Goal: Task Accomplishment & Management: Manage account settings

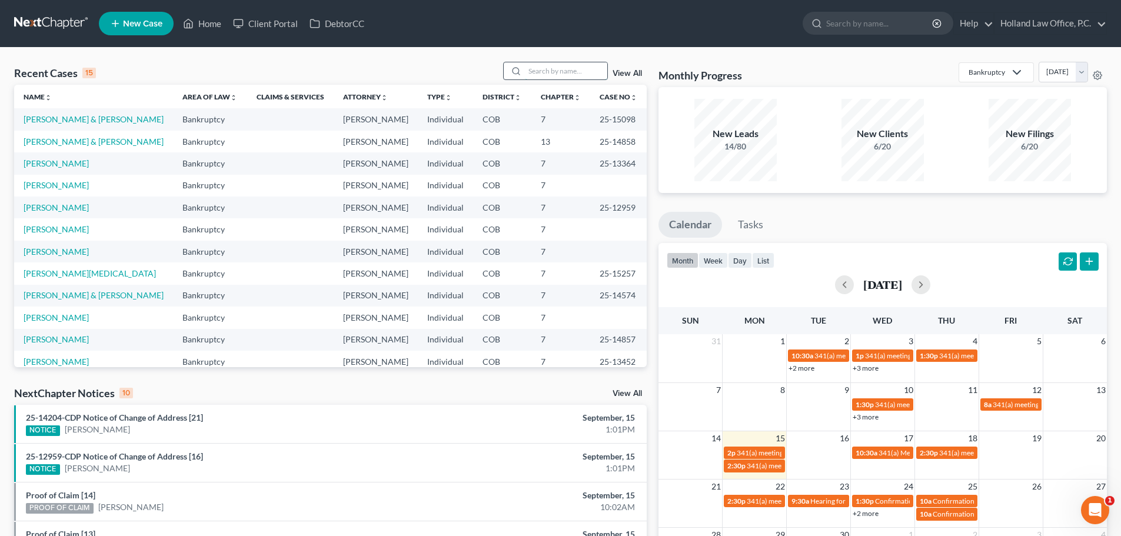
click at [551, 76] on input "search" at bounding box center [566, 70] width 82 height 17
type input "clark"
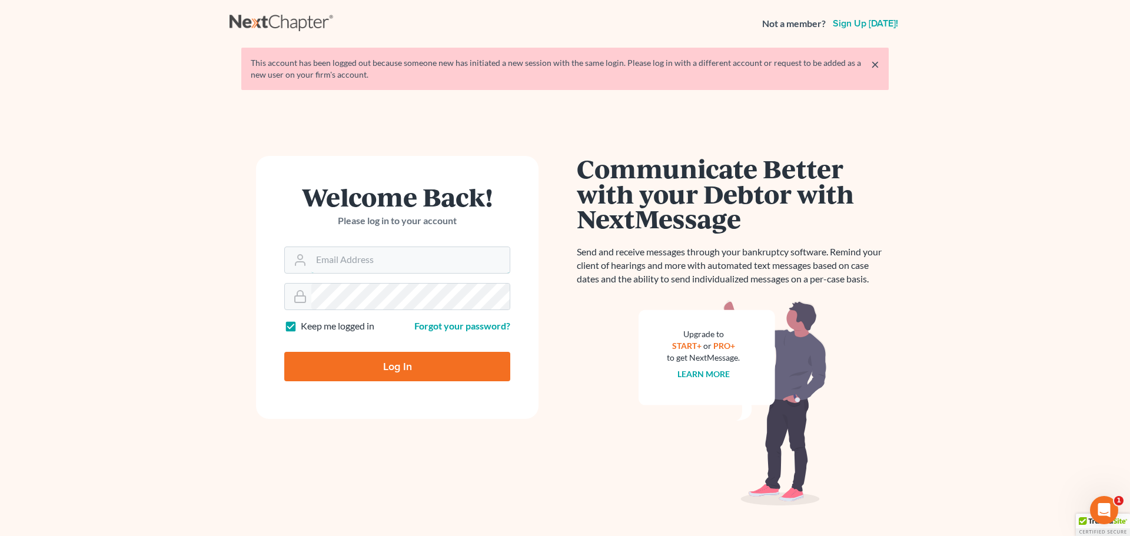
type input "[PERSON_NAME][EMAIL_ADDRESS][DOMAIN_NAME]"
click at [400, 368] on input "Log In" at bounding box center [397, 366] width 226 height 29
type input "Thinking..."
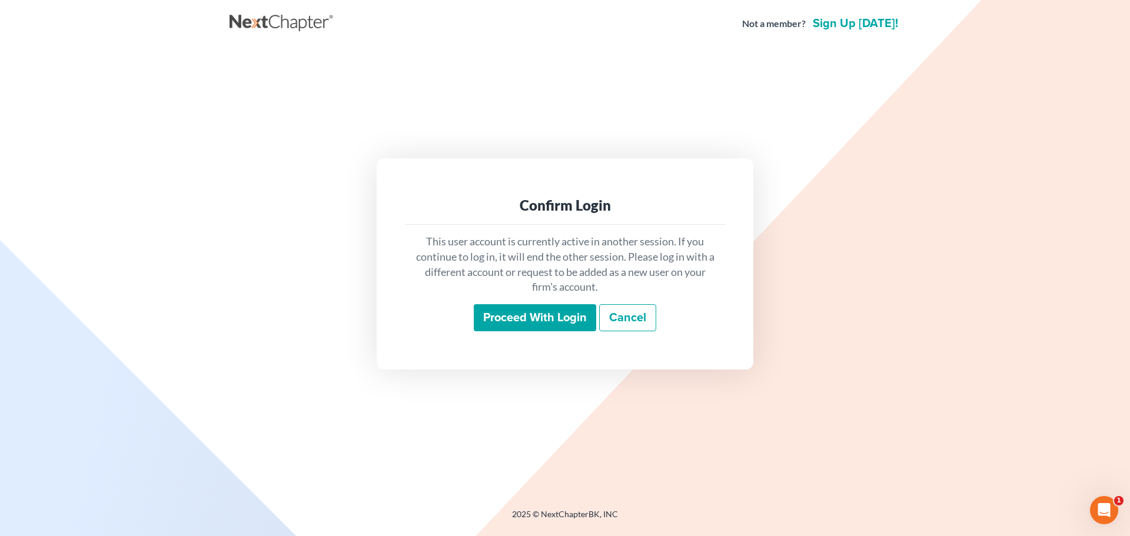
click at [534, 314] on input "Proceed with login" at bounding box center [535, 317] width 122 height 27
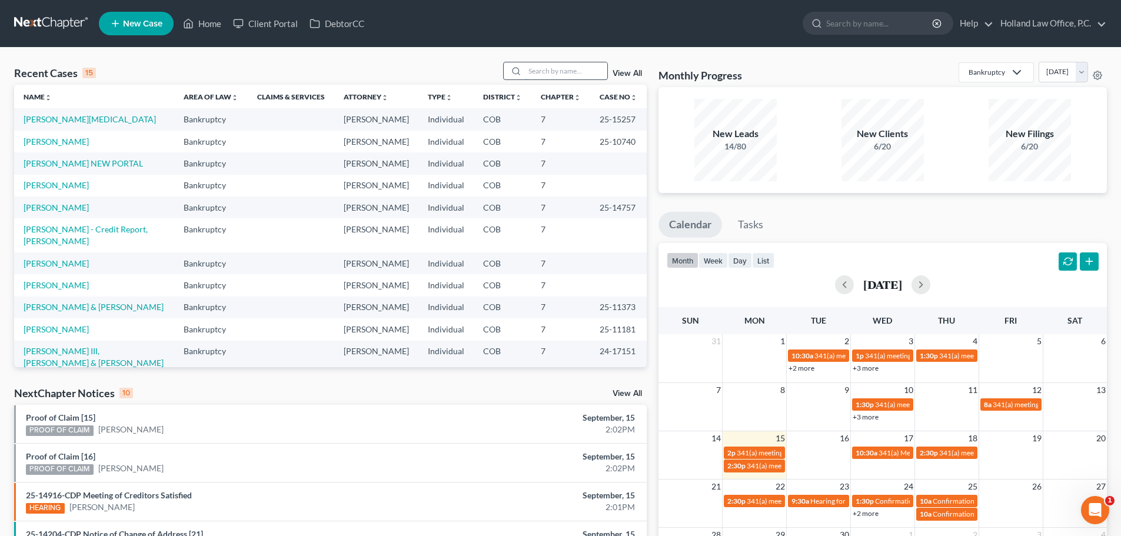
click at [570, 74] on input "search" at bounding box center [566, 70] width 82 height 17
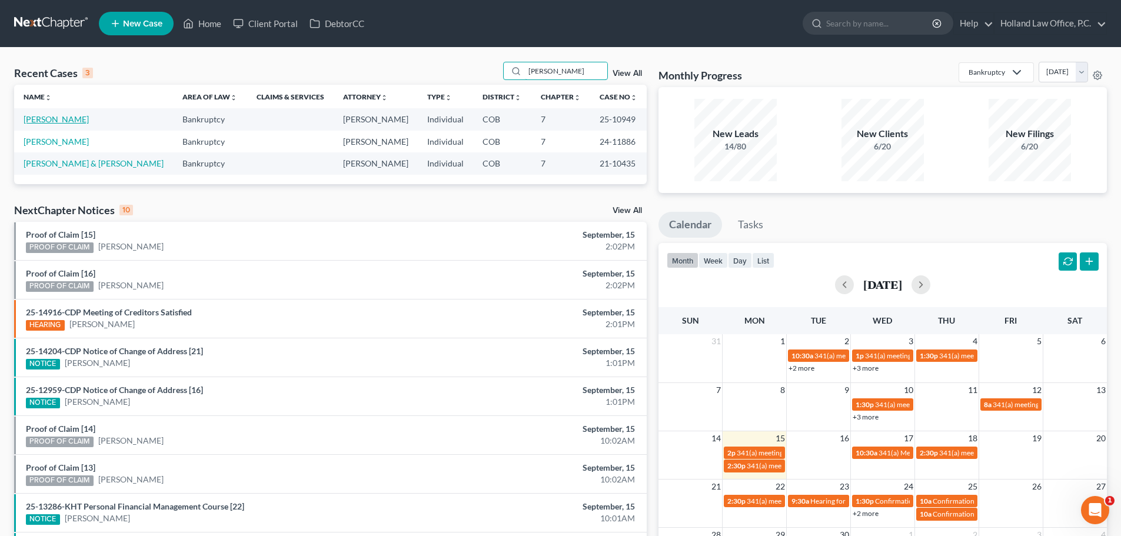
type input "clark"
click at [44, 118] on link "Clark, Melanie" at bounding box center [56, 119] width 65 height 10
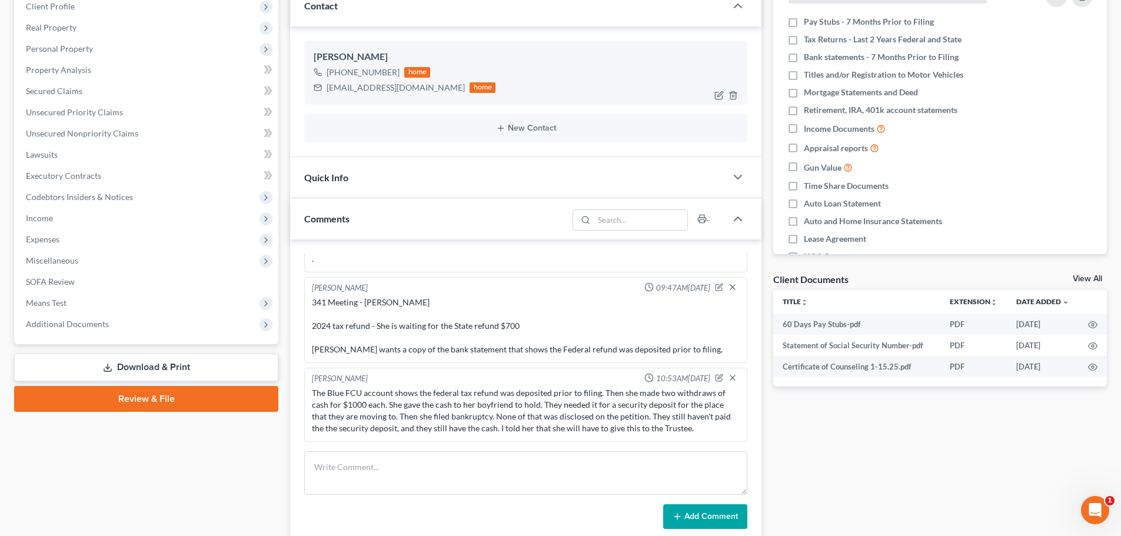
scroll to position [177, 0]
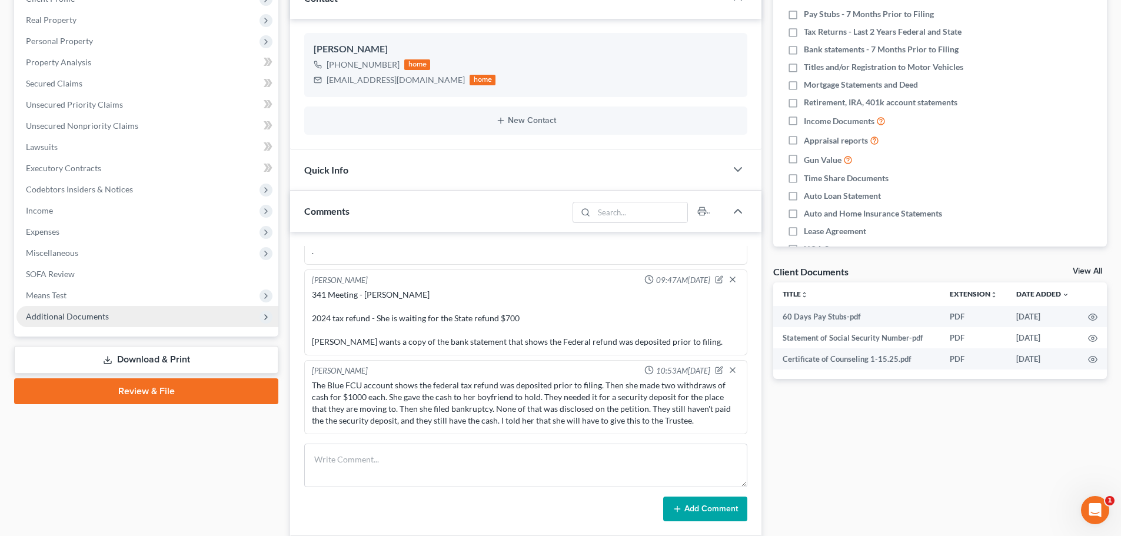
click at [117, 317] on span "Additional Documents" at bounding box center [147, 316] width 262 height 21
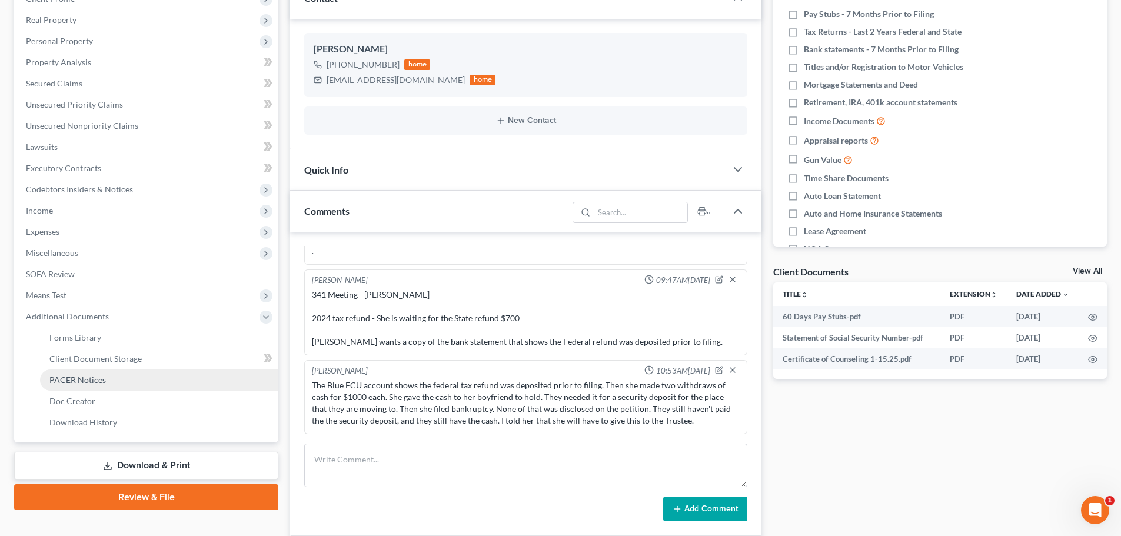
click at [86, 381] on span "PACER Notices" at bounding box center [77, 380] width 56 height 10
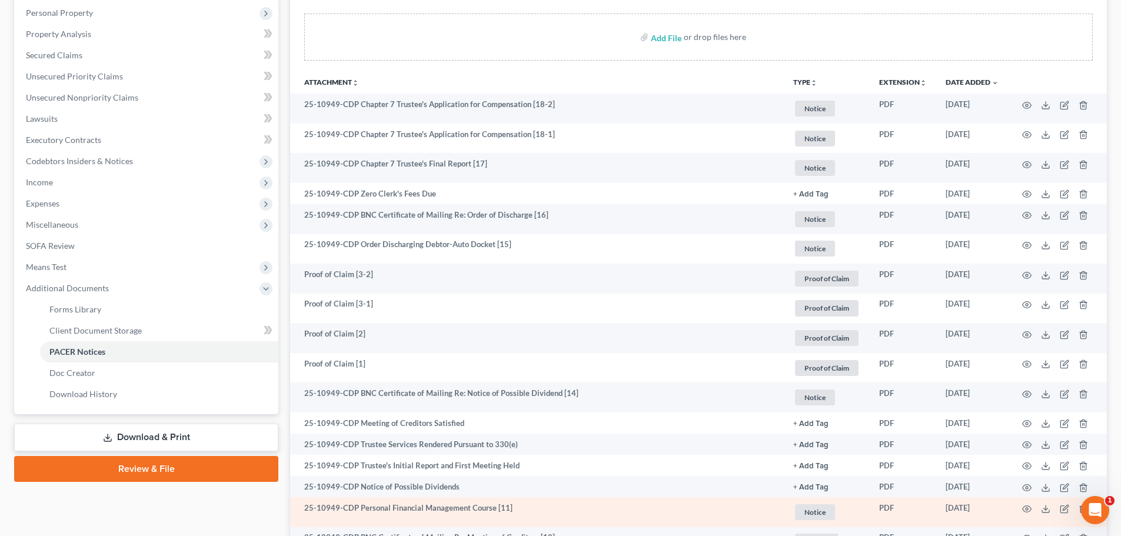
scroll to position [177, 0]
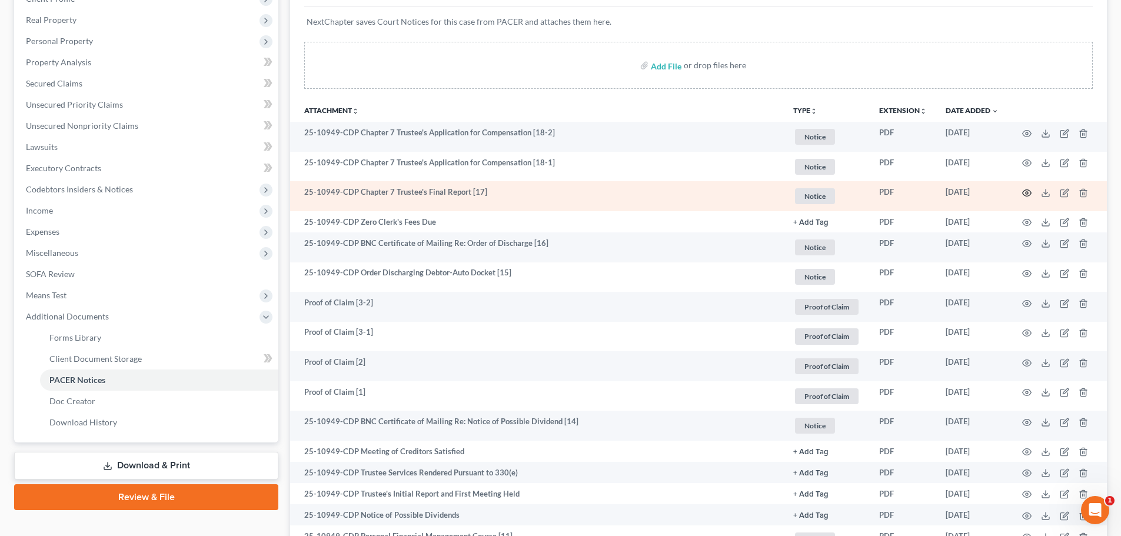
click at [1025, 192] on icon "button" at bounding box center [1026, 192] width 9 height 9
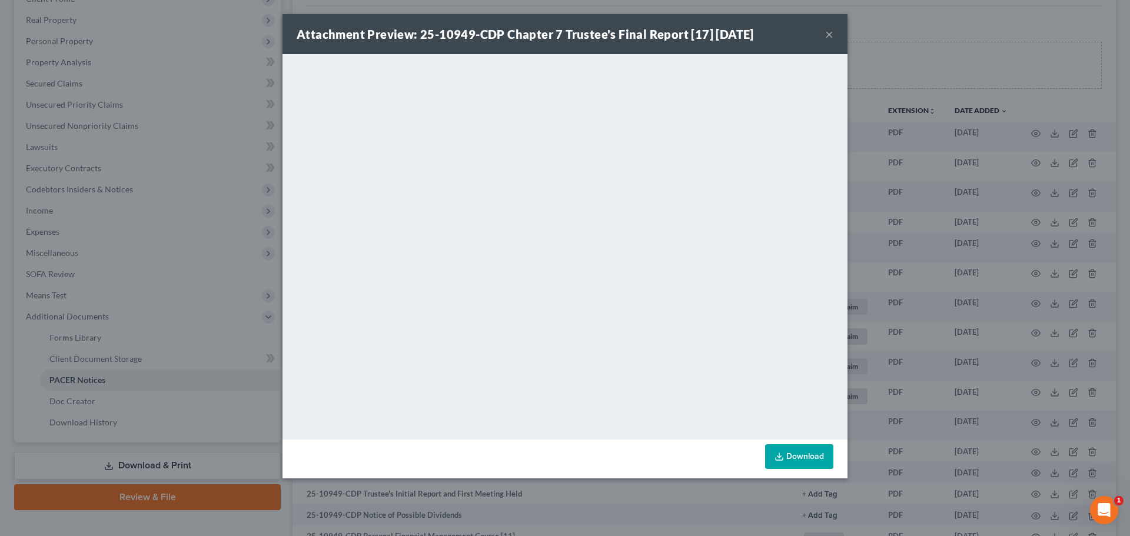
click at [825, 34] on button "×" at bounding box center [829, 34] width 8 height 14
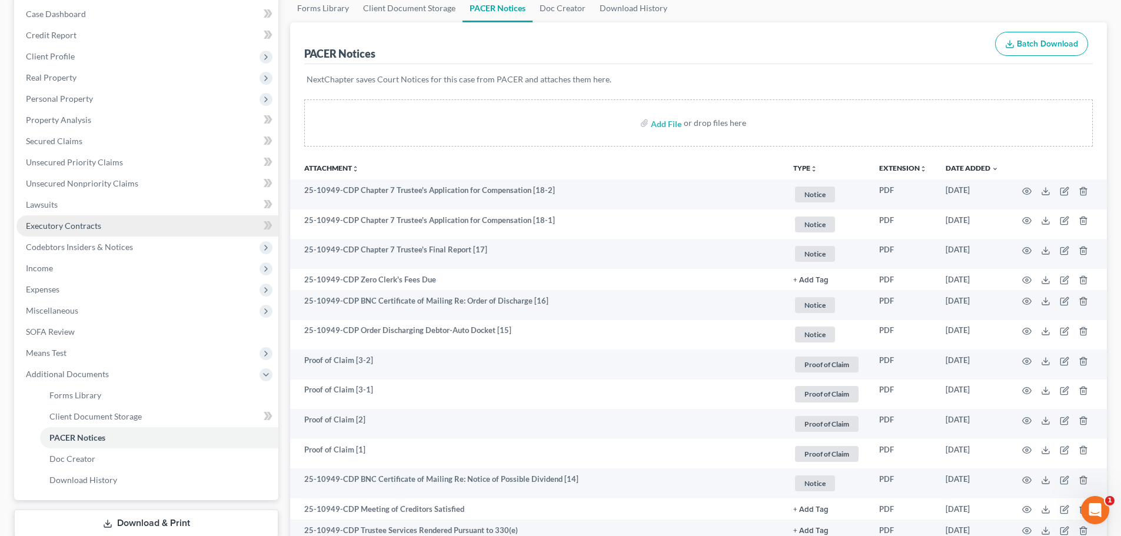
scroll to position [0, 0]
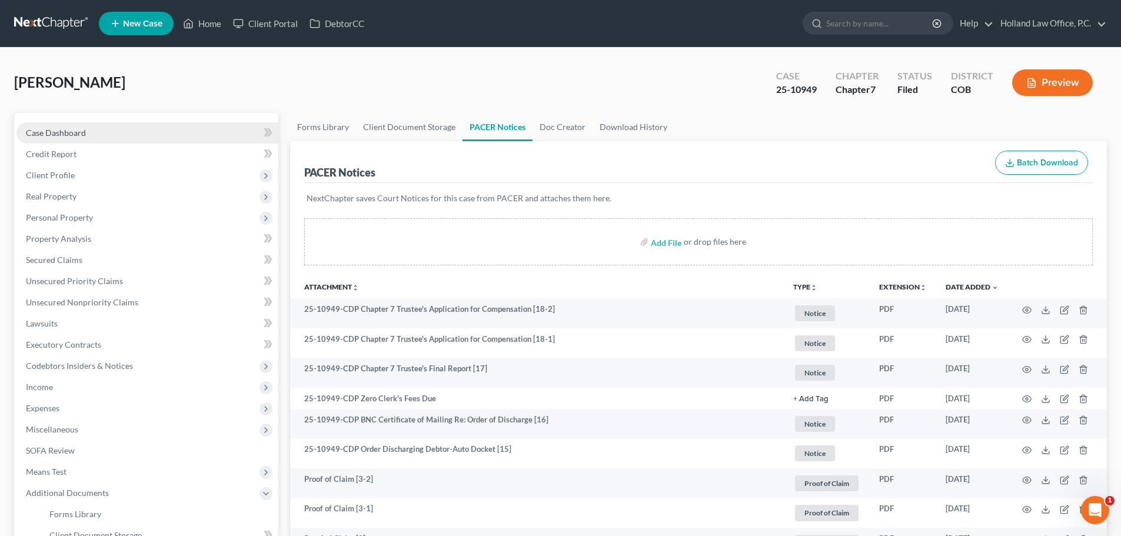
click at [57, 130] on span "Case Dashboard" at bounding box center [56, 133] width 60 height 10
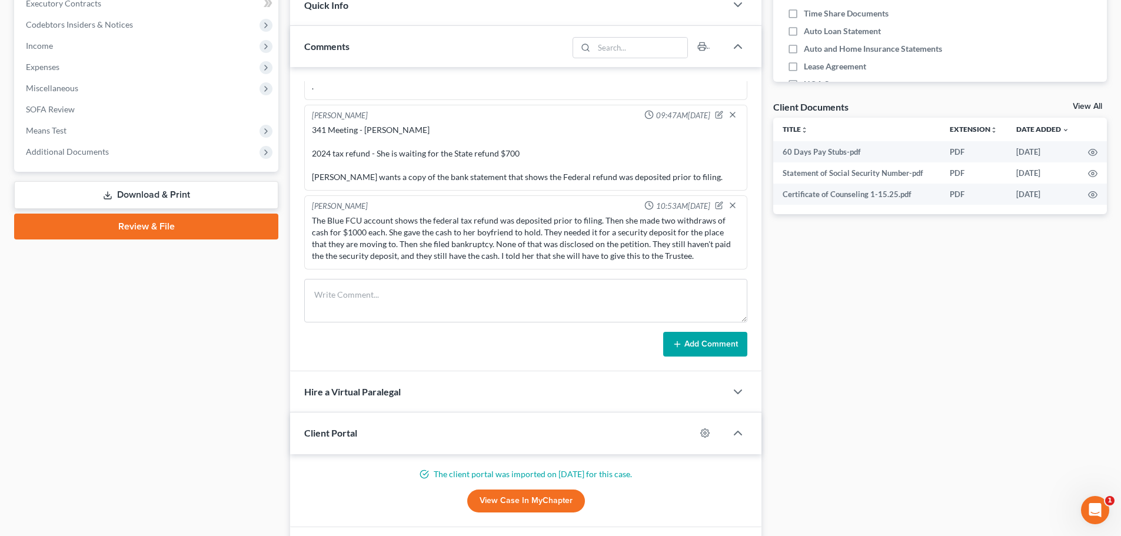
scroll to position [353, 0]
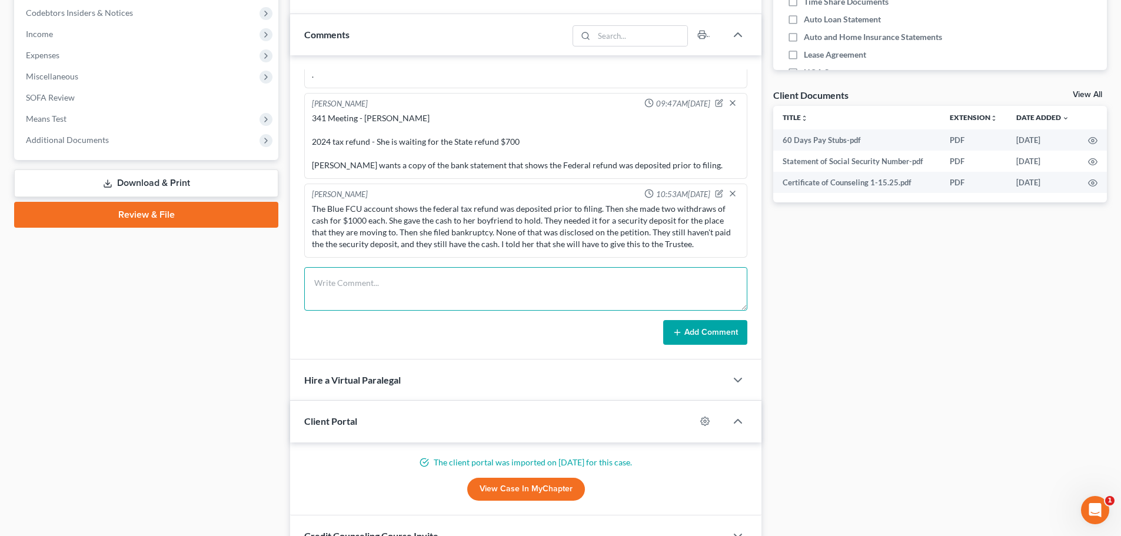
click at [365, 285] on textarea at bounding box center [525, 289] width 443 height 44
type textarea "The Trustee filed the final report - with just $700 from a tax refund and $300 …"
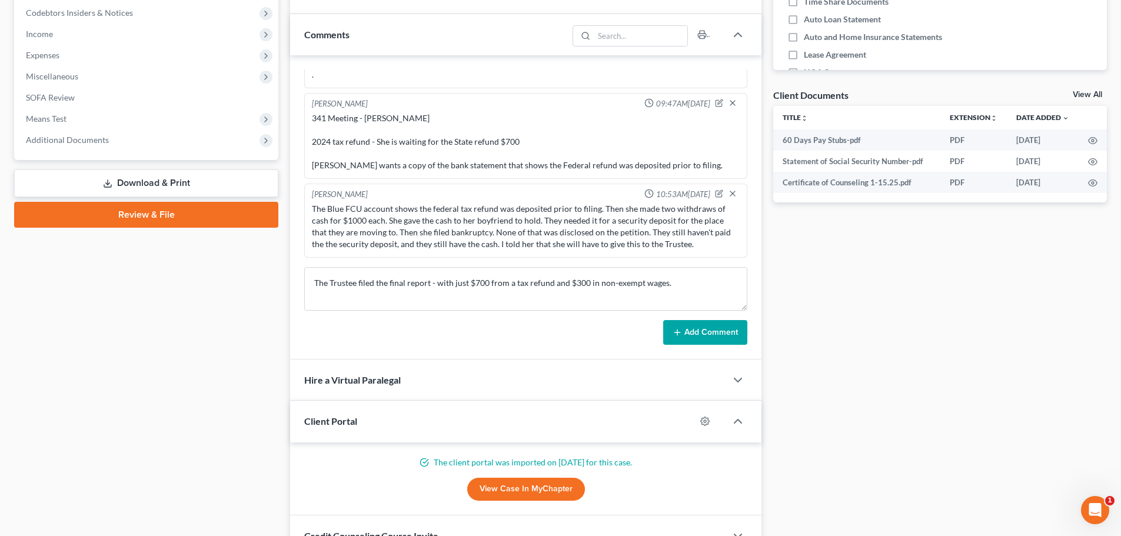
click at [709, 331] on button "Add Comment" at bounding box center [705, 332] width 84 height 25
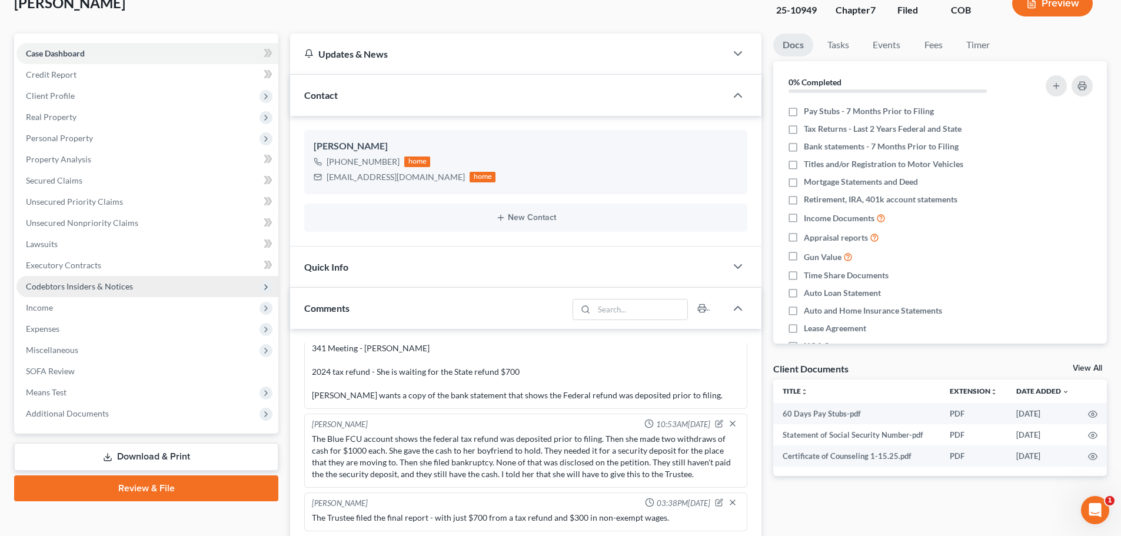
scroll to position [118, 0]
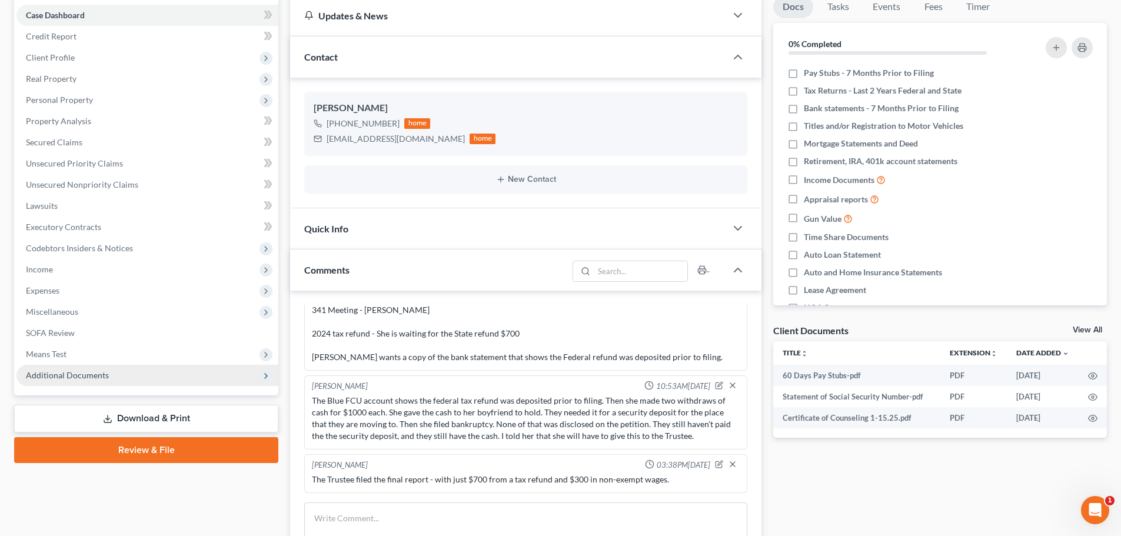
click at [130, 383] on span "Additional Documents" at bounding box center [147, 375] width 262 height 21
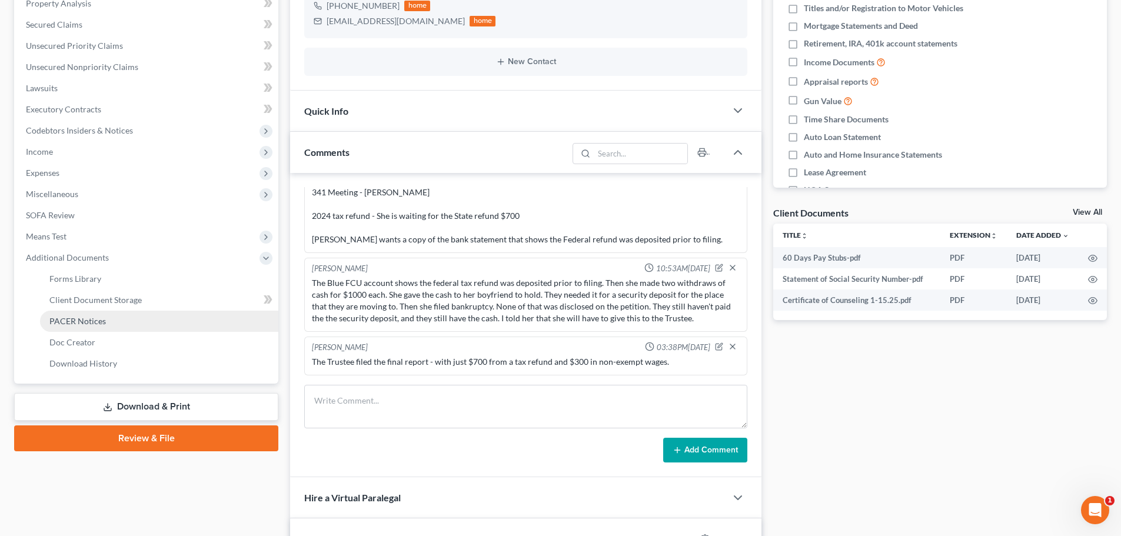
click at [69, 328] on link "PACER Notices" at bounding box center [159, 321] width 238 height 21
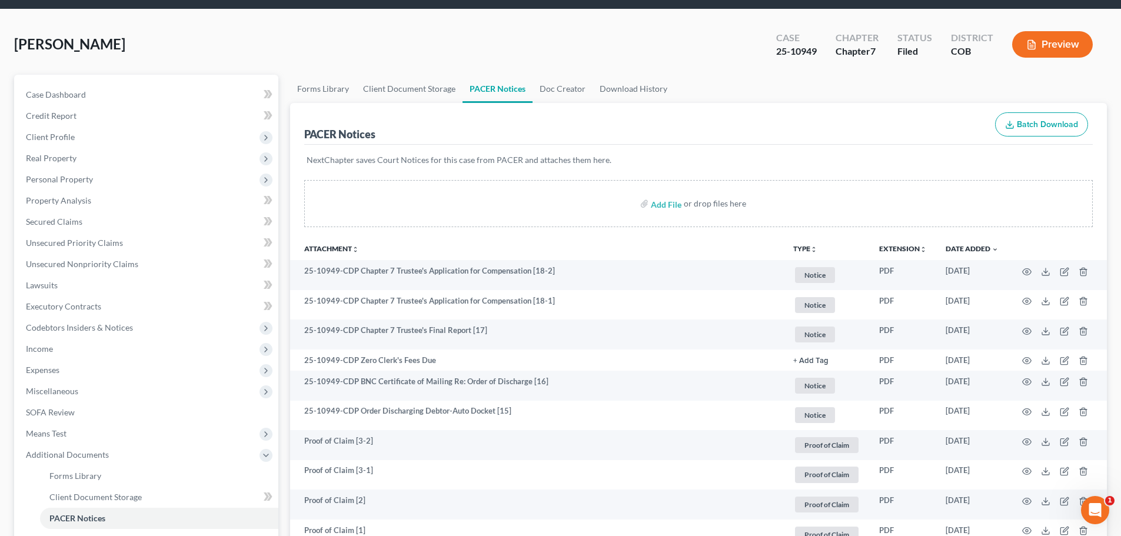
scroll to position [59, 0]
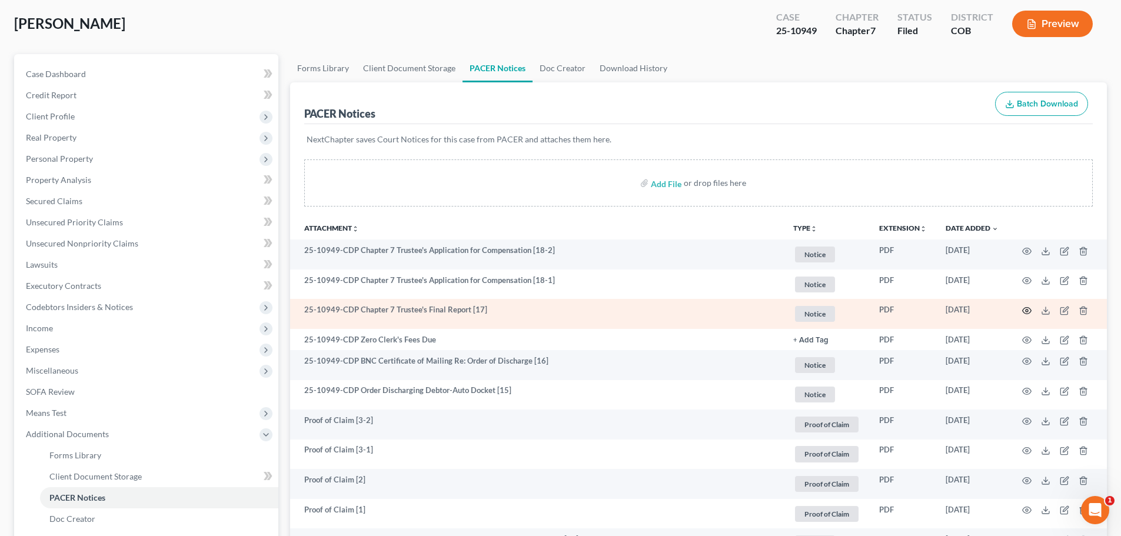
click at [1028, 311] on icon "button" at bounding box center [1026, 310] width 9 height 9
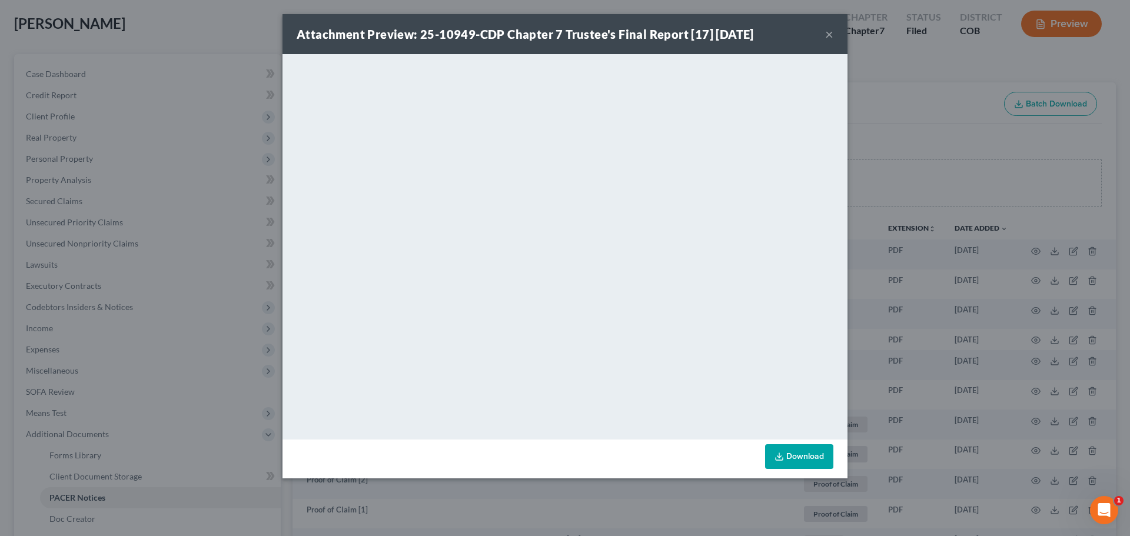
click at [827, 34] on button "×" at bounding box center [829, 34] width 8 height 14
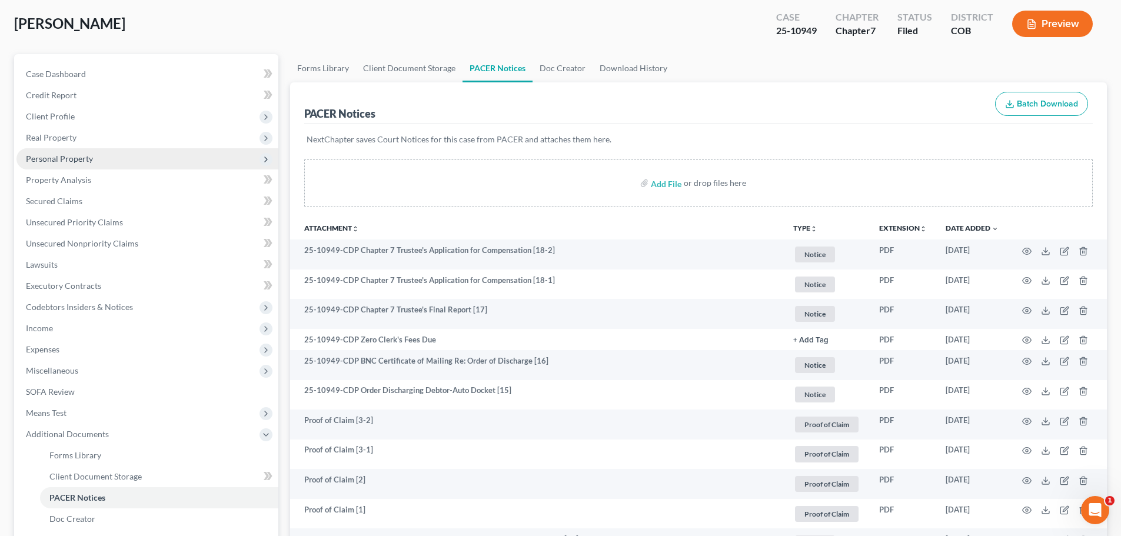
click at [69, 160] on span "Personal Property" at bounding box center [59, 159] width 67 height 10
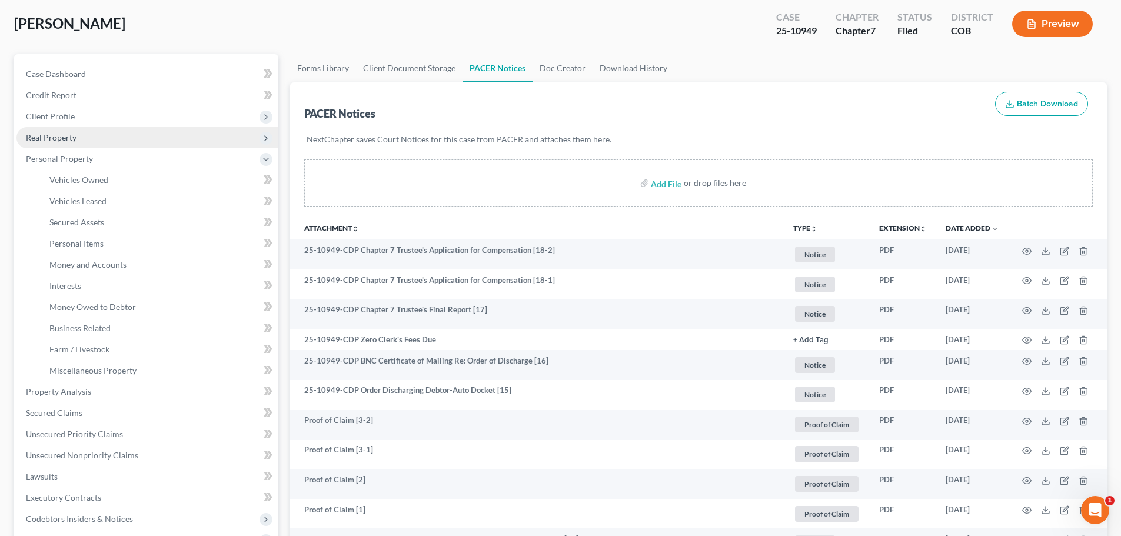
click at [51, 135] on span "Real Property" at bounding box center [51, 137] width 51 height 10
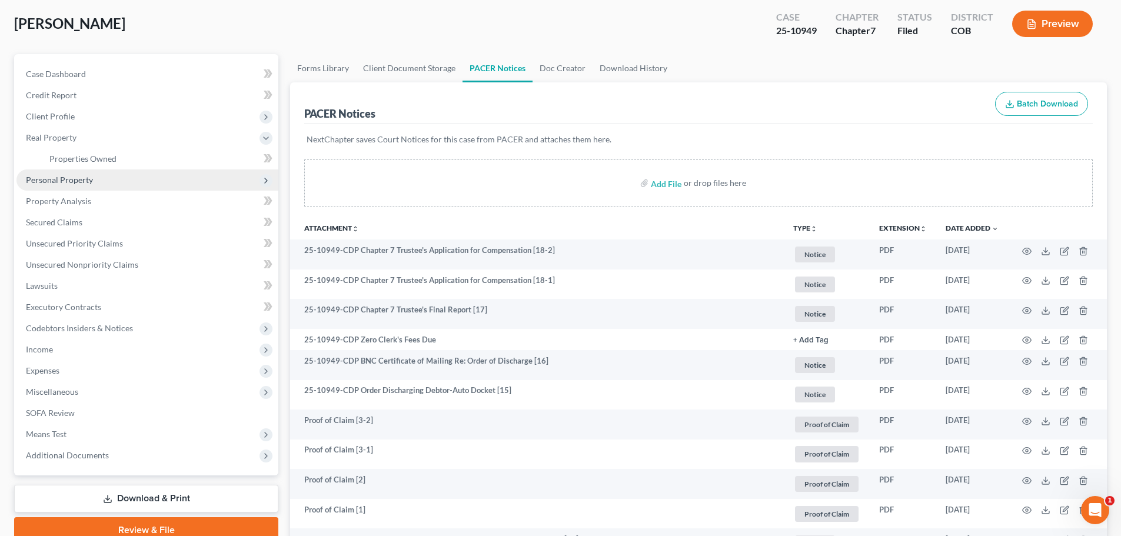
click at [74, 184] on span "Personal Property" at bounding box center [59, 180] width 67 height 10
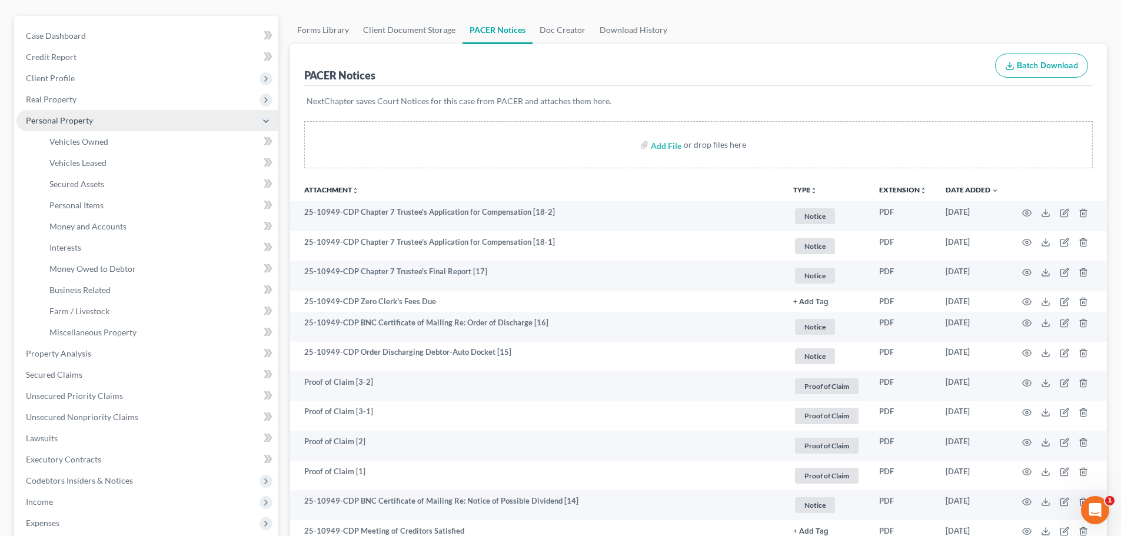
scroll to position [118, 0]
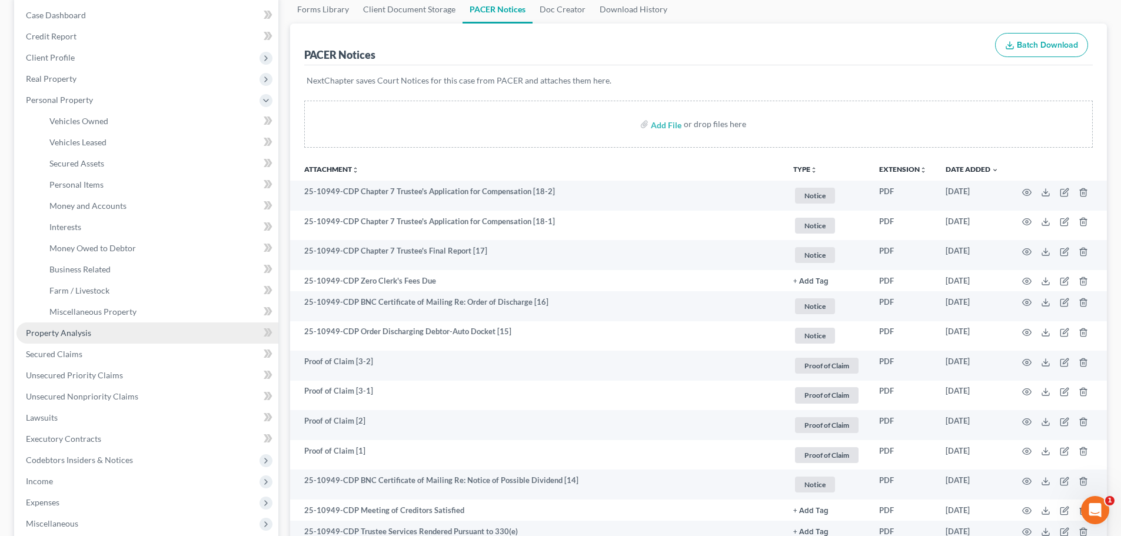
click at [78, 333] on span "Property Analysis" at bounding box center [58, 333] width 65 height 10
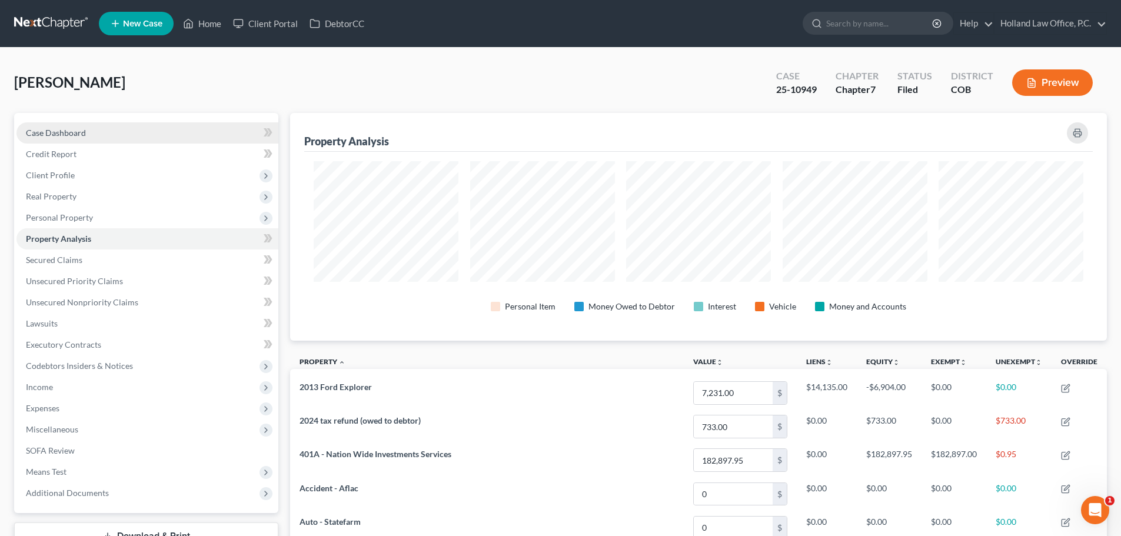
click at [62, 138] on link "Case Dashboard" at bounding box center [147, 132] width 262 height 21
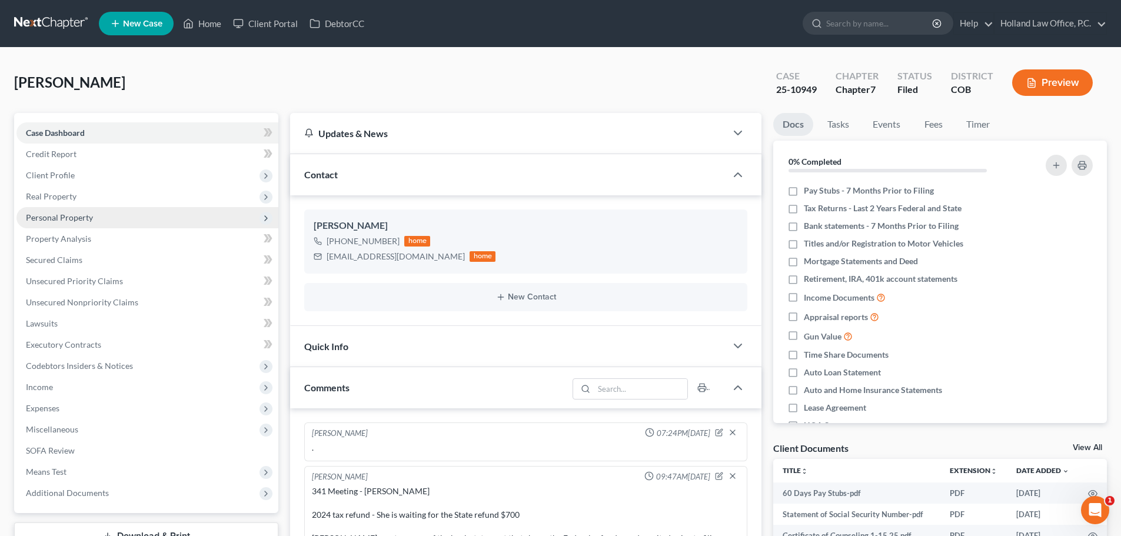
scroll to position [64, 0]
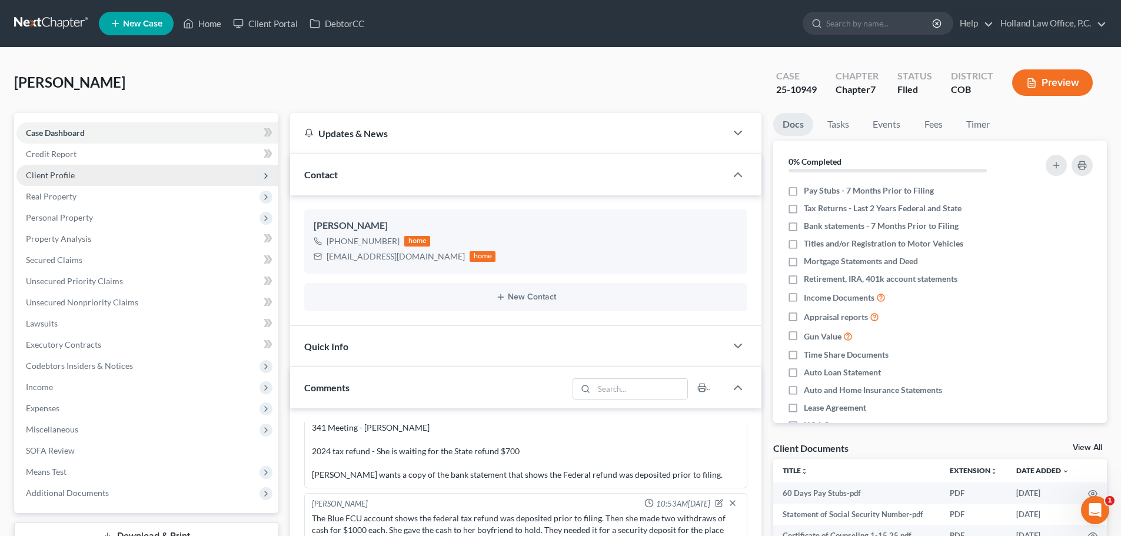
click at [66, 175] on span "Client Profile" at bounding box center [50, 175] width 49 height 10
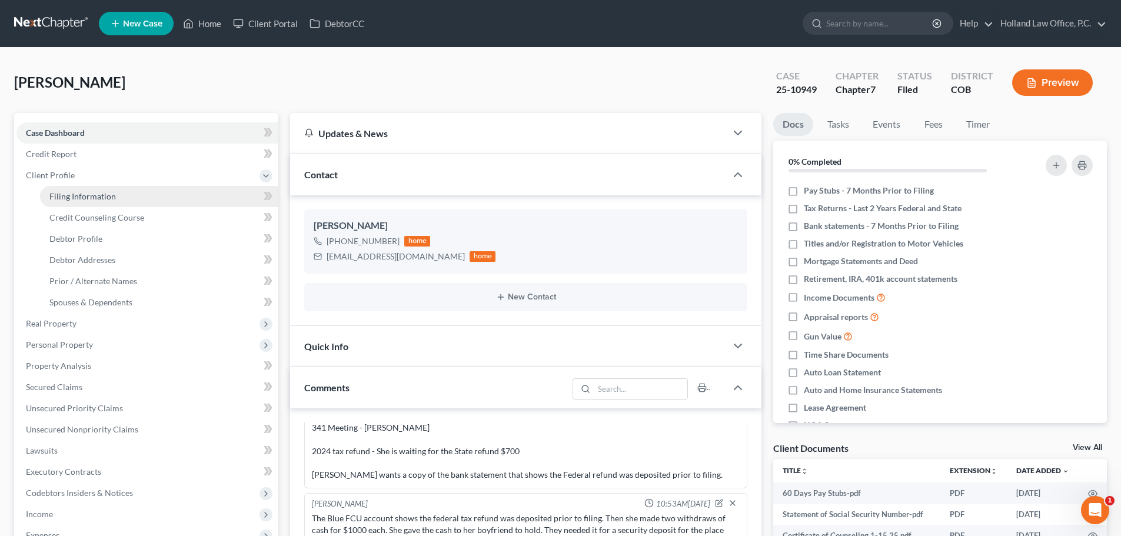
click at [81, 202] on link "Filing Information" at bounding box center [159, 196] width 238 height 21
select select "1"
select select "0"
select select "5"
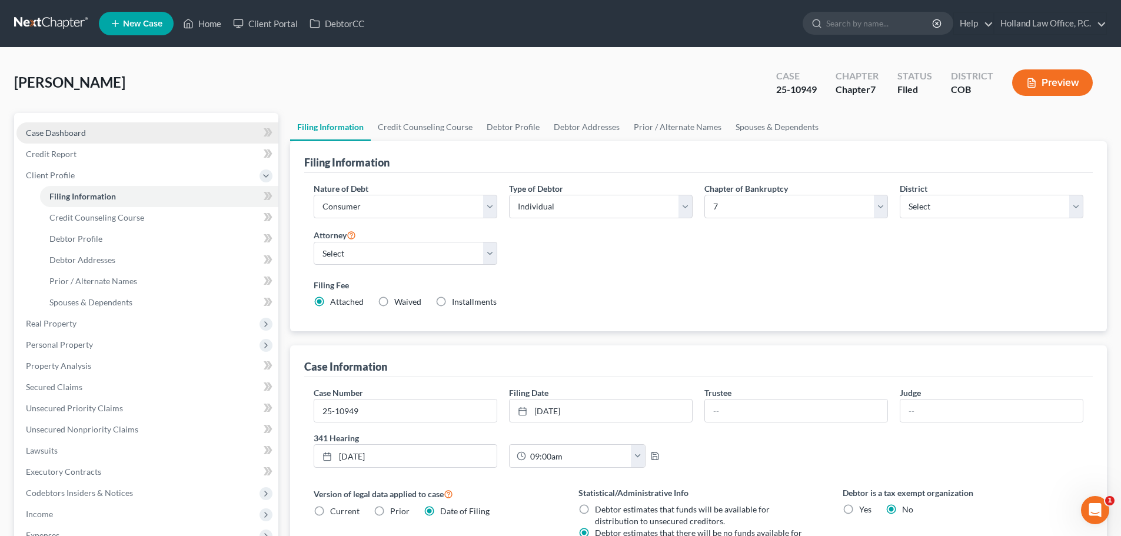
click at [65, 133] on span "Case Dashboard" at bounding box center [56, 133] width 60 height 10
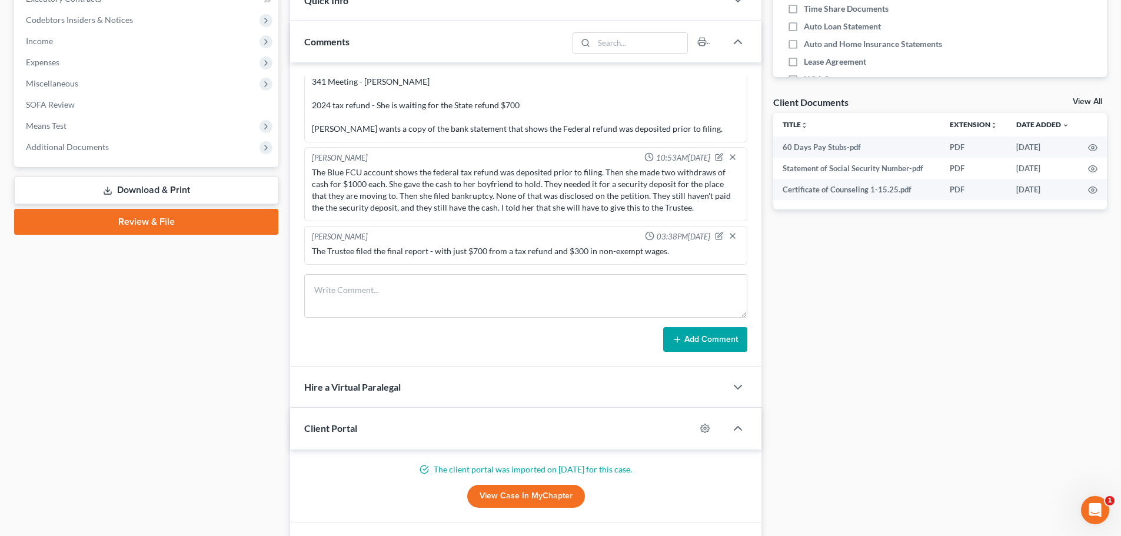
scroll to position [353, 0]
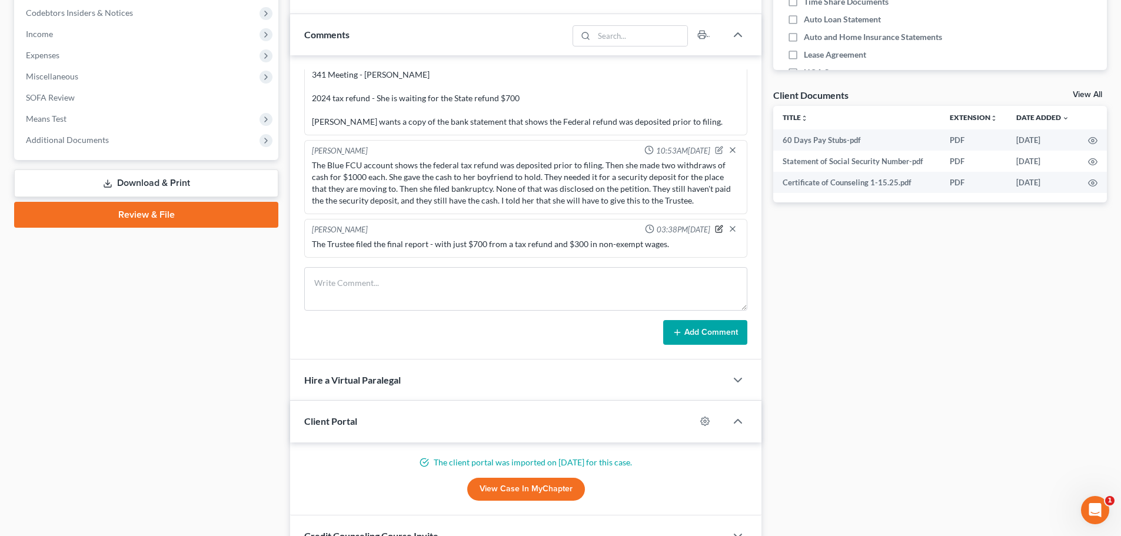
click at [718, 230] on icon "button" at bounding box center [720, 227] width 5 height 5
click at [496, 251] on textarea "The Trustee filed the final report - with just $700 from a tax refund and $300 …" at bounding box center [526, 260] width 428 height 44
click at [592, 254] on textarea "The Trustee filed the final report - with just $733 from a tax refund and $300 …" at bounding box center [526, 259] width 428 height 44
click at [714, 330] on button "Add Comment" at bounding box center [705, 332] width 84 height 25
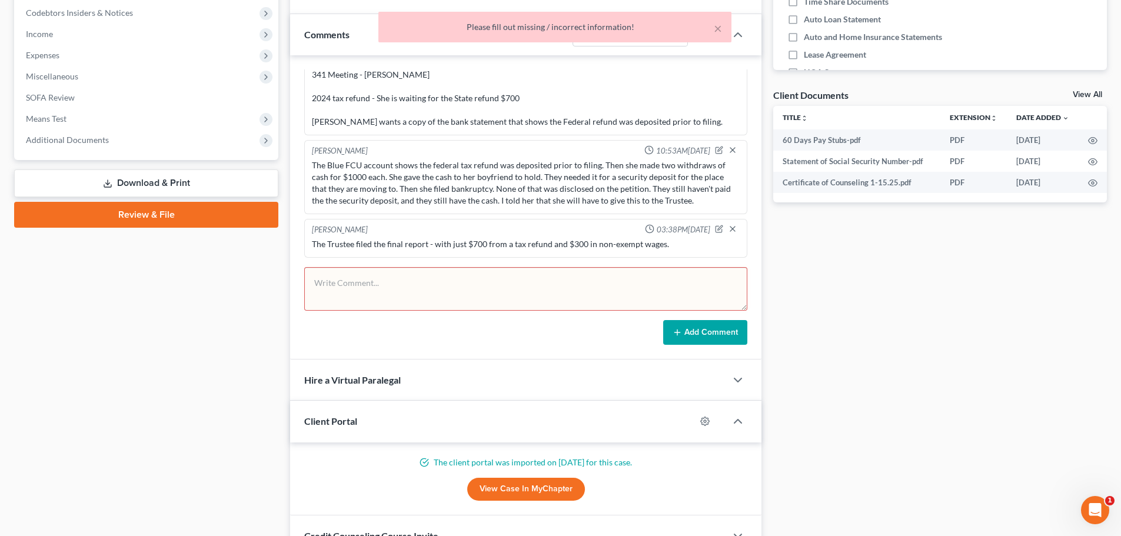
scroll to position [64, 0]
click at [483, 245] on div "The Trustee filed the final report - with just $700 from a tax refund and $300 …" at bounding box center [526, 244] width 428 height 12
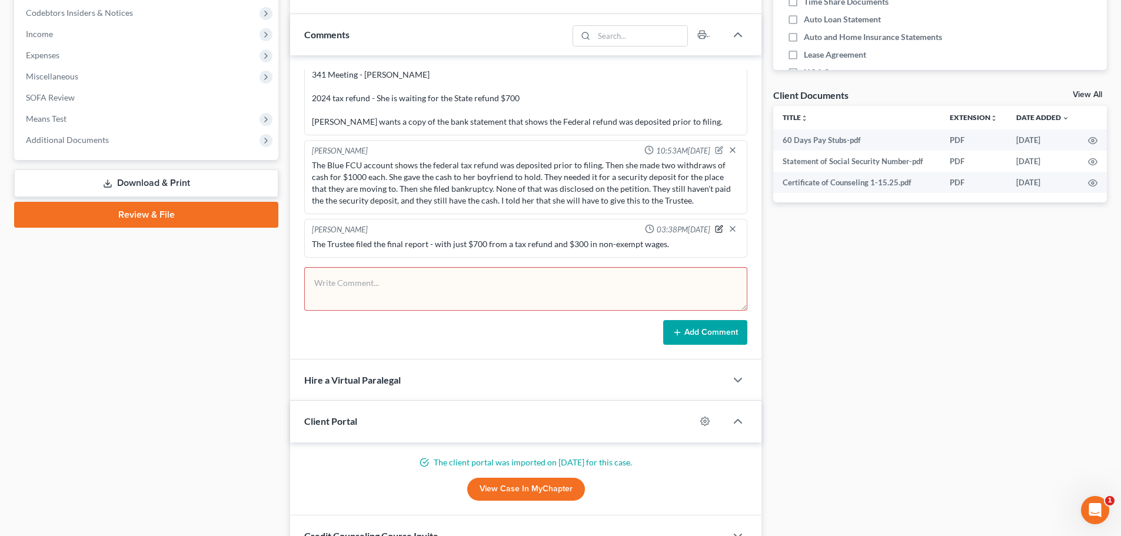
click at [718, 230] on icon "button" at bounding box center [720, 227] width 5 height 5
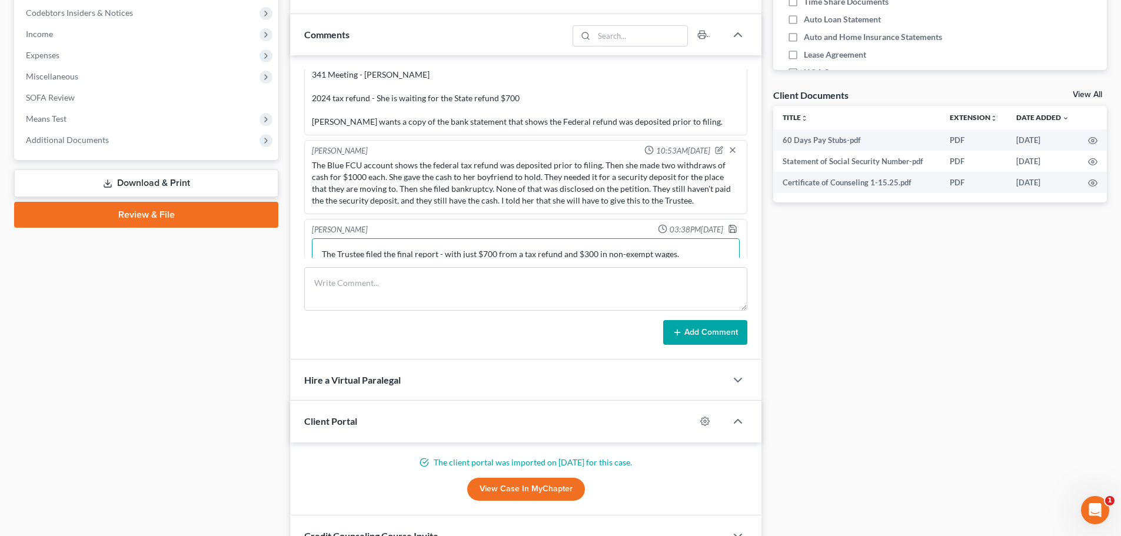
click at [494, 252] on textarea "The Trustee filed the final report - with just $700 from a tax refund and $300 …" at bounding box center [526, 260] width 428 height 44
click at [593, 251] on textarea "The Trustee filed the final report - with just $733 from a tax refund and $300 …" at bounding box center [526, 259] width 428 height 44
type textarea "The Trustee filed the final report - with just $733 from a tax refund and $323 …"
click at [728, 228] on icon "button" at bounding box center [732, 226] width 9 height 9
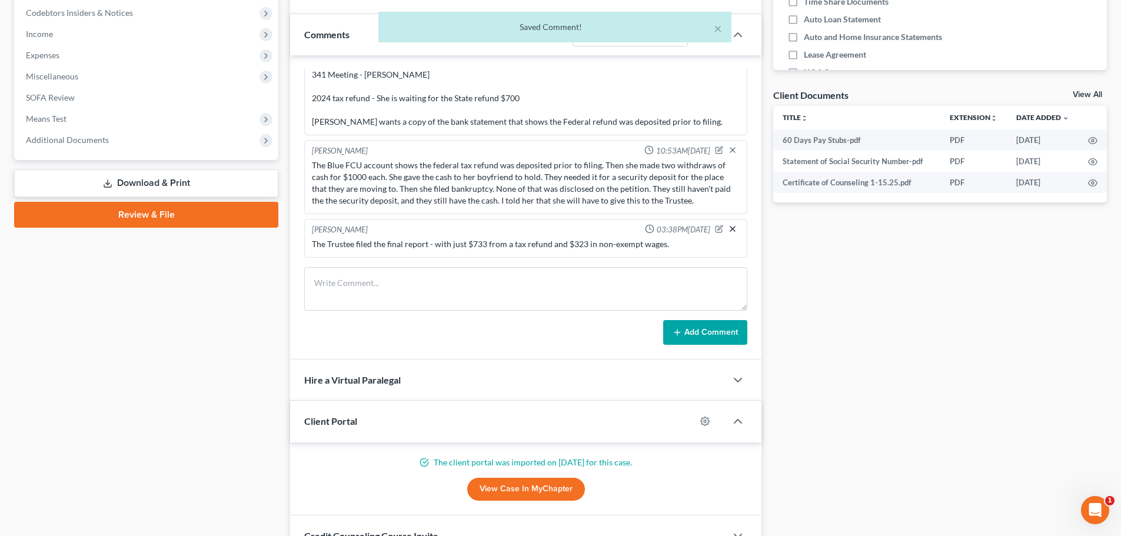
scroll to position [64, 0]
click at [715, 232] on icon "button" at bounding box center [719, 229] width 8 height 8
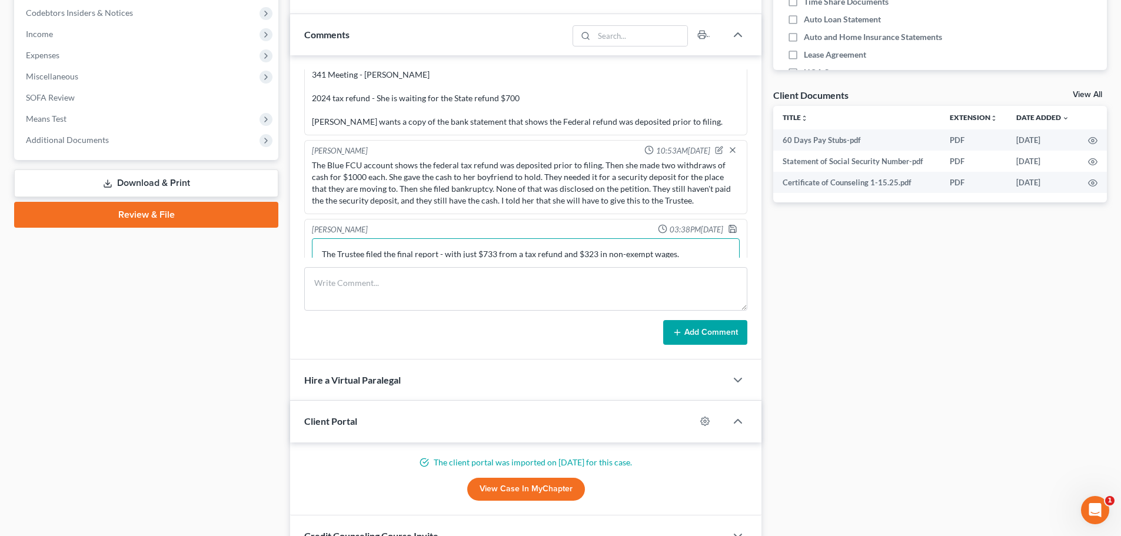
click at [443, 255] on textarea "The Trustee filed the final report - with just $733 from a tax refund and $323 …" at bounding box center [526, 260] width 428 height 44
type textarea "The Trustee filed the final report. He only collected $733 from a tax refund an…"
click at [731, 228] on polyline "button" at bounding box center [733, 229] width 4 height 3
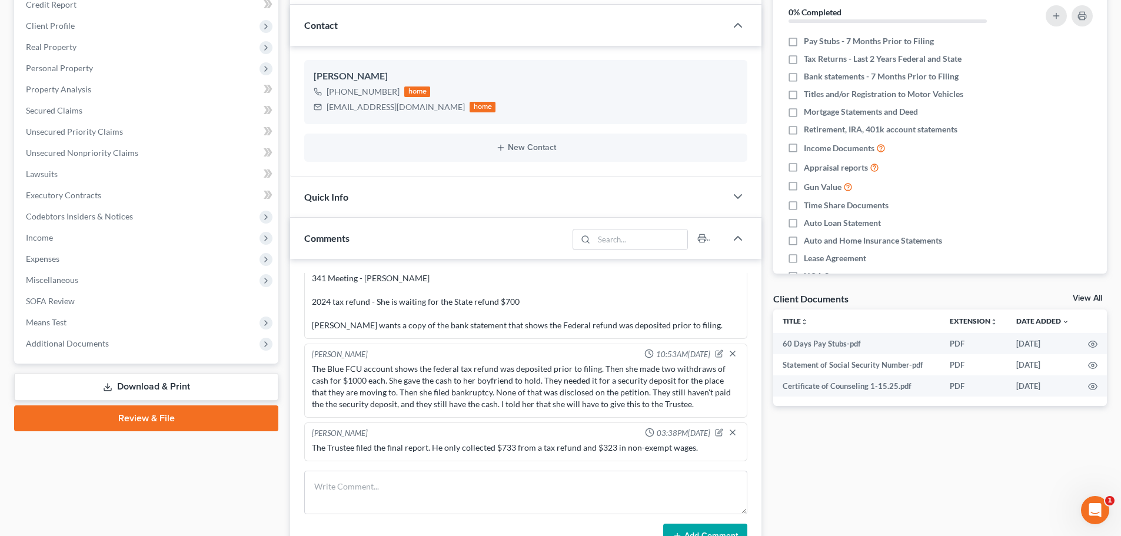
scroll to position [177, 0]
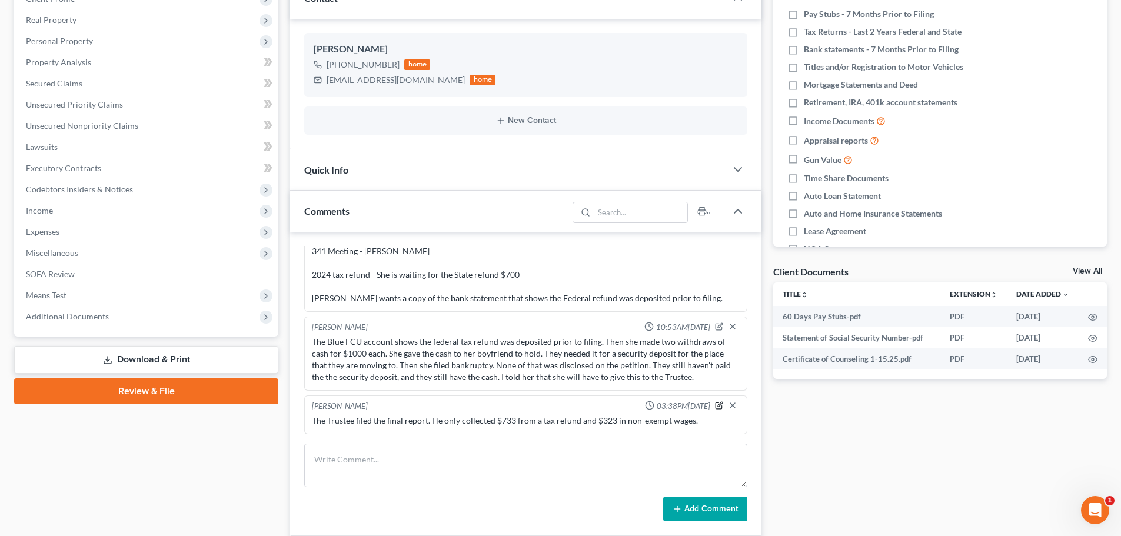
click at [718, 407] on icon "button" at bounding box center [720, 404] width 5 height 5
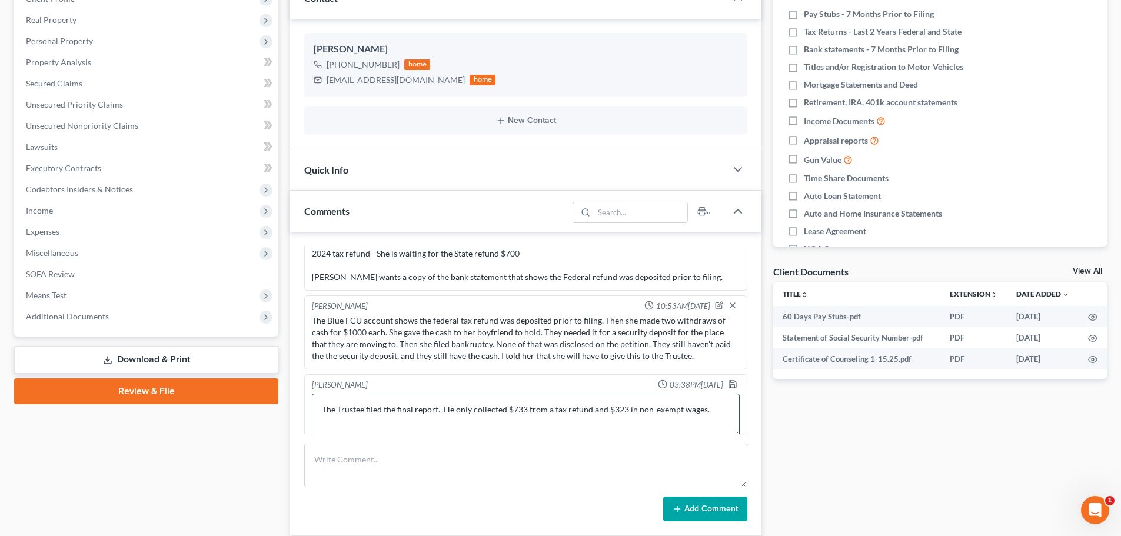
scroll to position [95, 0]
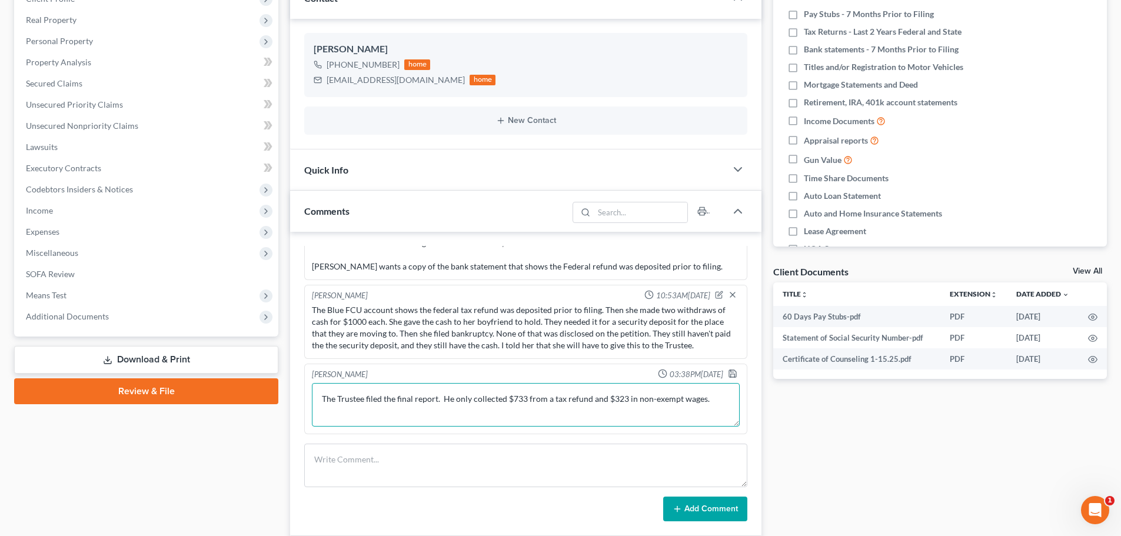
click at [551, 399] on textarea "The Trustee filed the final report. He only collected $733 from a tax refund an…" at bounding box center [526, 405] width 428 height 44
type textarea "The Trustee filed the final report. He only collected $733 from a state tax ref…"
click at [728, 374] on icon "button" at bounding box center [732, 373] width 9 height 9
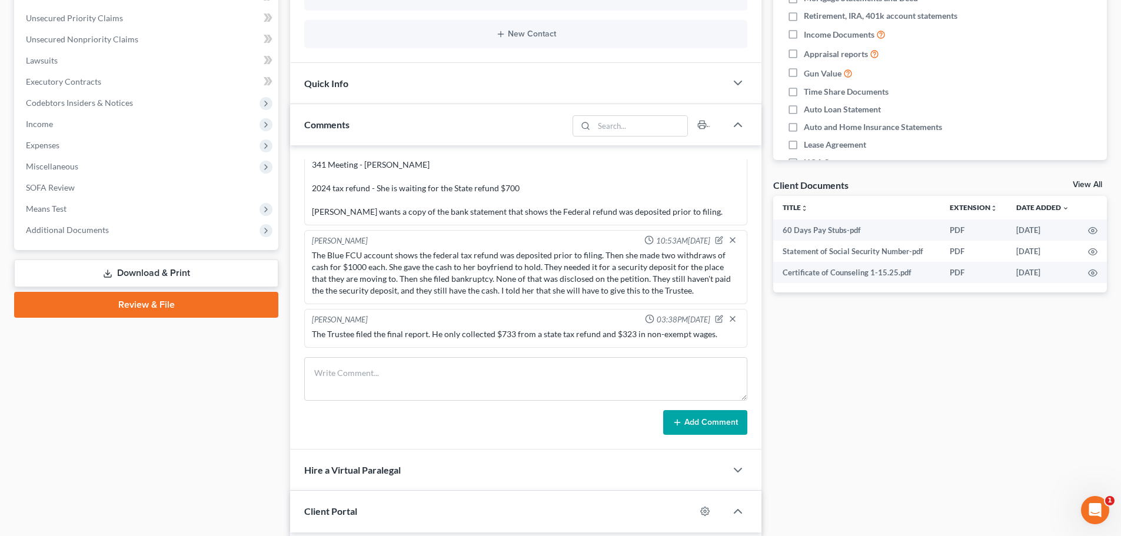
scroll to position [235, 0]
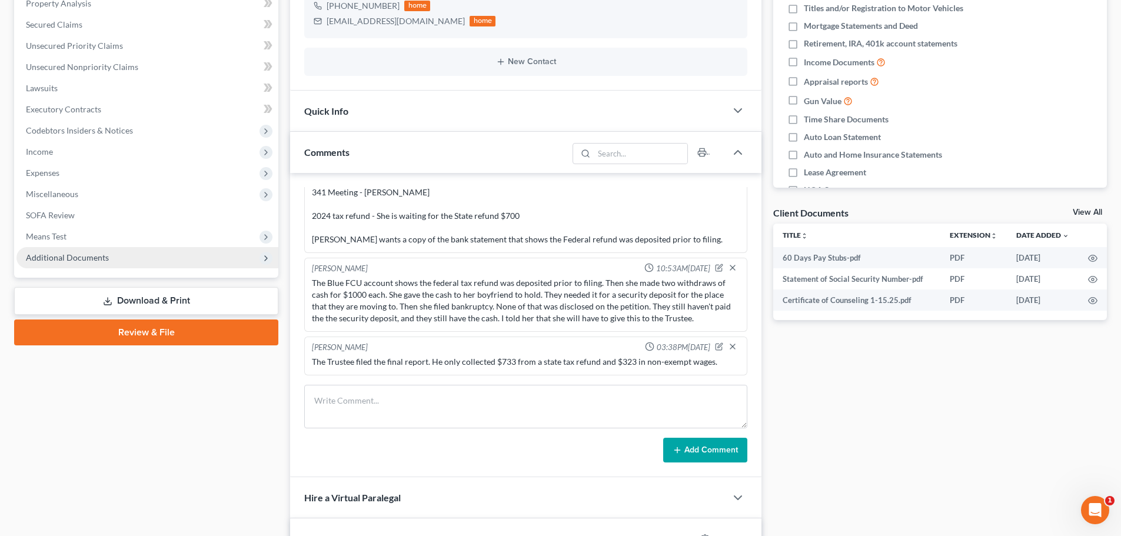
click at [69, 255] on span "Additional Documents" at bounding box center [67, 257] width 83 height 10
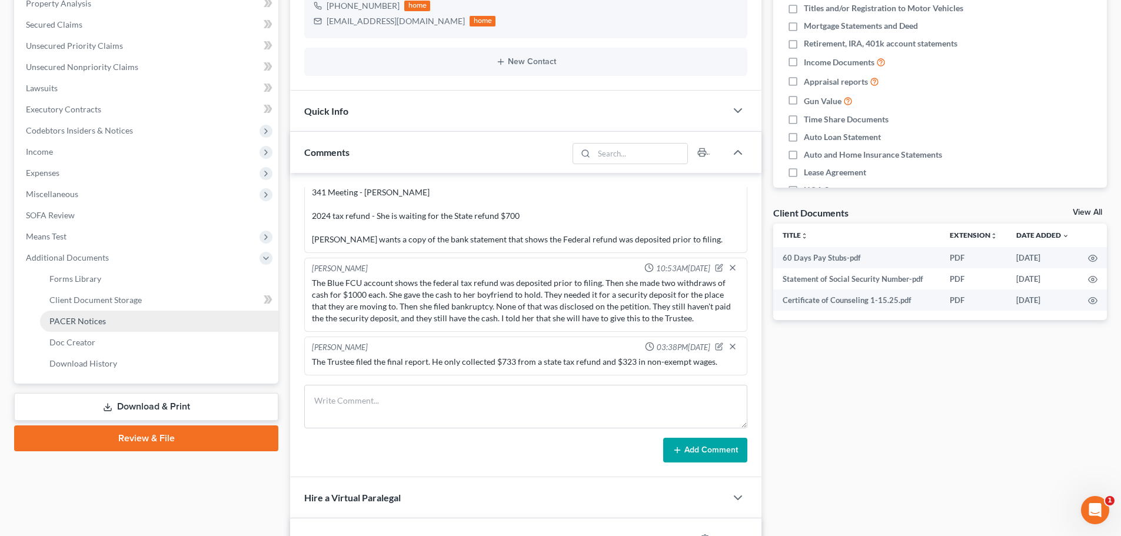
click at [69, 318] on span "PACER Notices" at bounding box center [77, 321] width 56 height 10
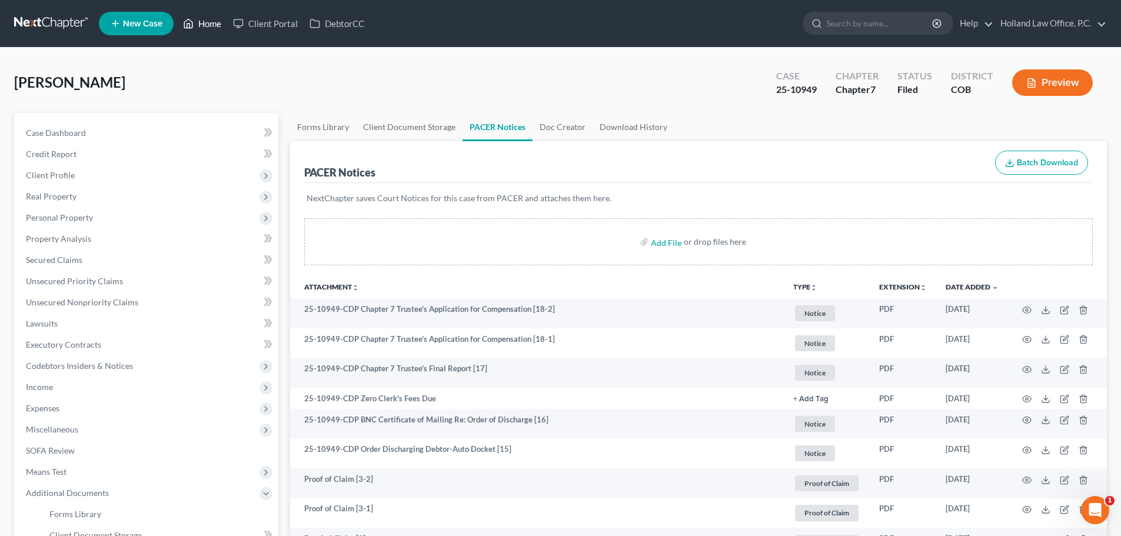
click at [208, 22] on link "Home" at bounding box center [202, 23] width 50 height 21
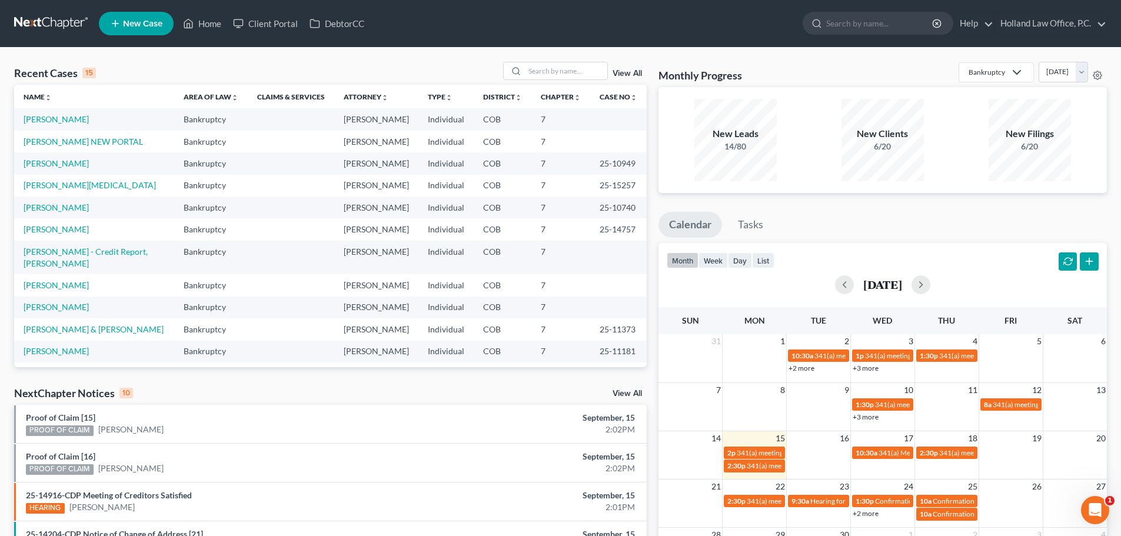
click at [634, 393] on link "View All" at bounding box center [627, 394] width 29 height 8
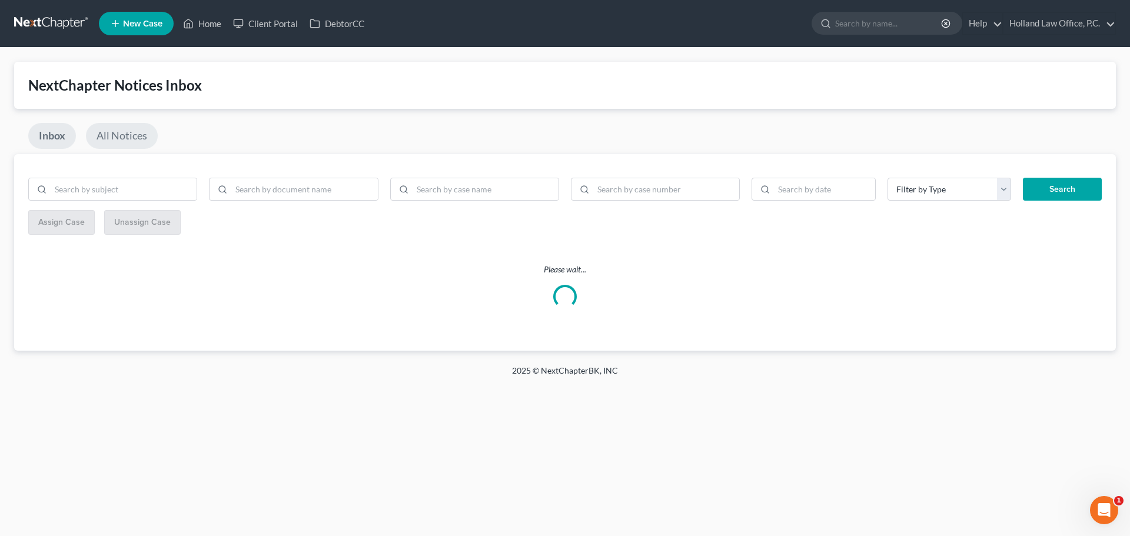
click at [123, 132] on link "All Notices" at bounding box center [122, 136] width 72 height 26
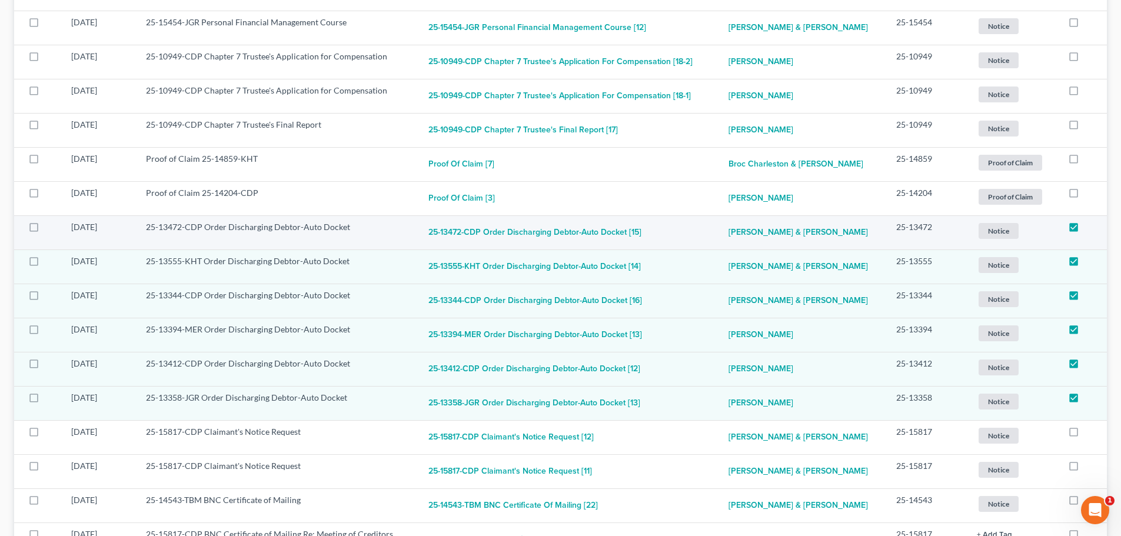
scroll to position [588, 0]
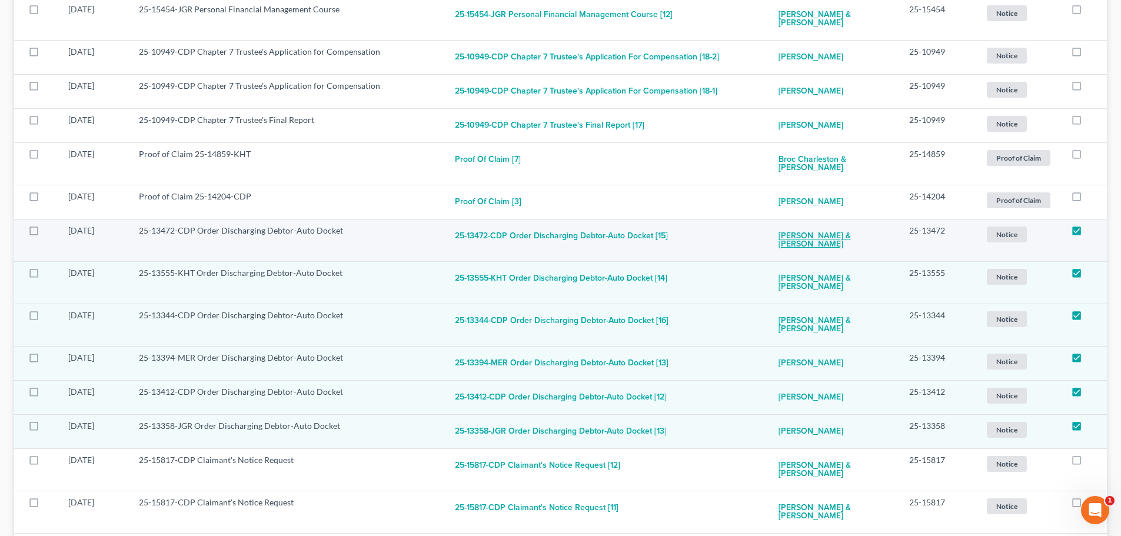
click at [808, 225] on link "Raquel Gallegos & Rylie Gallegos" at bounding box center [835, 241] width 112 height 32
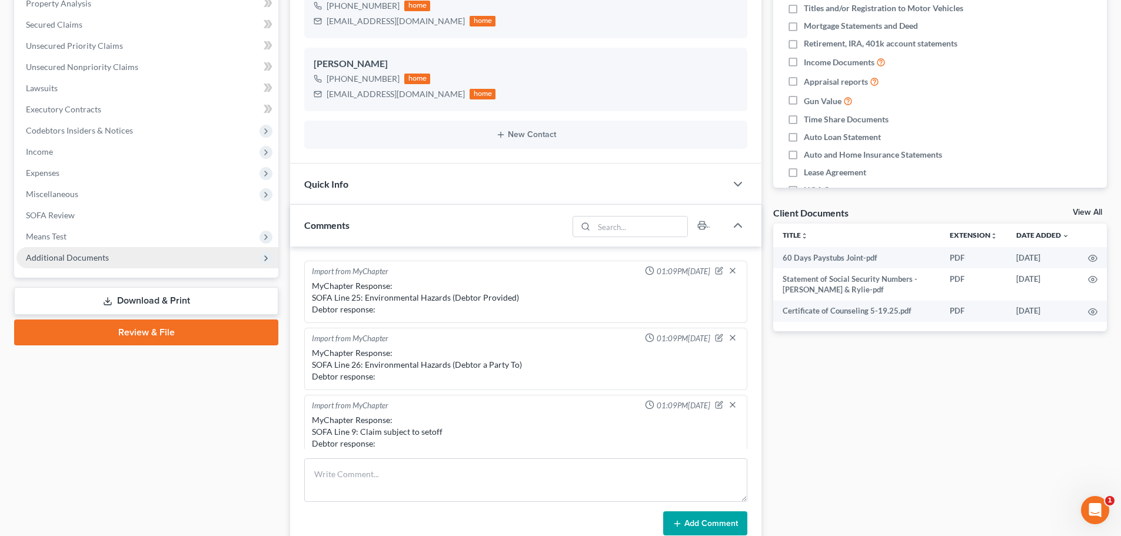
scroll to position [427, 0]
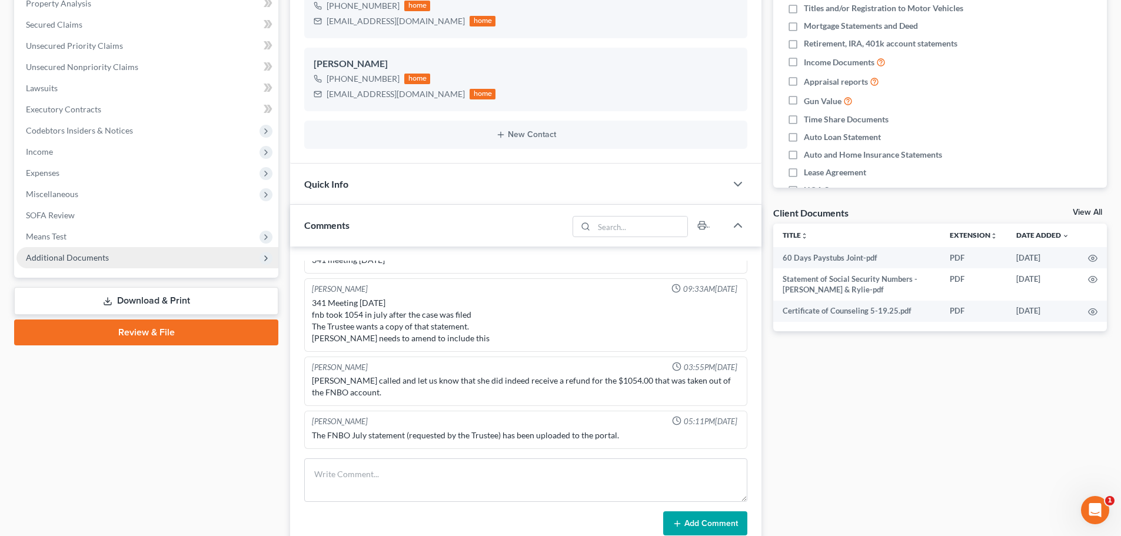
click at [61, 258] on span "Additional Documents" at bounding box center [67, 257] width 83 height 10
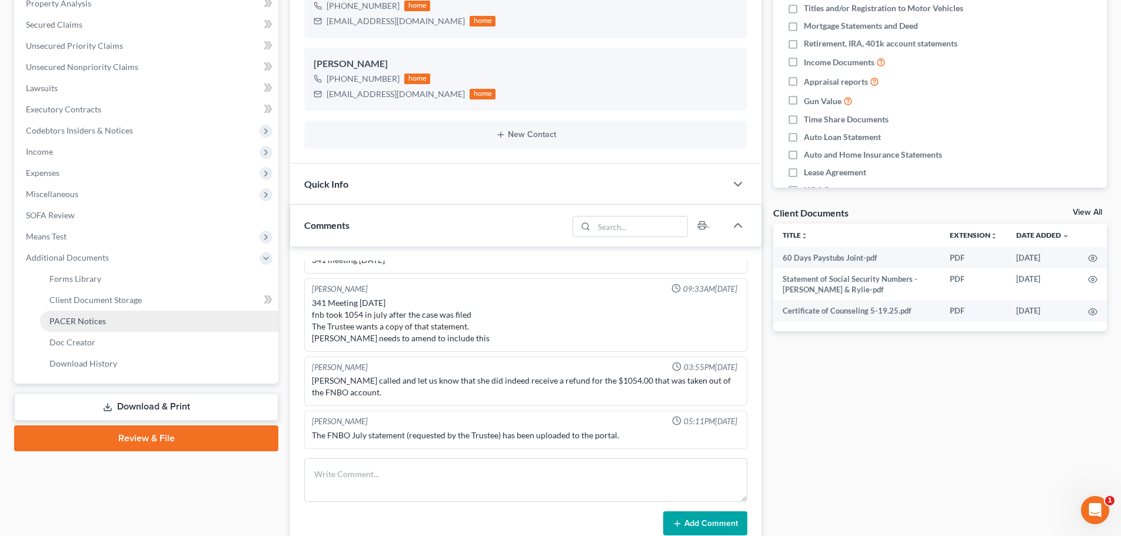
click at [99, 321] on span "PACER Notices" at bounding box center [77, 321] width 56 height 10
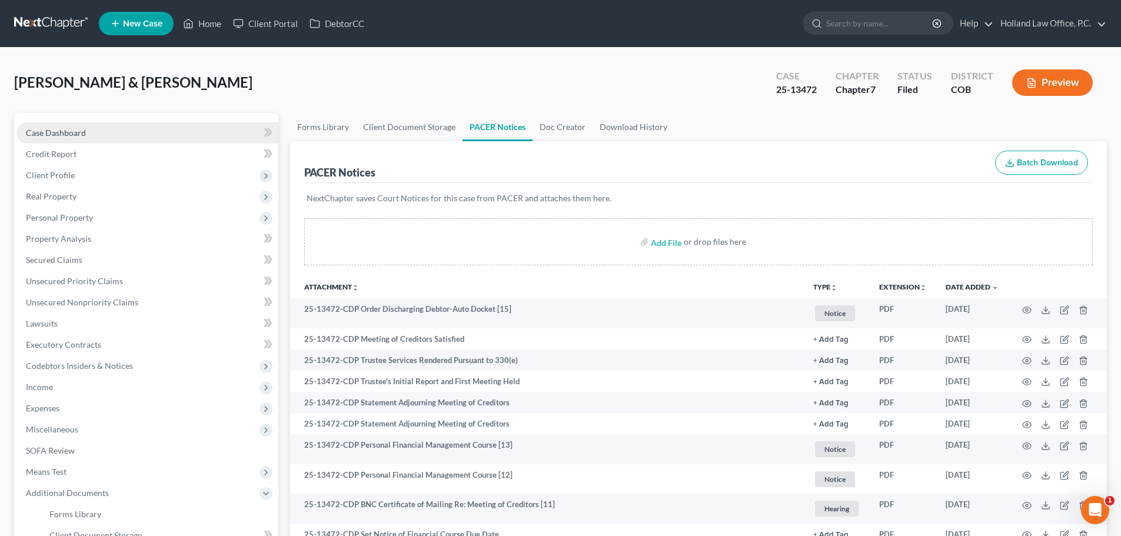
click at [84, 137] on span "Case Dashboard" at bounding box center [56, 133] width 60 height 10
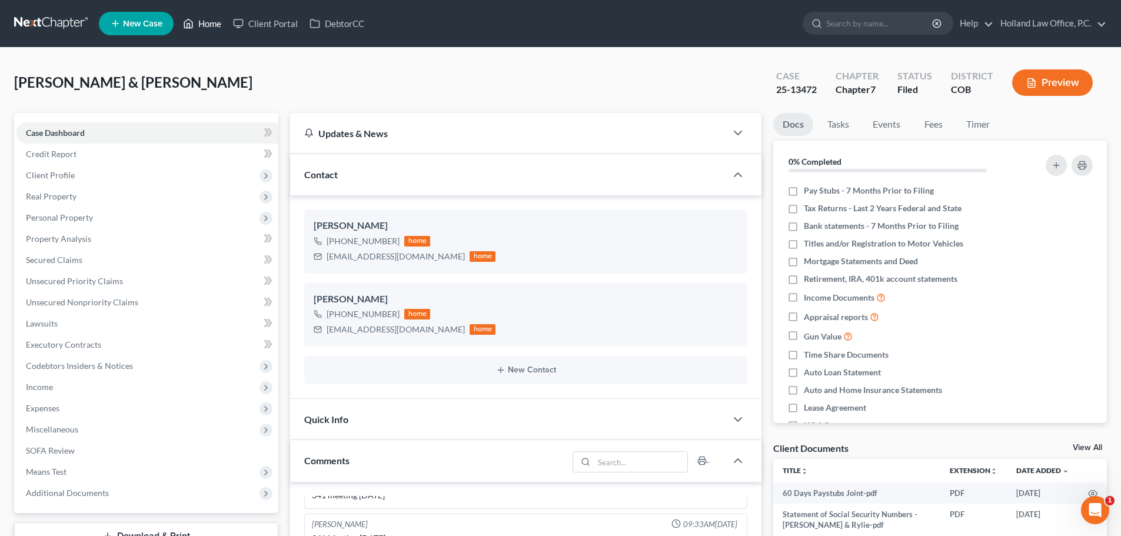
click at [196, 24] on link "Home" at bounding box center [202, 23] width 50 height 21
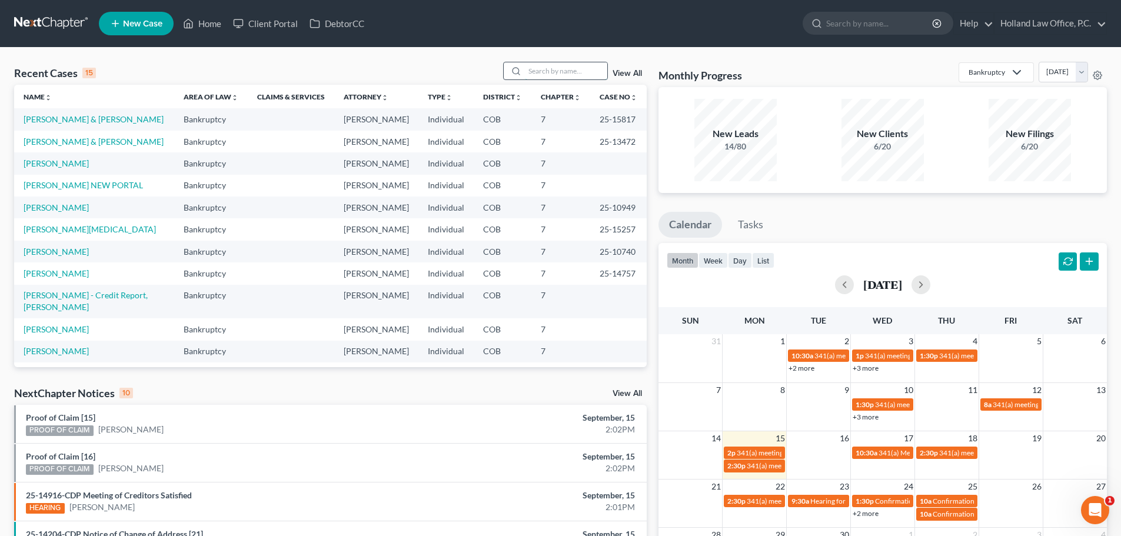
click at [530, 71] on input "search" at bounding box center [566, 70] width 82 height 17
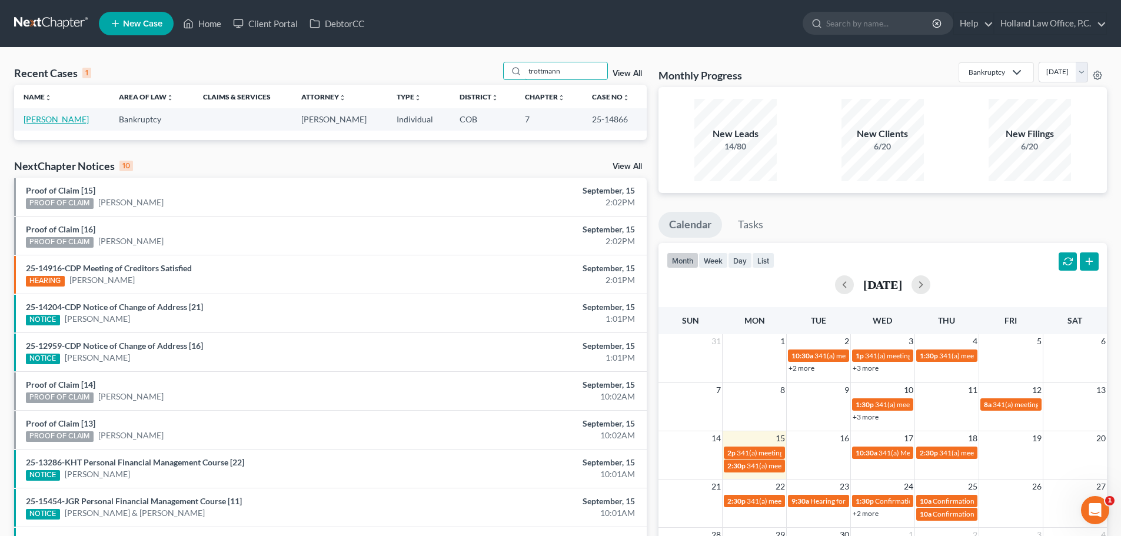
type input "trottmann"
click at [87, 121] on link "[PERSON_NAME]" at bounding box center [56, 119] width 65 height 10
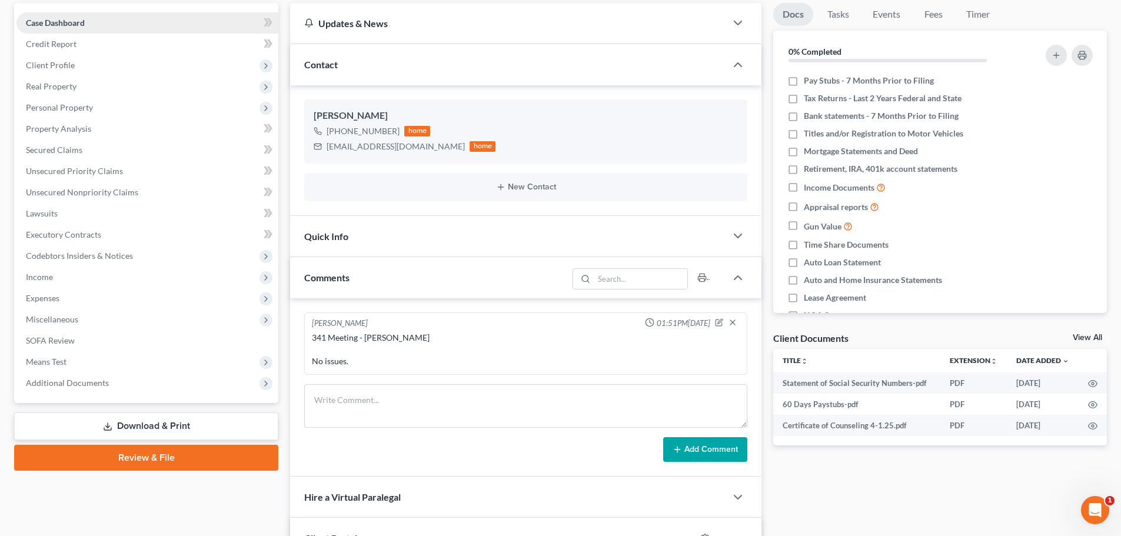
scroll to position [118, 0]
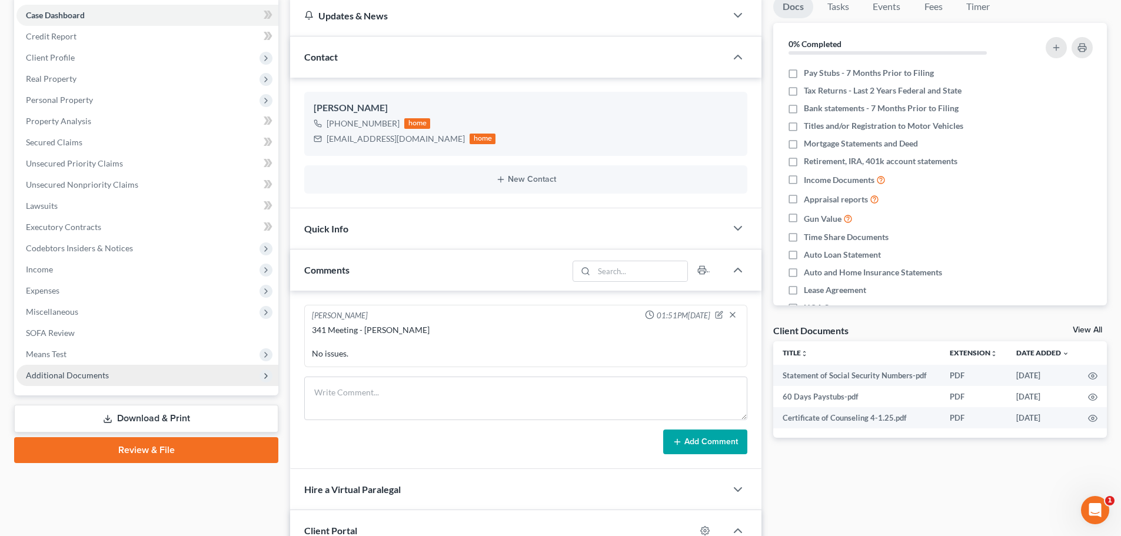
click at [90, 372] on span "Additional Documents" at bounding box center [67, 375] width 83 height 10
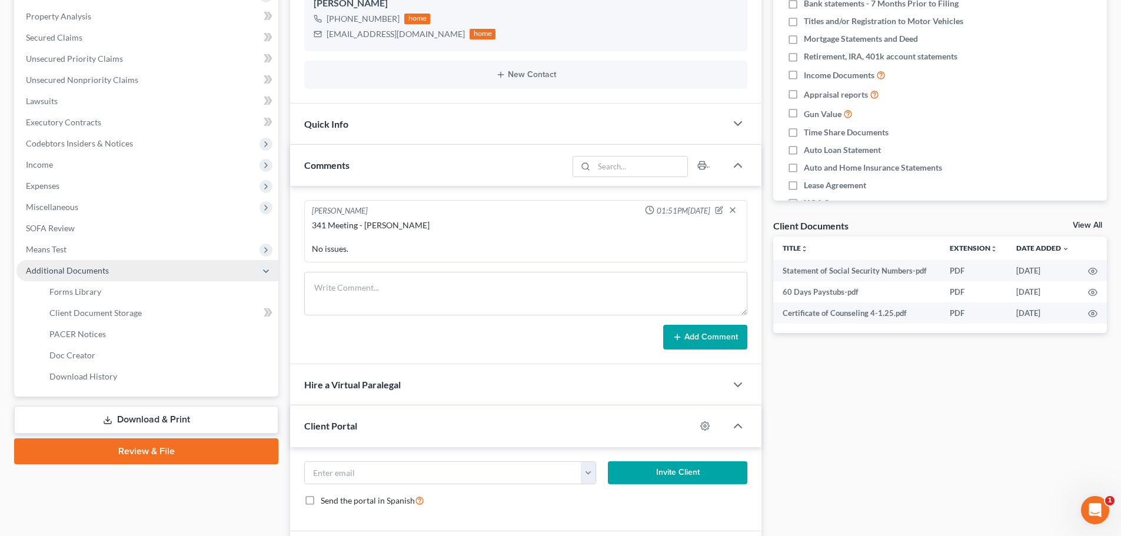
scroll to position [235, 0]
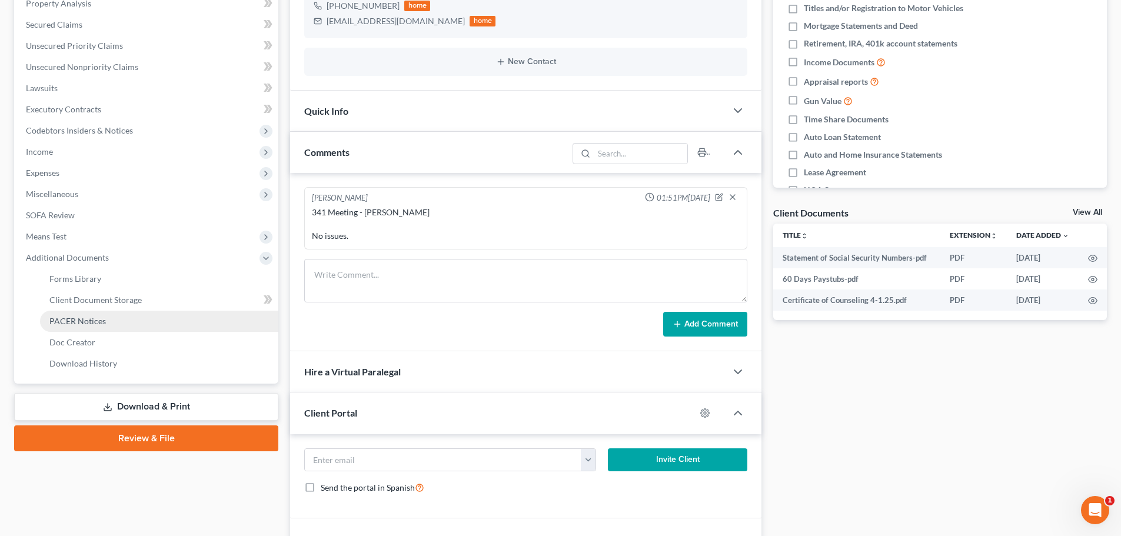
click at [70, 326] on link "PACER Notices" at bounding box center [159, 321] width 238 height 21
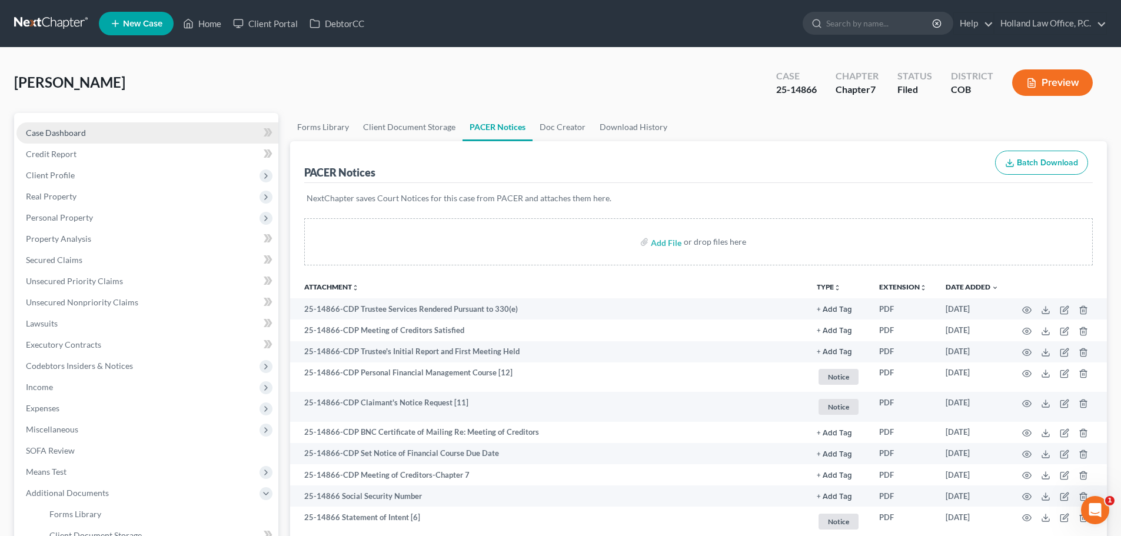
click at [58, 135] on span "Case Dashboard" at bounding box center [56, 133] width 60 height 10
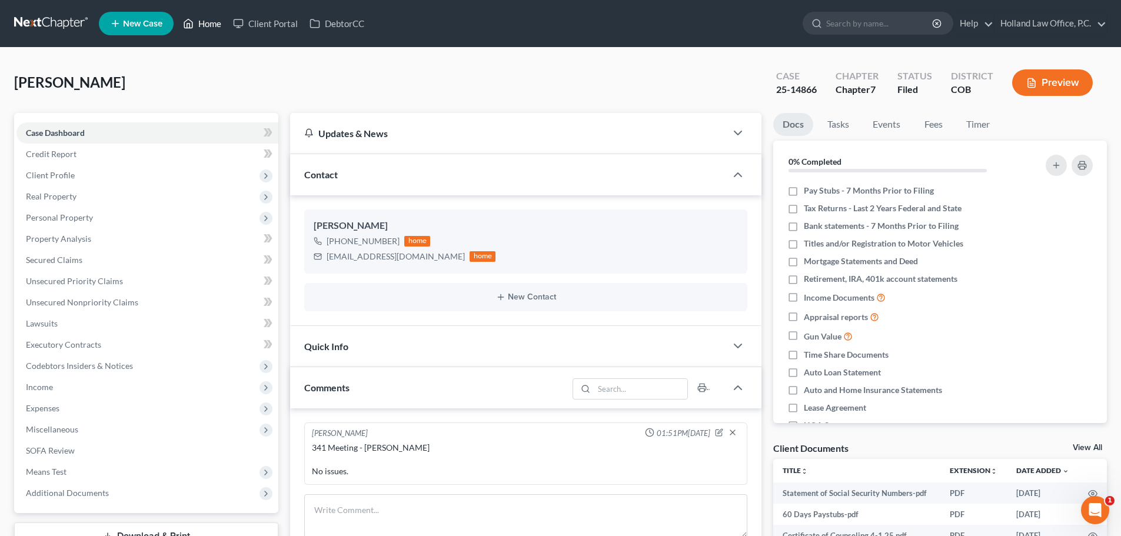
click at [207, 22] on link "Home" at bounding box center [202, 23] width 50 height 21
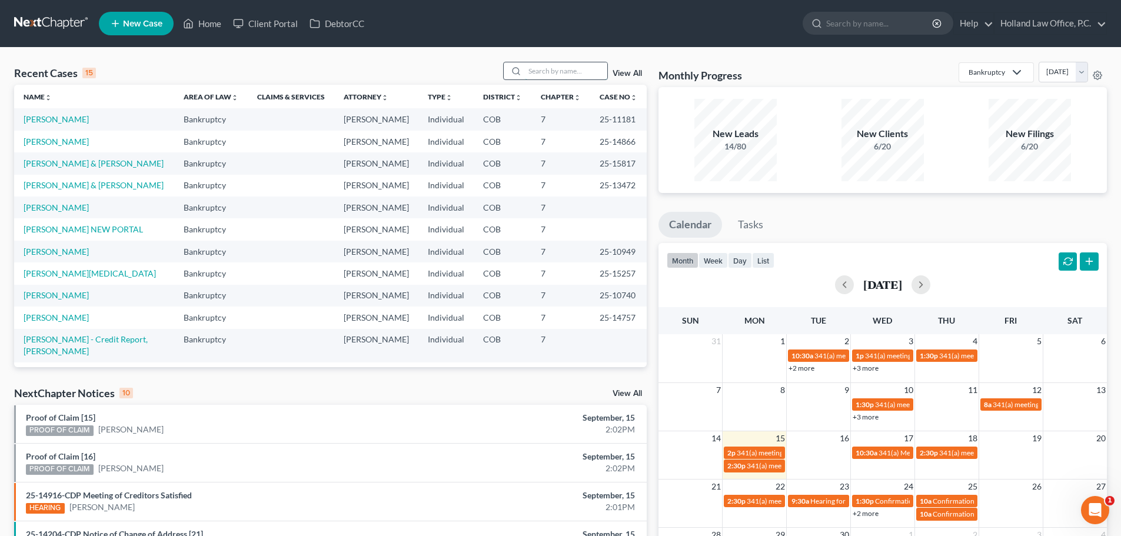
click at [534, 69] on input "search" at bounding box center [566, 70] width 82 height 17
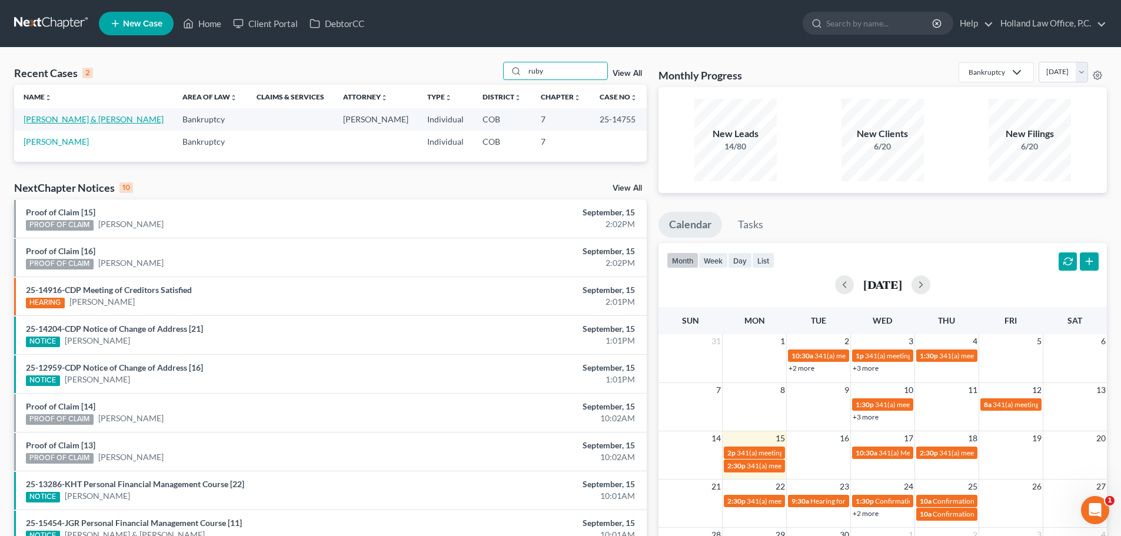
type input "ruby"
click at [123, 118] on link "[PERSON_NAME] & [PERSON_NAME]" at bounding box center [94, 119] width 140 height 10
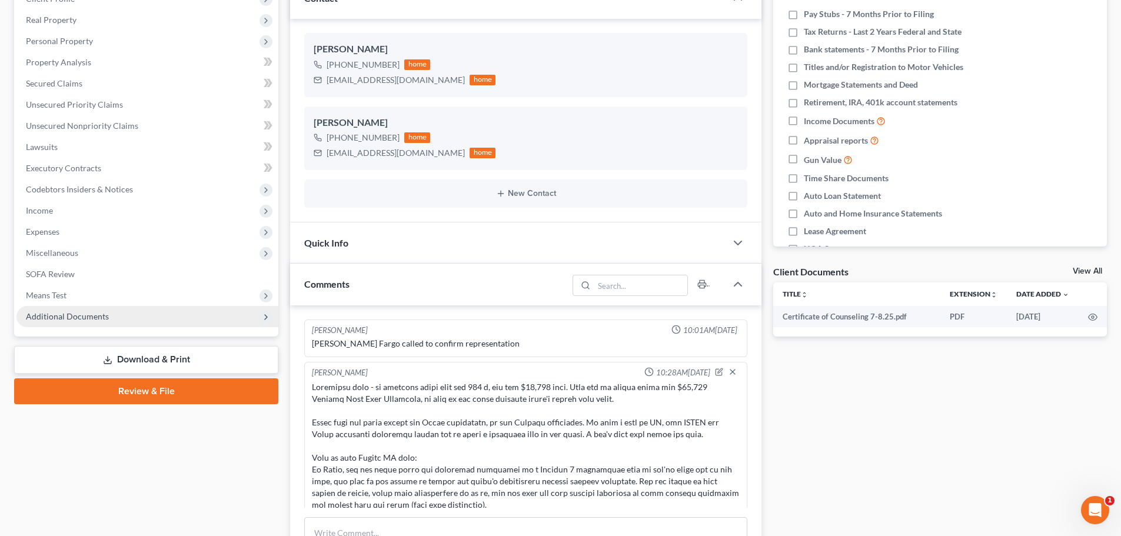
scroll to position [184, 0]
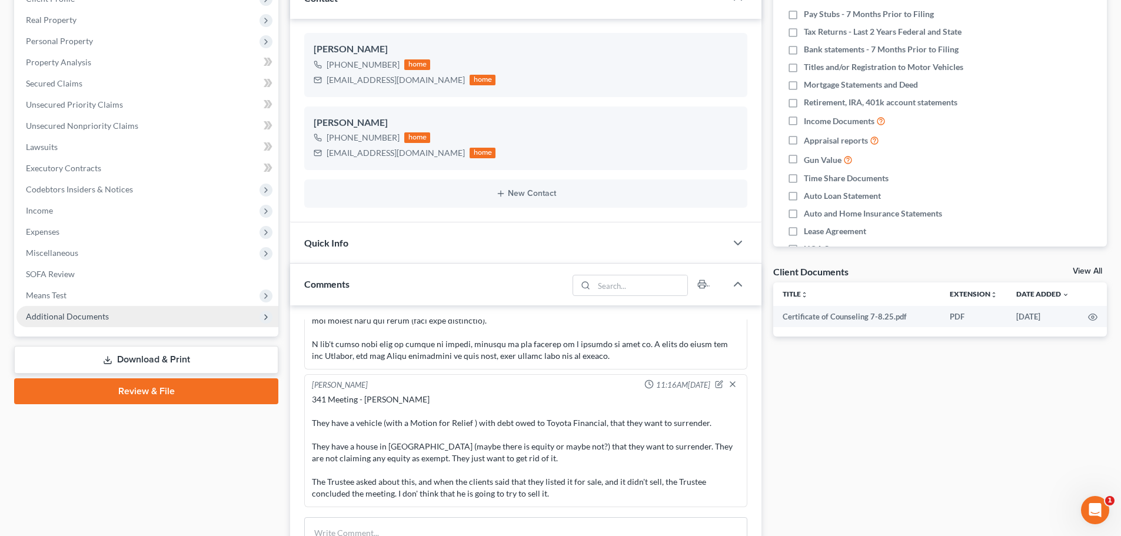
click at [94, 319] on span "Additional Documents" at bounding box center [67, 316] width 83 height 10
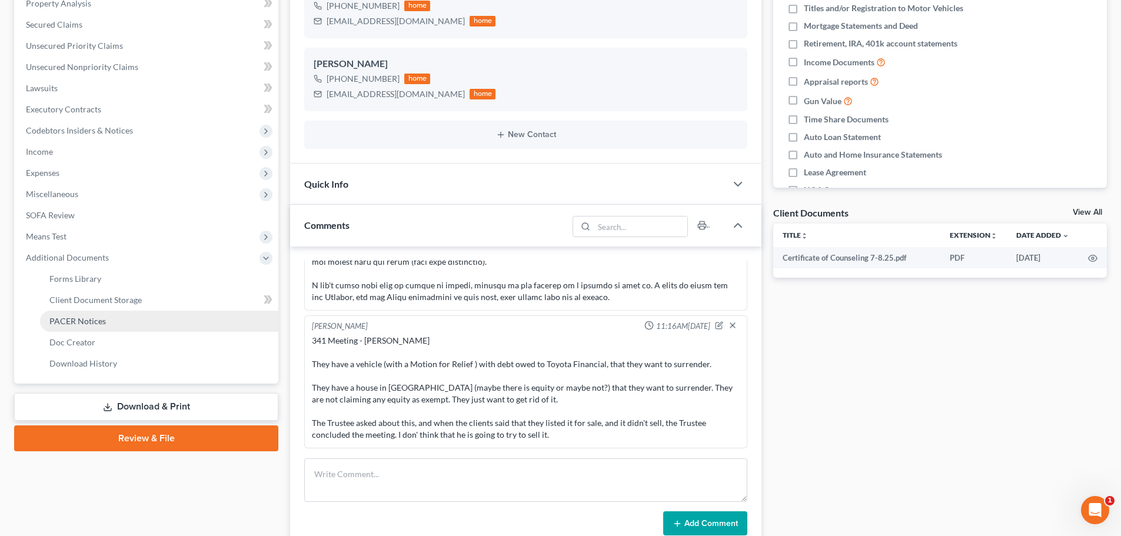
click at [99, 317] on span "PACER Notices" at bounding box center [77, 321] width 56 height 10
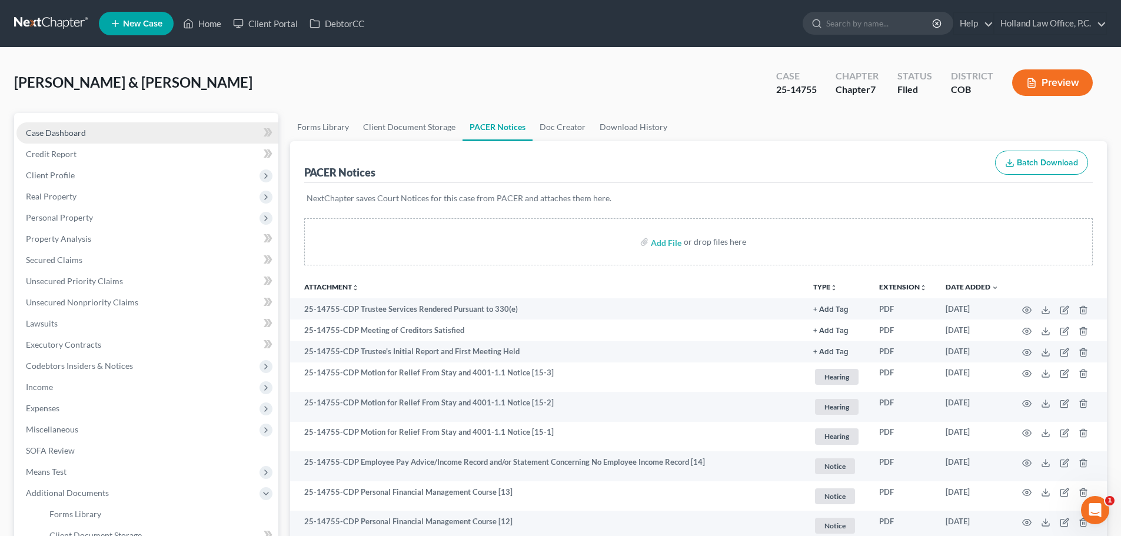
click at [71, 129] on span "Case Dashboard" at bounding box center [56, 133] width 60 height 10
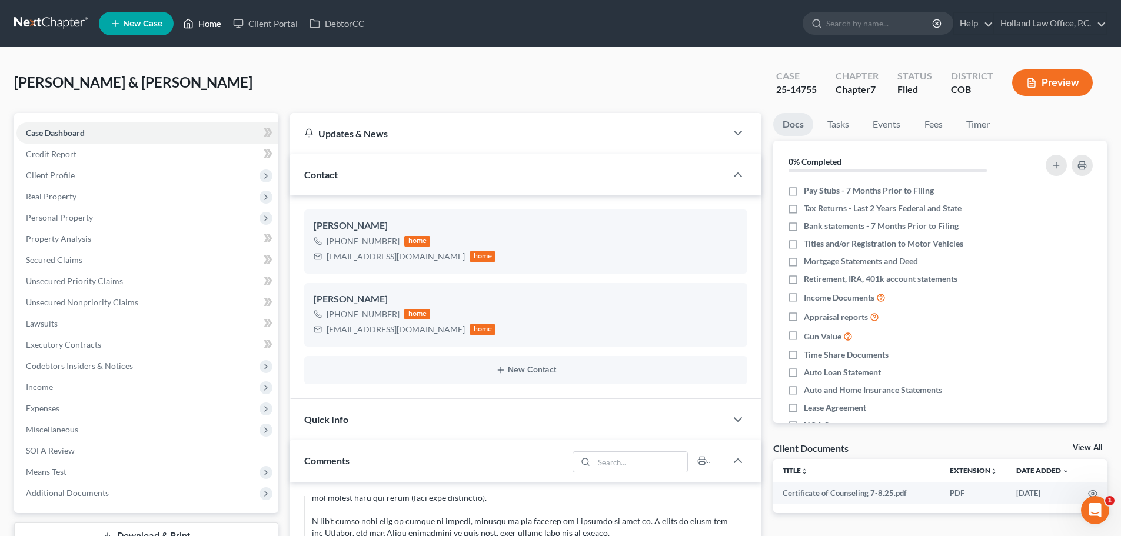
click at [206, 22] on link "Home" at bounding box center [202, 23] width 50 height 21
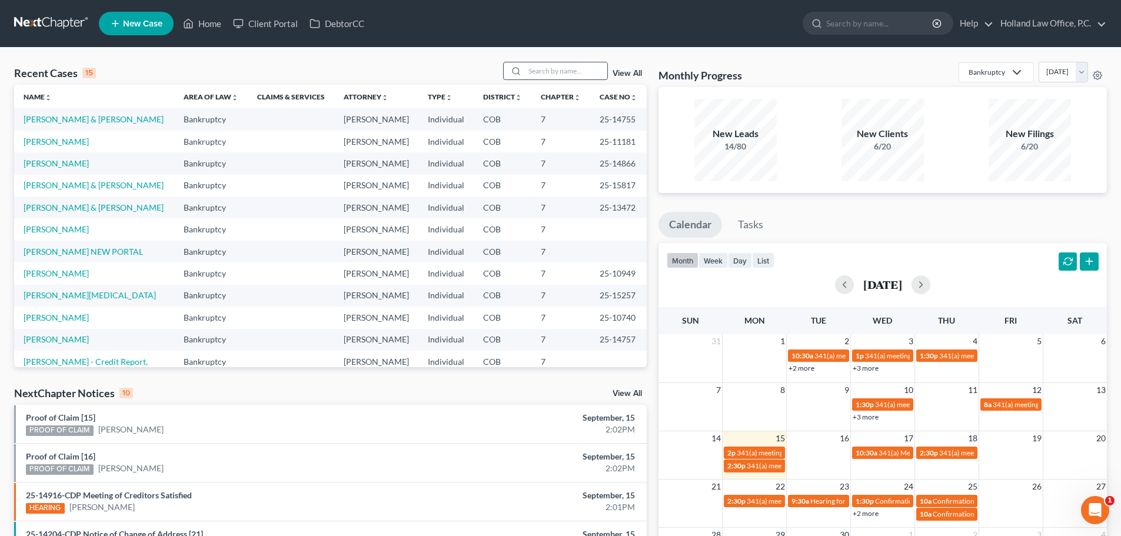
click at [546, 74] on input "search" at bounding box center [566, 70] width 82 height 17
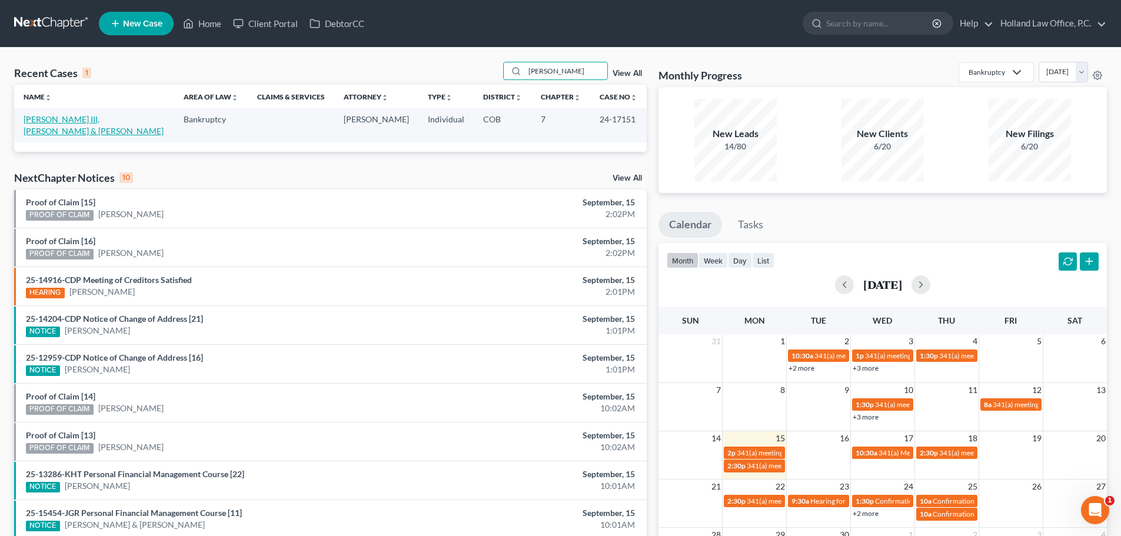
type input "coble"
click at [92, 119] on link "[PERSON_NAME] III, [PERSON_NAME] & [PERSON_NAME]" at bounding box center [94, 125] width 140 height 22
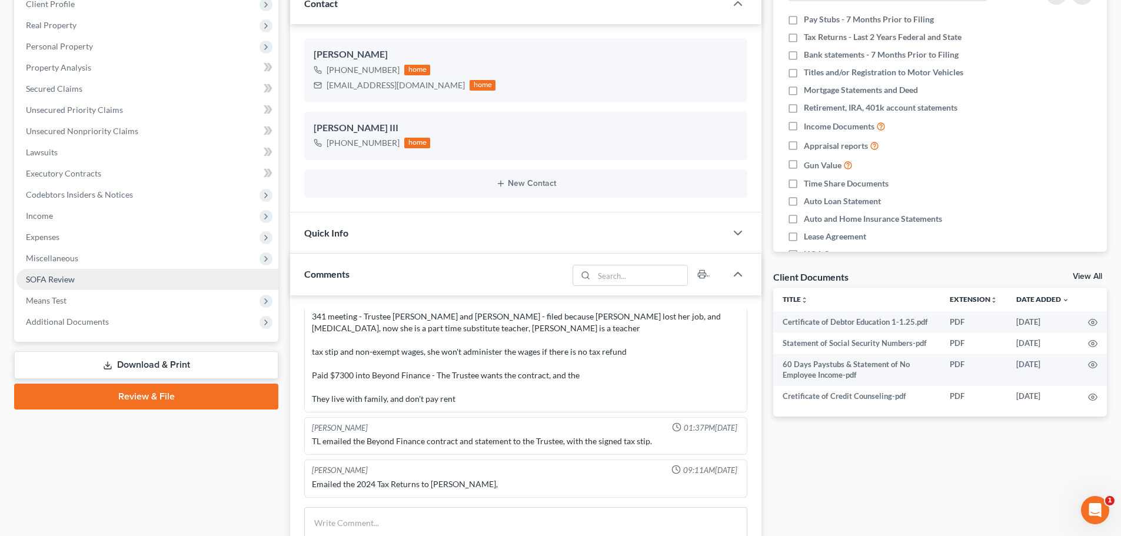
scroll to position [177, 0]
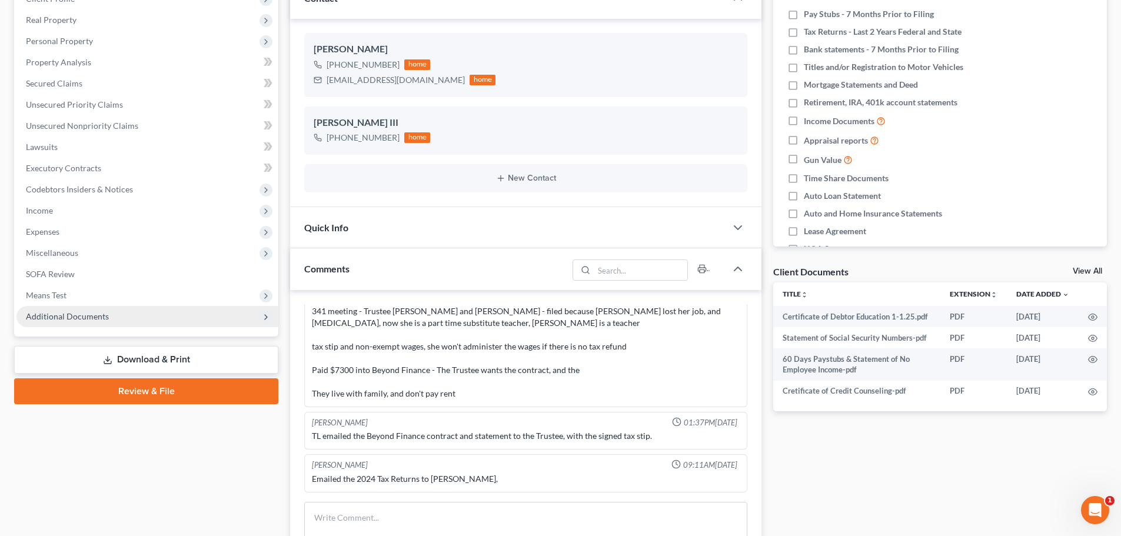
click at [91, 318] on span "Additional Documents" at bounding box center [67, 316] width 83 height 10
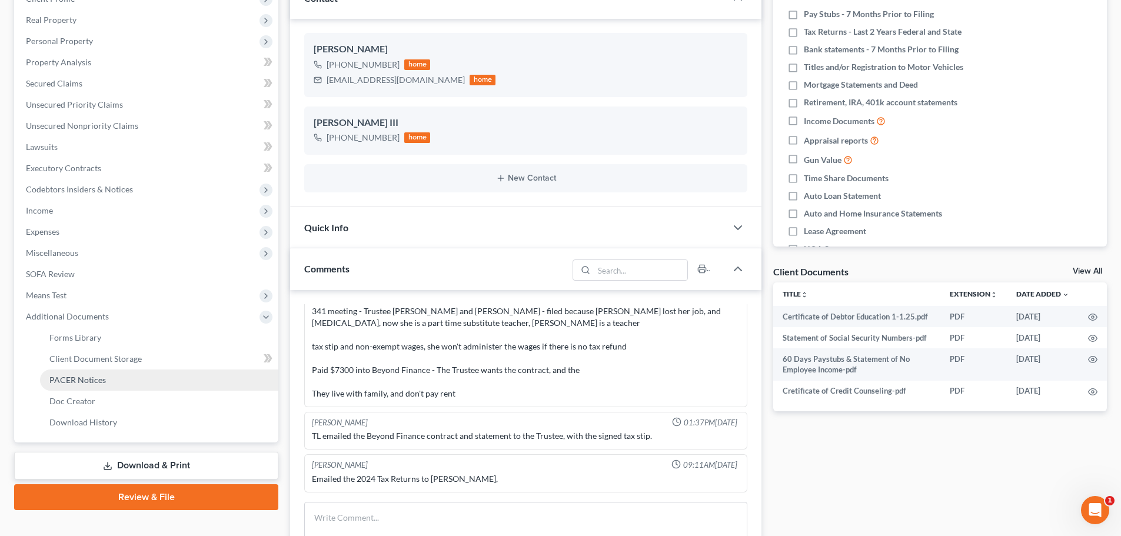
click at [81, 380] on span "PACER Notices" at bounding box center [77, 380] width 56 height 10
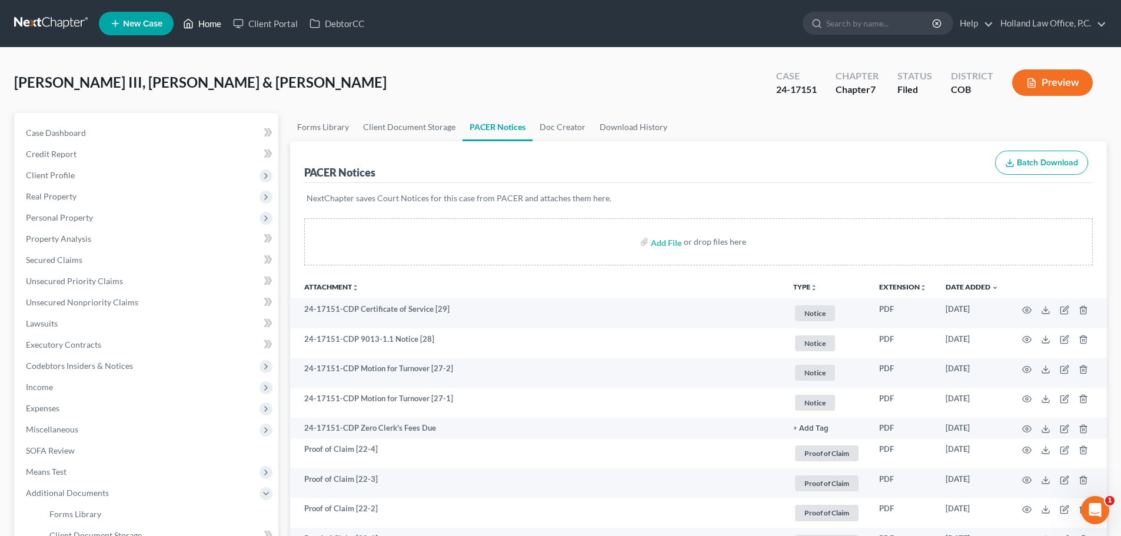
click at [211, 22] on link "Home" at bounding box center [202, 23] width 50 height 21
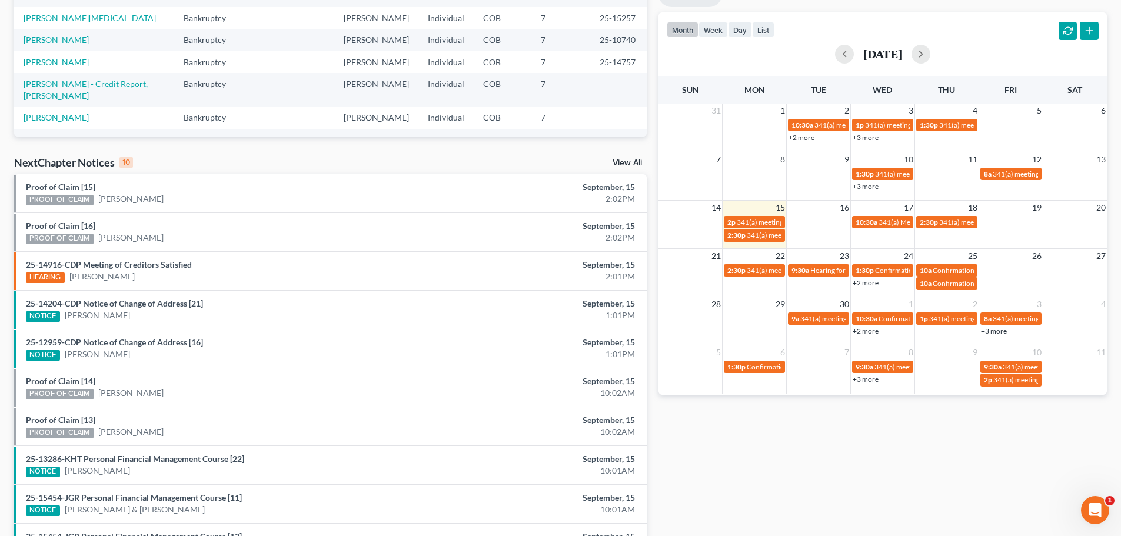
scroll to position [235, 0]
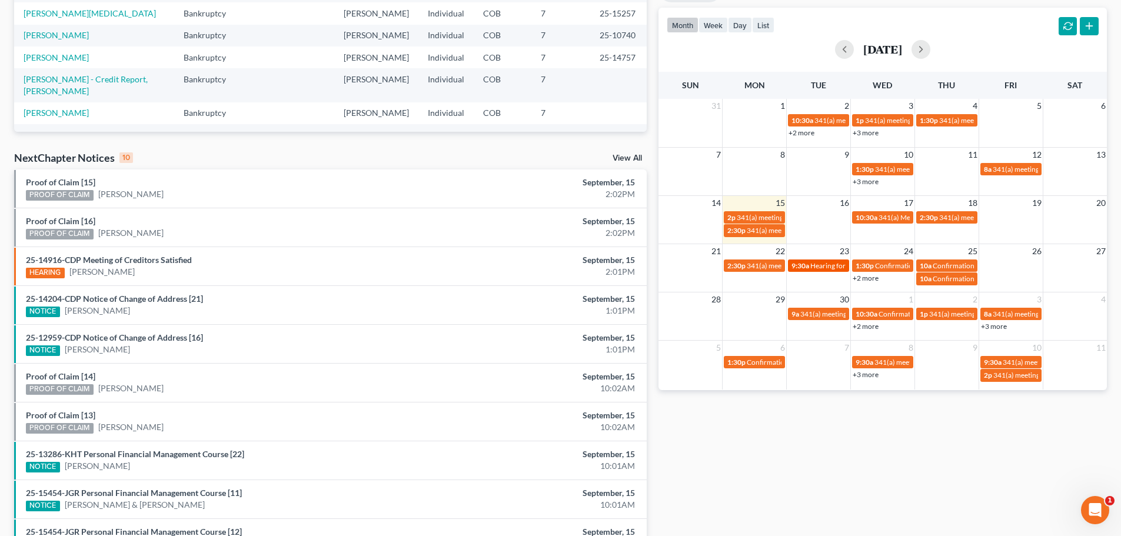
click at [809, 267] on div "9:30a Hearing for Shannon Faltak" at bounding box center [819, 265] width 54 height 9
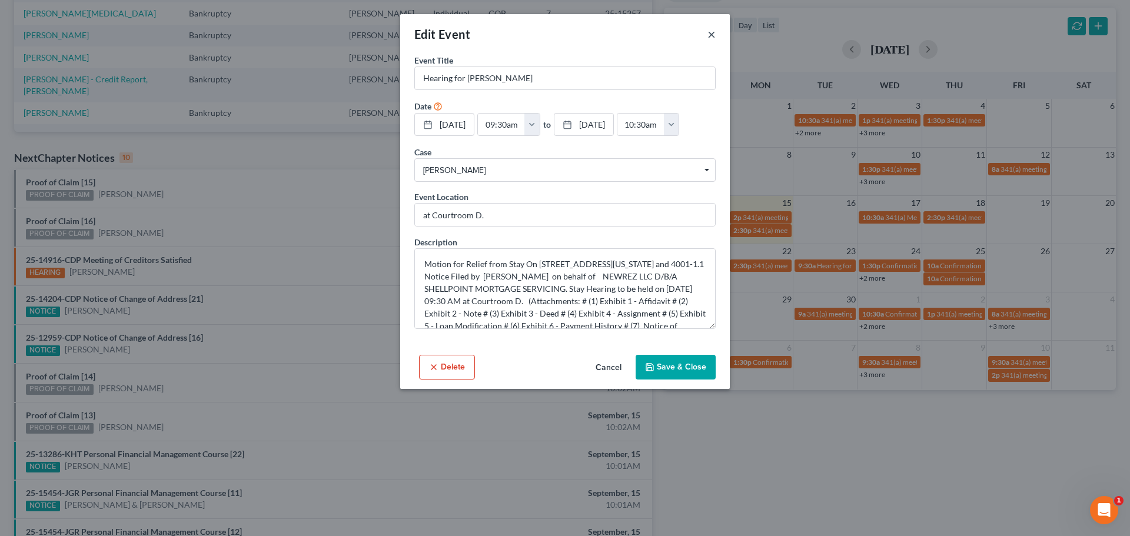
click at [711, 33] on button "×" at bounding box center [711, 34] width 8 height 14
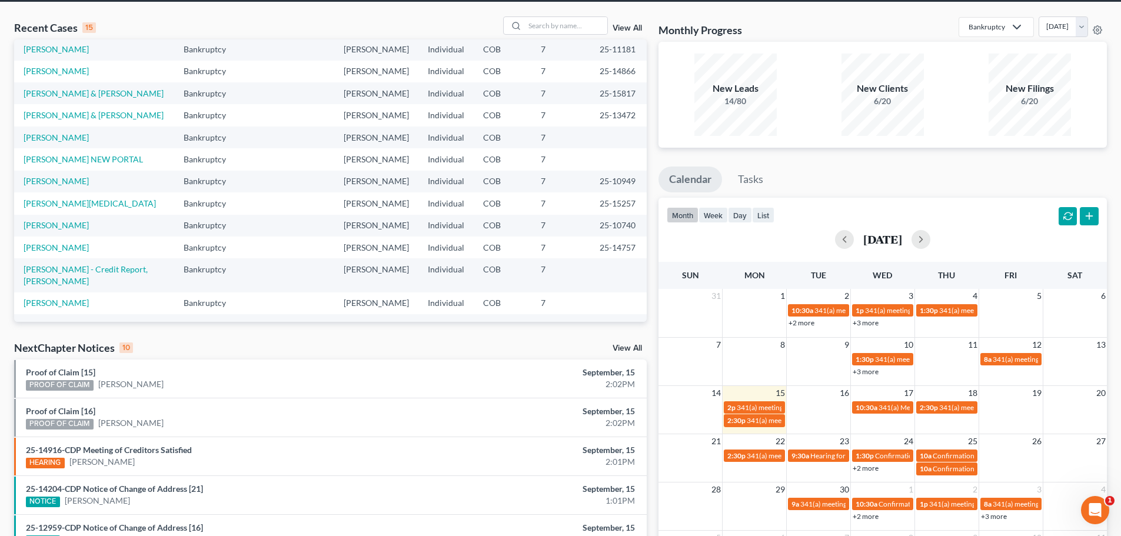
scroll to position [0, 0]
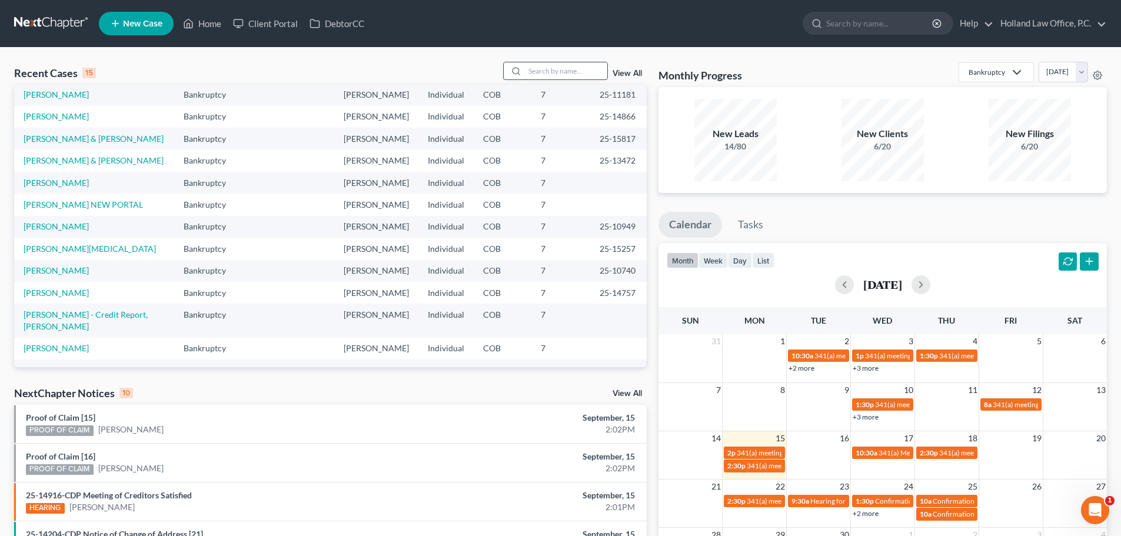
click at [552, 71] on input "search" at bounding box center [566, 70] width 82 height 17
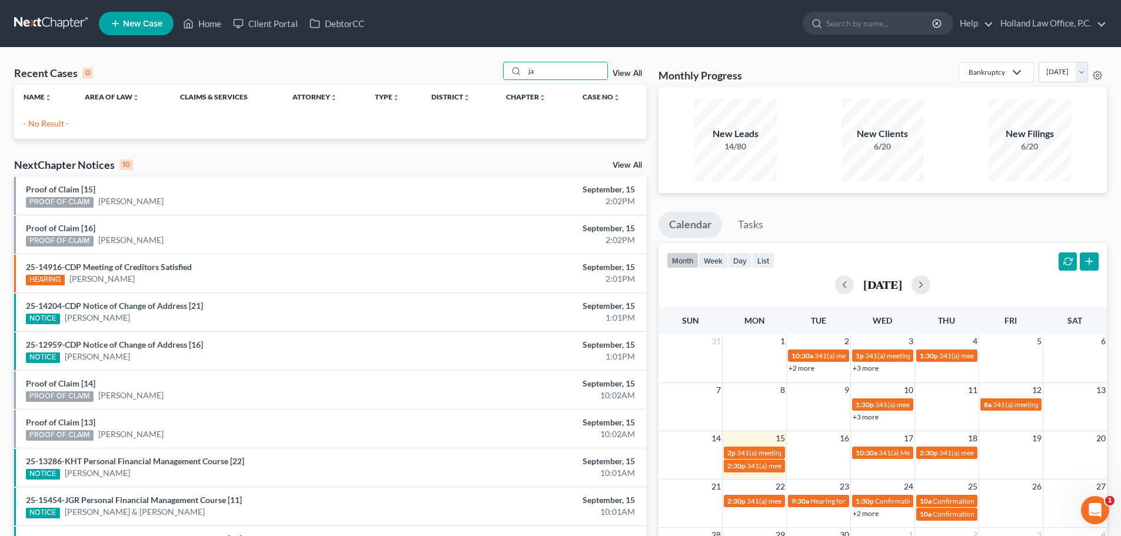
type input "j"
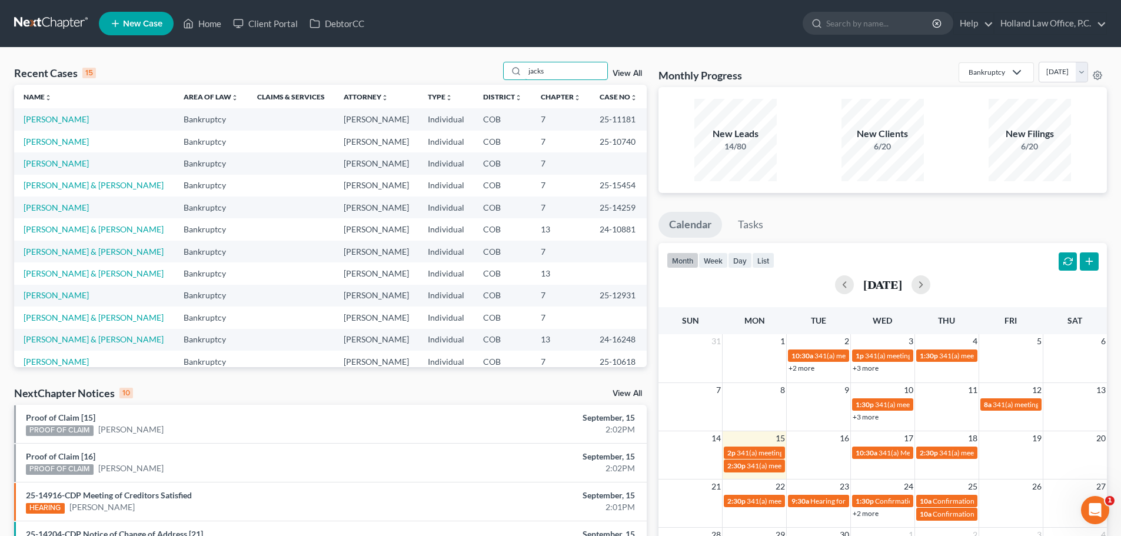
type input "jacks"
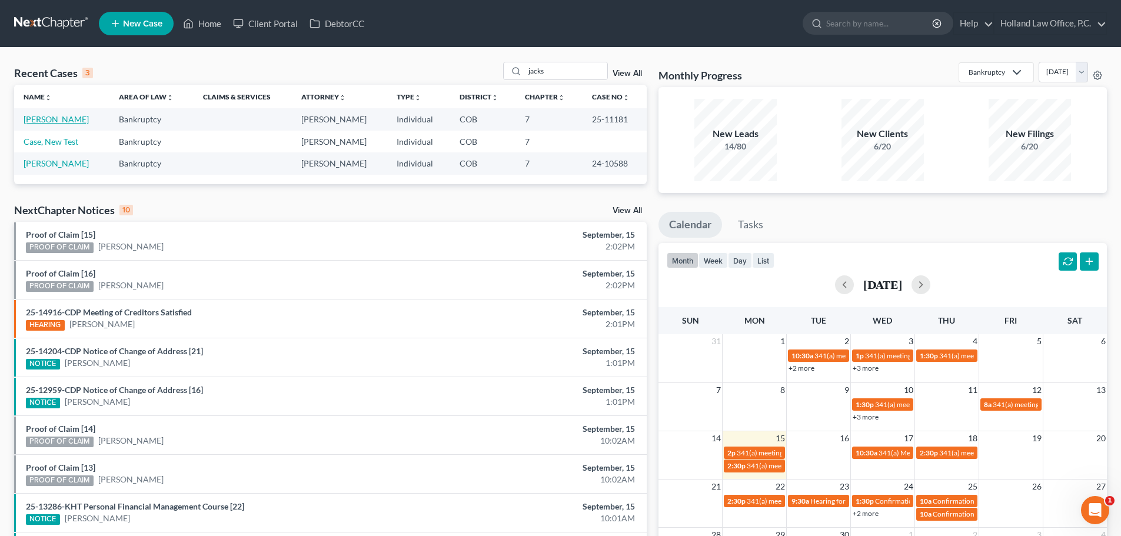
click at [42, 117] on link "[PERSON_NAME]" at bounding box center [56, 119] width 65 height 10
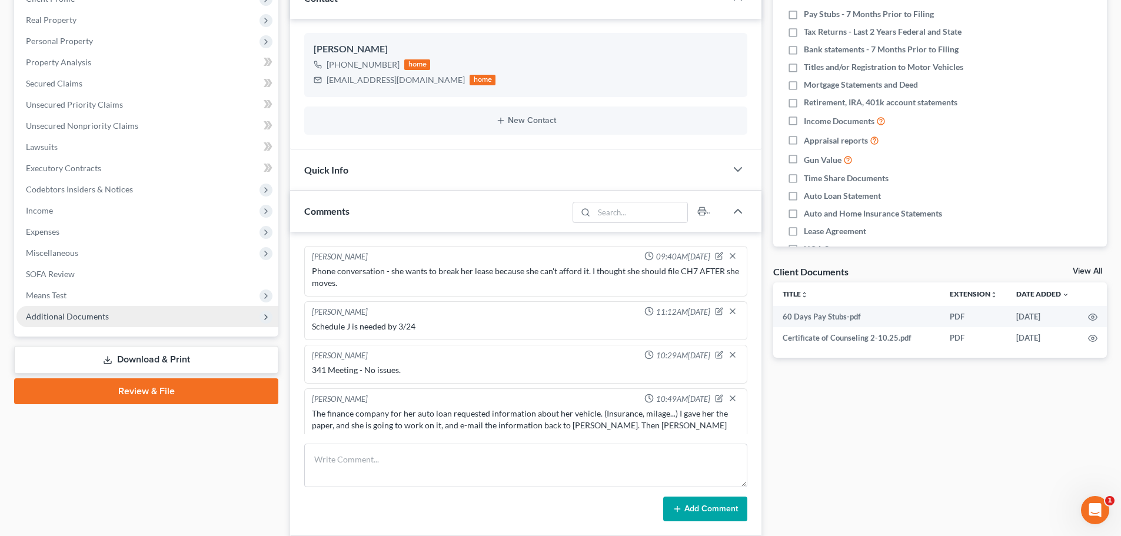
scroll to position [16, 0]
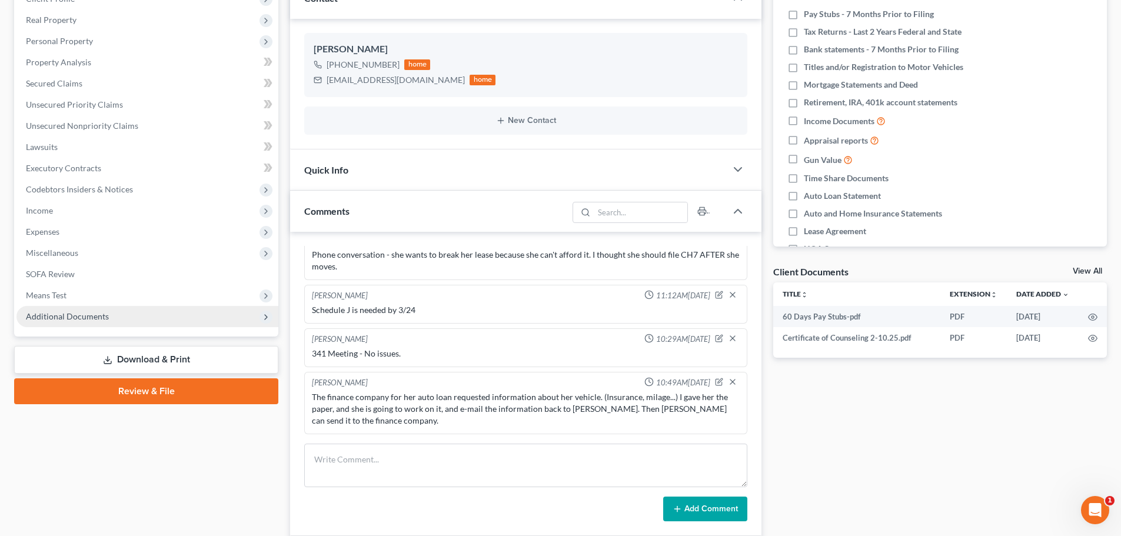
click at [69, 316] on span "Additional Documents" at bounding box center [67, 316] width 83 height 10
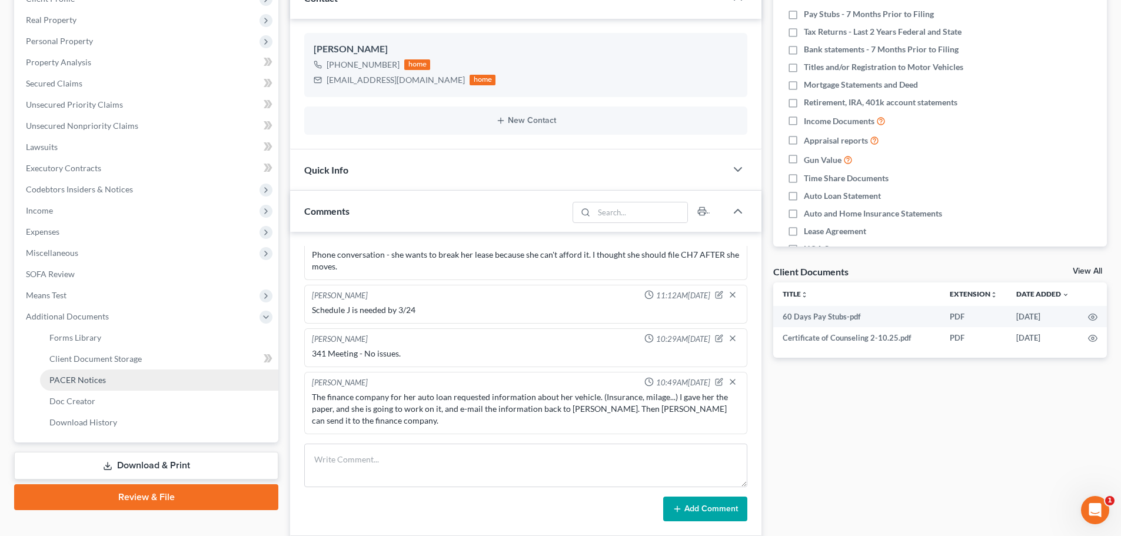
click at [77, 380] on span "PACER Notices" at bounding box center [77, 380] width 56 height 10
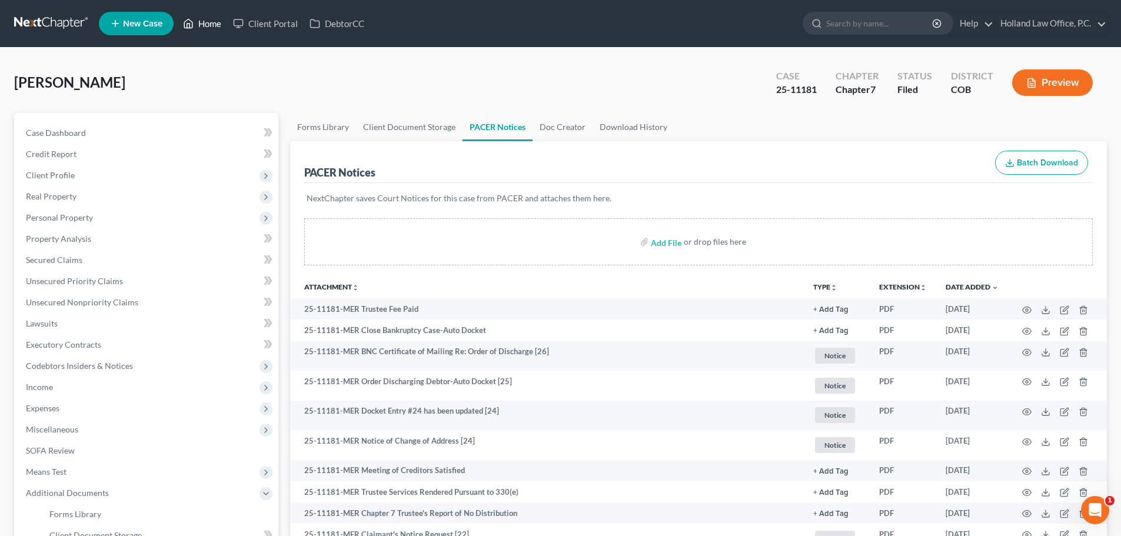
click at [197, 21] on link "Home" at bounding box center [202, 23] width 50 height 21
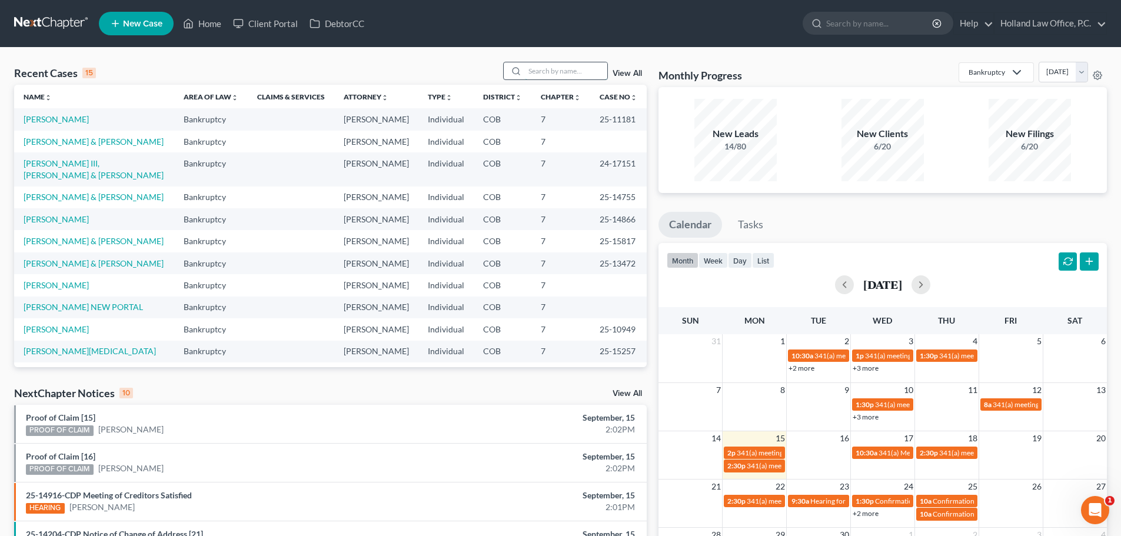
click at [560, 70] on input "search" at bounding box center [566, 70] width 82 height 17
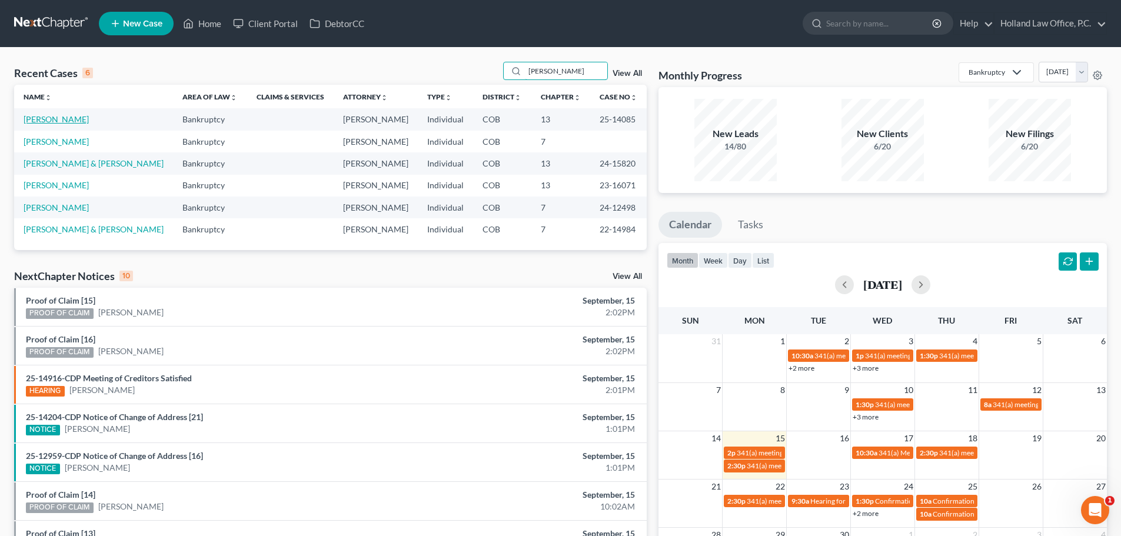
type input "miller"
click at [40, 119] on link "[PERSON_NAME]" at bounding box center [56, 119] width 65 height 10
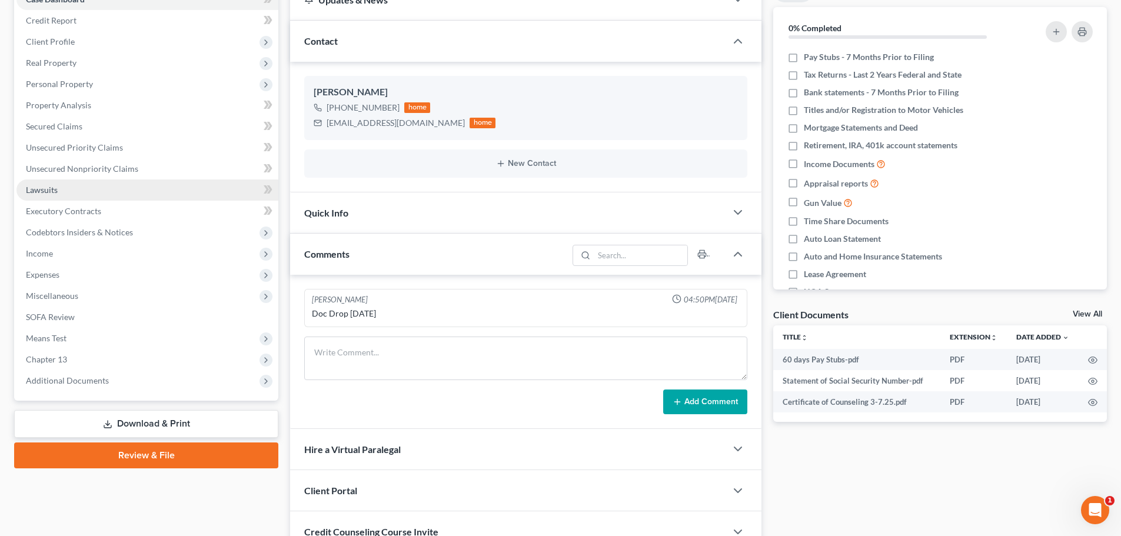
scroll to position [177, 0]
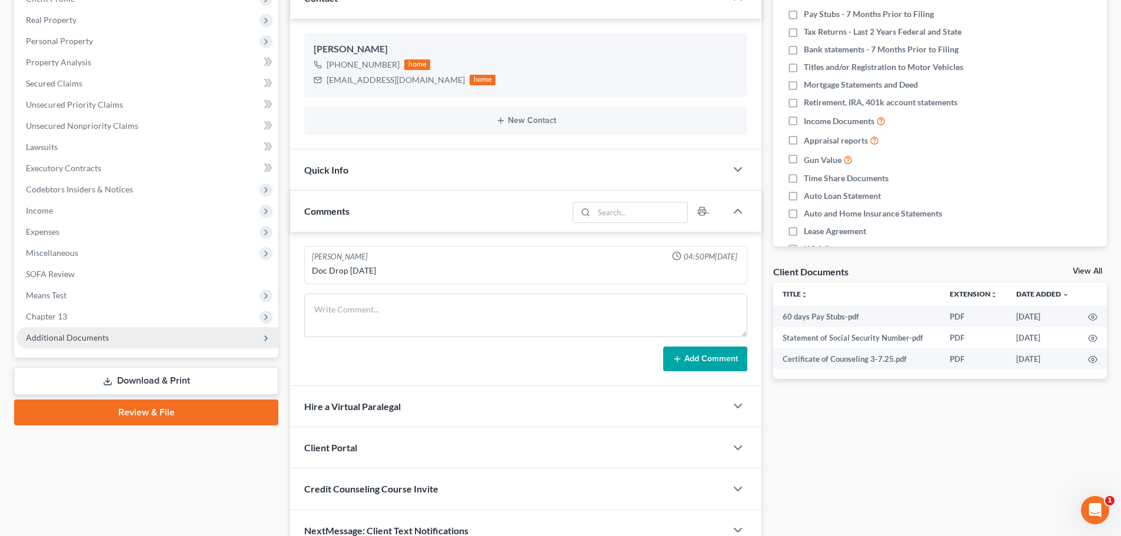
click at [68, 337] on span "Additional Documents" at bounding box center [67, 337] width 83 height 10
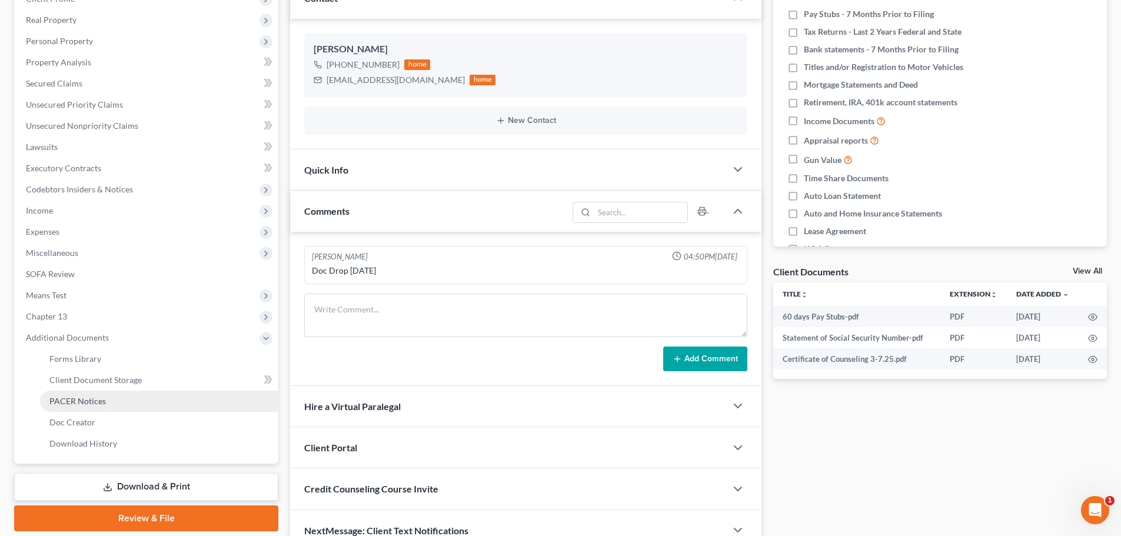
click at [68, 404] on span "PACER Notices" at bounding box center [77, 401] width 56 height 10
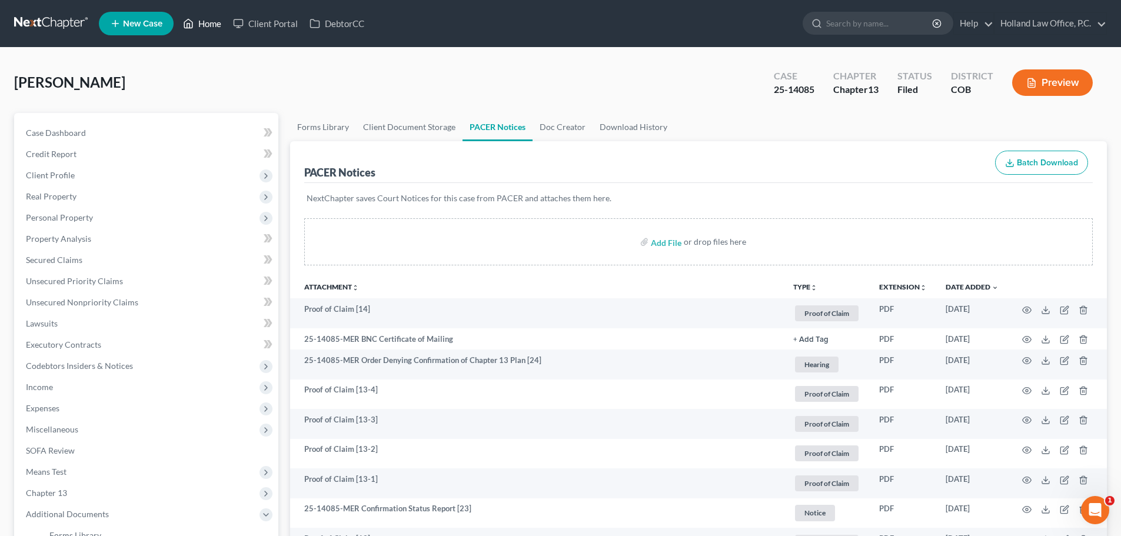
drag, startPoint x: 212, startPoint y: 29, endPoint x: 155, endPoint y: 1, distance: 63.7
click at [212, 29] on link "Home" at bounding box center [202, 23] width 50 height 21
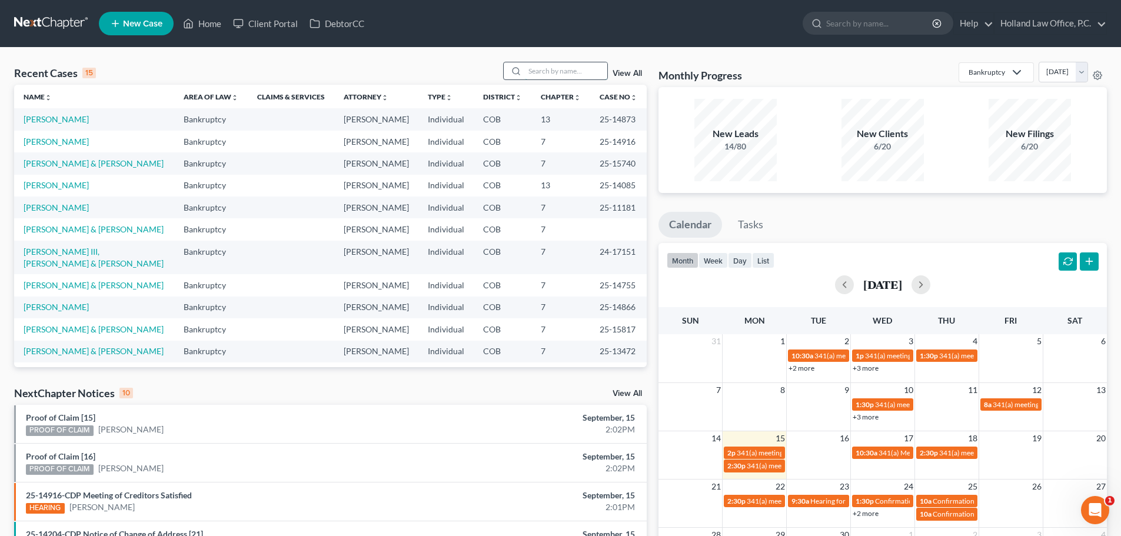
click at [563, 69] on input "search" at bounding box center [566, 70] width 82 height 17
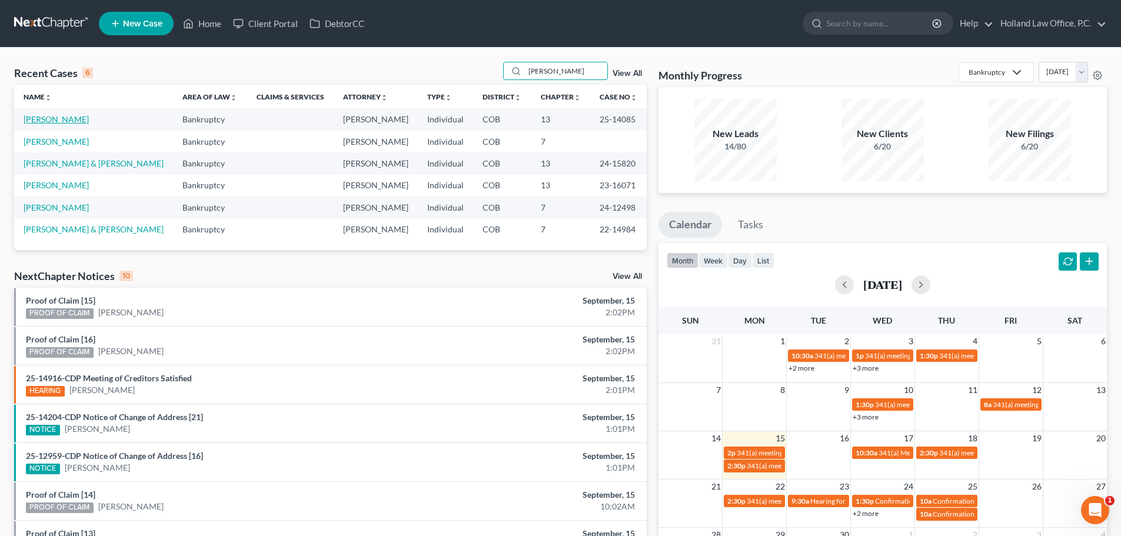
type input "miller"
click at [71, 122] on link "[PERSON_NAME]" at bounding box center [56, 119] width 65 height 10
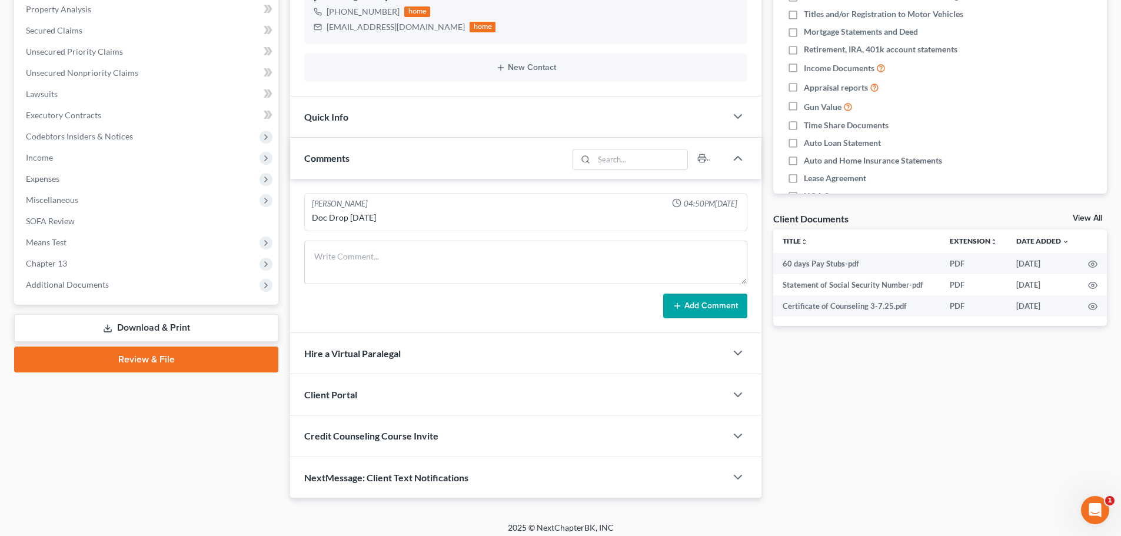
scroll to position [235, 0]
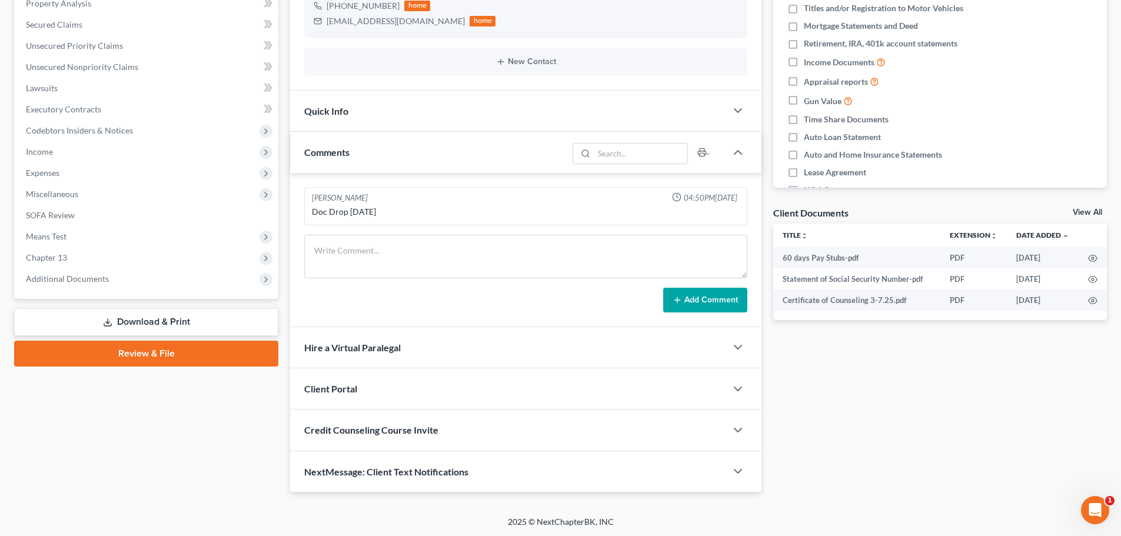
drag, startPoint x: 56, startPoint y: 282, endPoint x: 5, endPoint y: 307, distance: 56.6
click at [56, 282] on span "Additional Documents" at bounding box center [67, 279] width 83 height 10
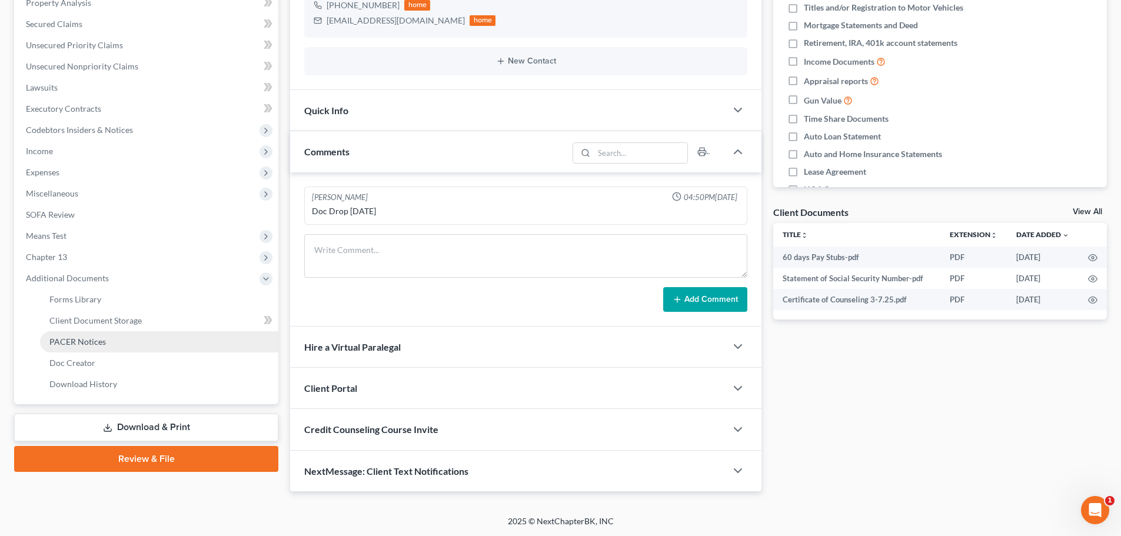
scroll to position [237, 0]
click at [91, 340] on span "PACER Notices" at bounding box center [77, 341] width 56 height 10
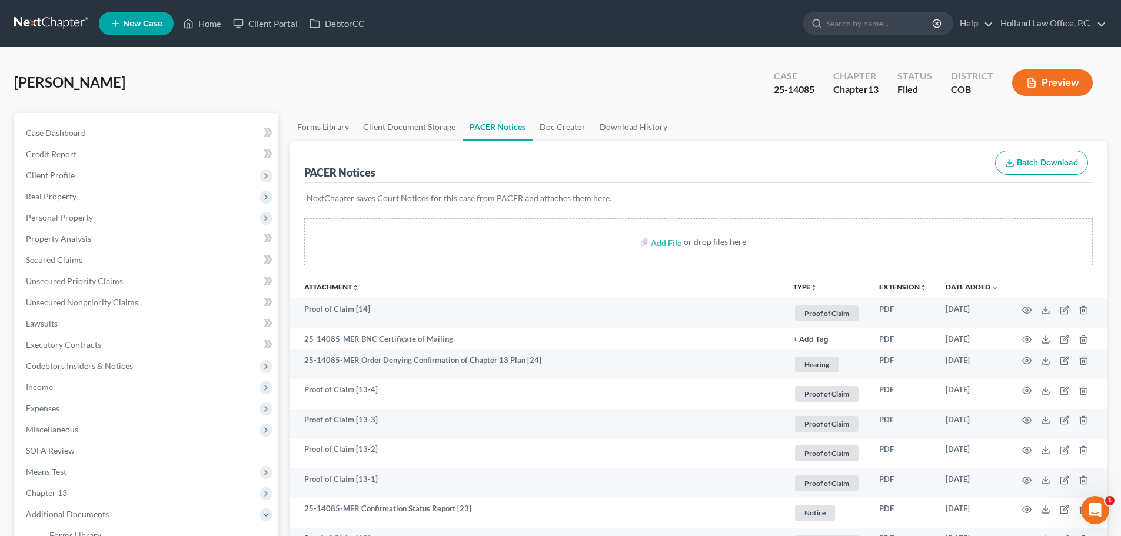
click at [810, 290] on icon "unfold_more" at bounding box center [813, 287] width 7 height 7
click at [809, 390] on link "Proof of Claim" at bounding box center [834, 395] width 83 height 20
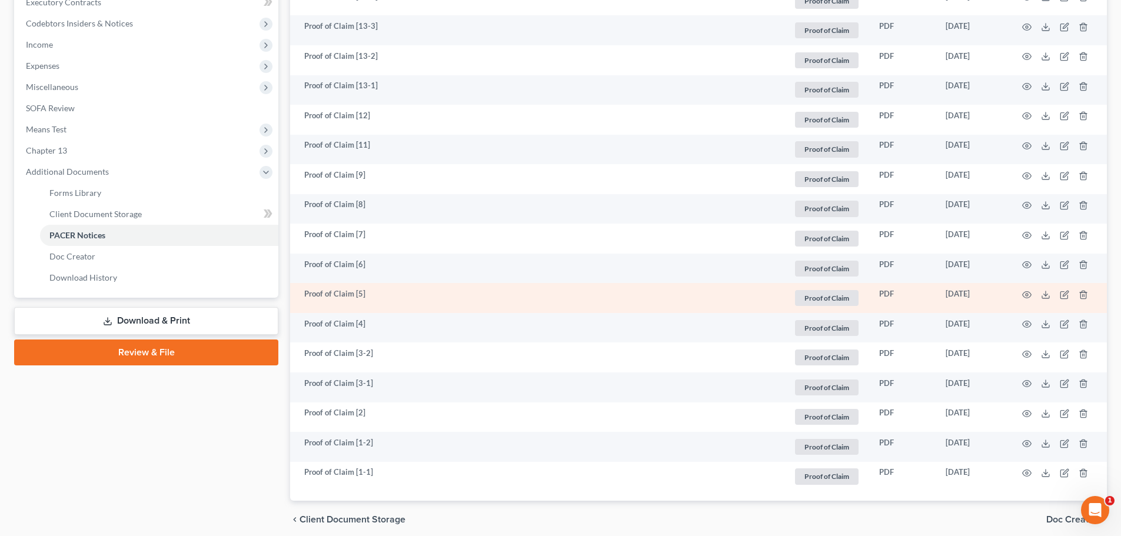
scroll to position [353, 0]
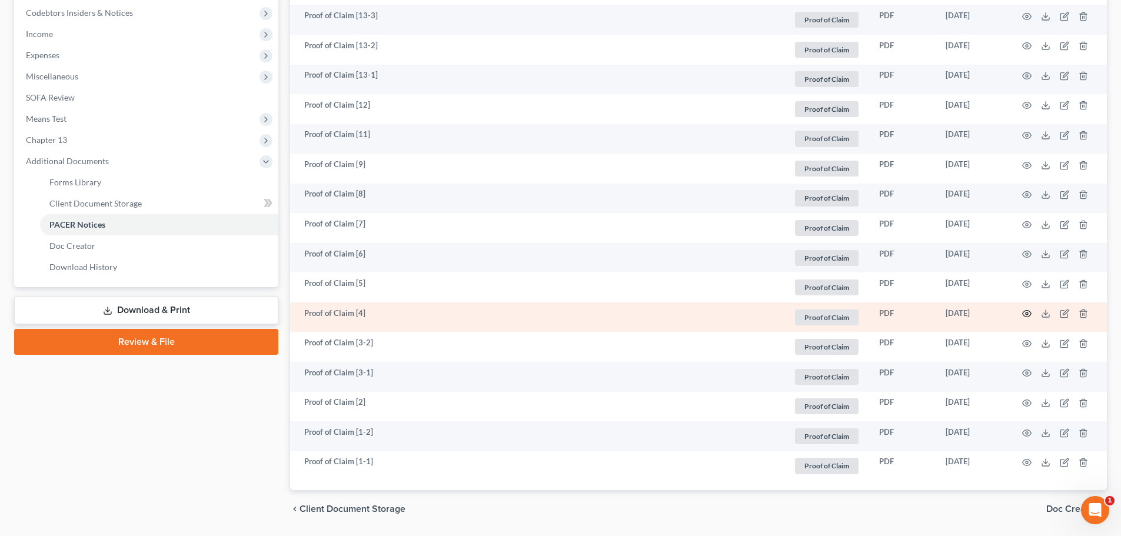
click at [1025, 314] on icon "button" at bounding box center [1026, 313] width 9 height 9
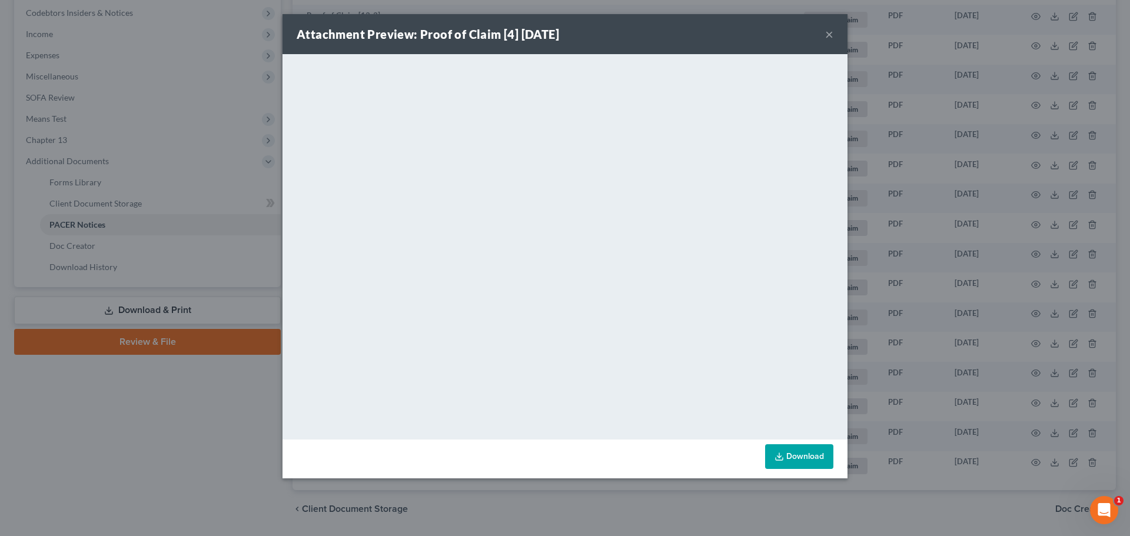
drag, startPoint x: 826, startPoint y: 35, endPoint x: 819, endPoint y: 47, distance: 14.2
click at [826, 35] on button "×" at bounding box center [829, 34] width 8 height 14
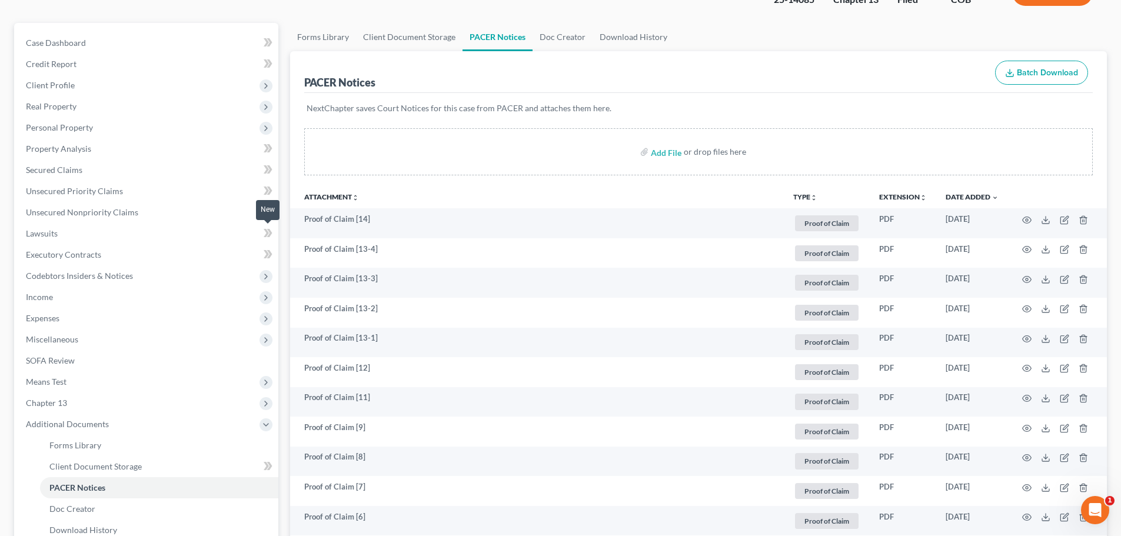
scroll to position [59, 0]
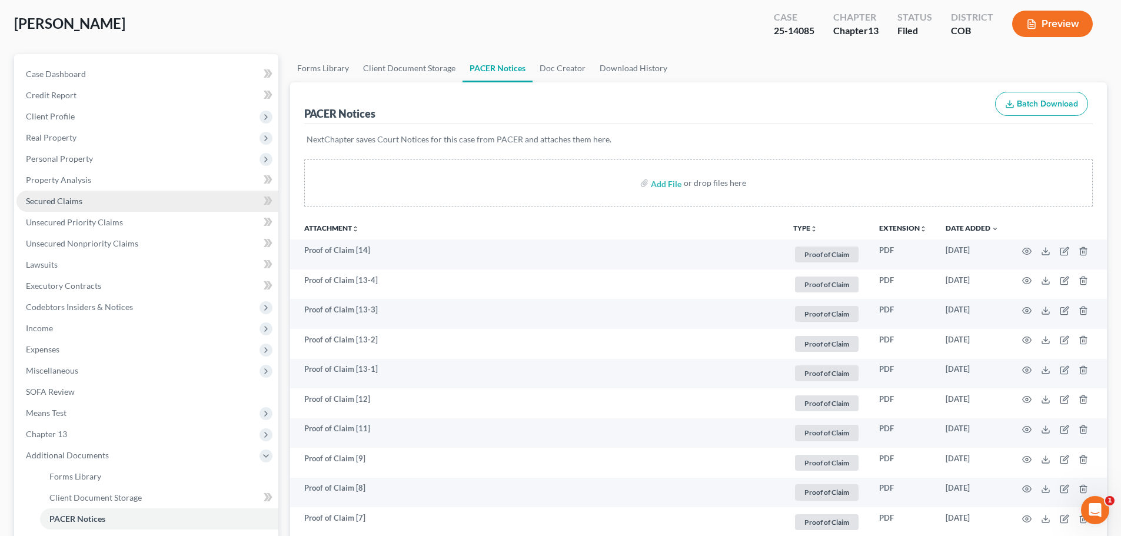
click at [81, 200] on span "Secured Claims" at bounding box center [54, 201] width 56 height 10
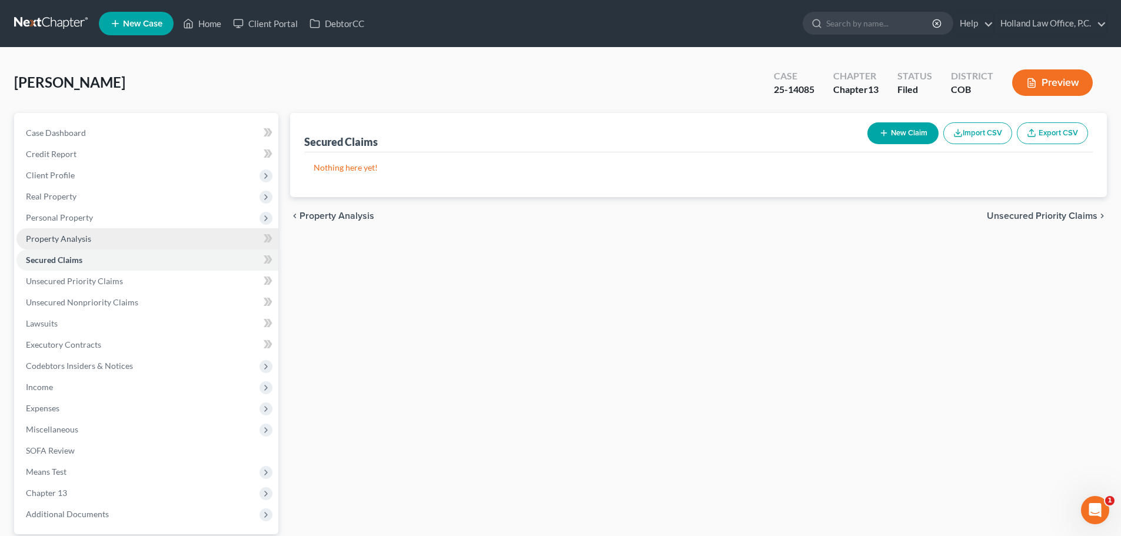
click at [58, 238] on span "Property Analysis" at bounding box center [58, 239] width 65 height 10
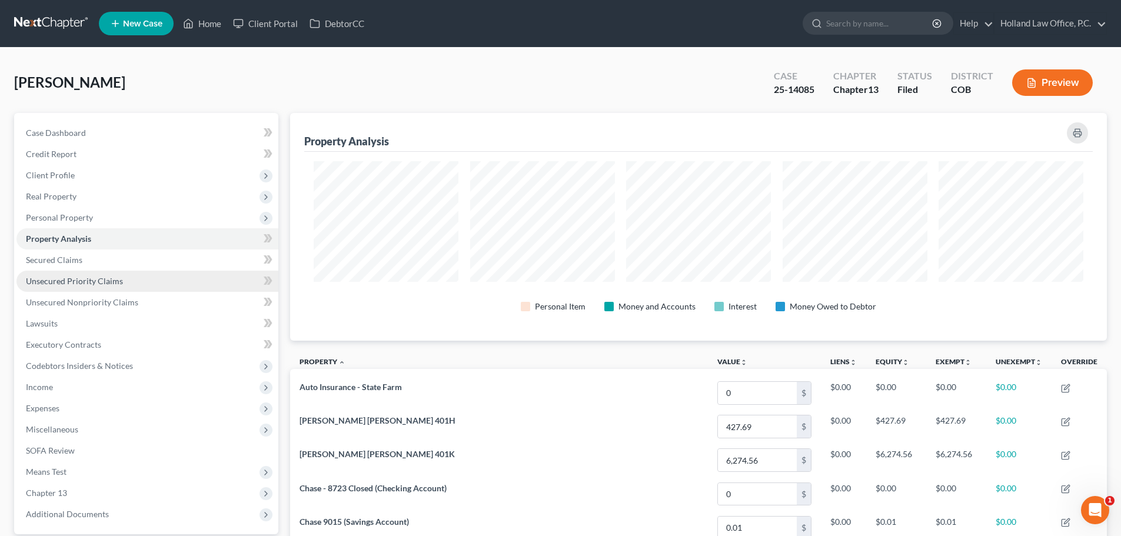
scroll to position [228, 817]
click at [71, 281] on span "Unsecured Priority Claims" at bounding box center [74, 281] width 97 height 10
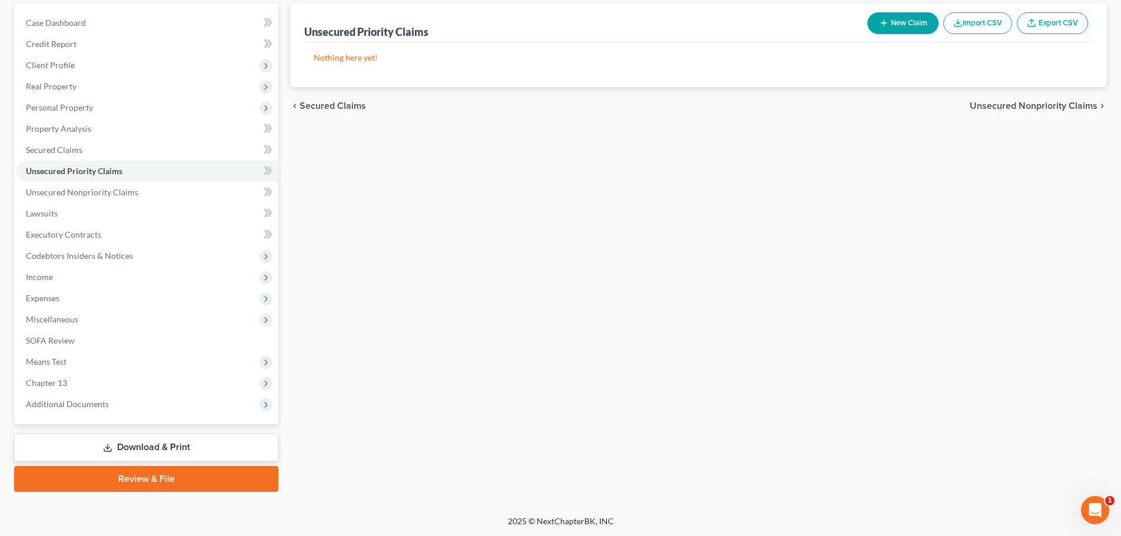
scroll to position [111, 0]
click at [65, 405] on span "Additional Documents" at bounding box center [67, 403] width 83 height 10
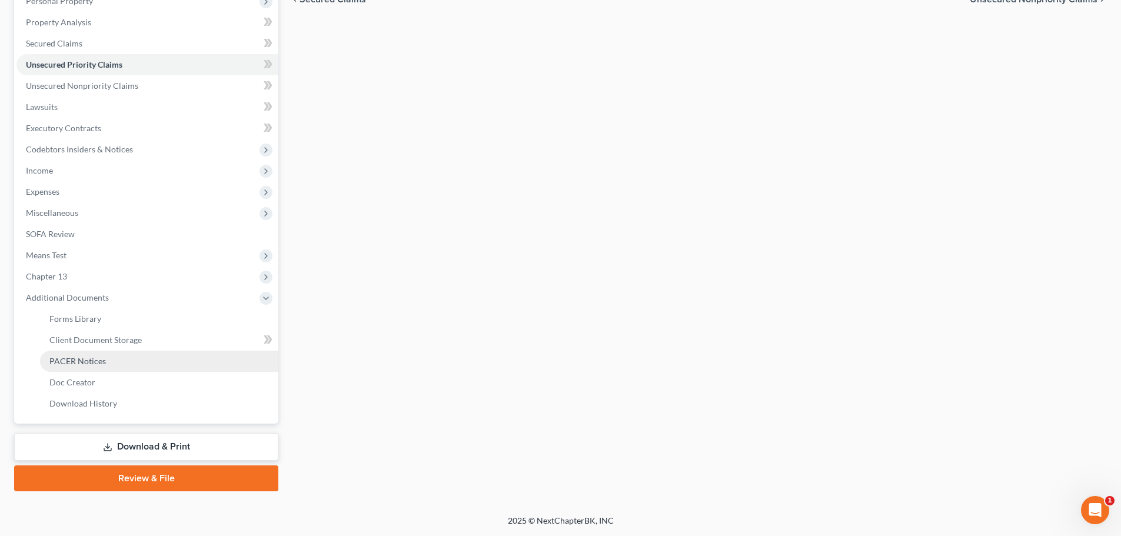
click at [62, 360] on span "PACER Notices" at bounding box center [77, 361] width 56 height 10
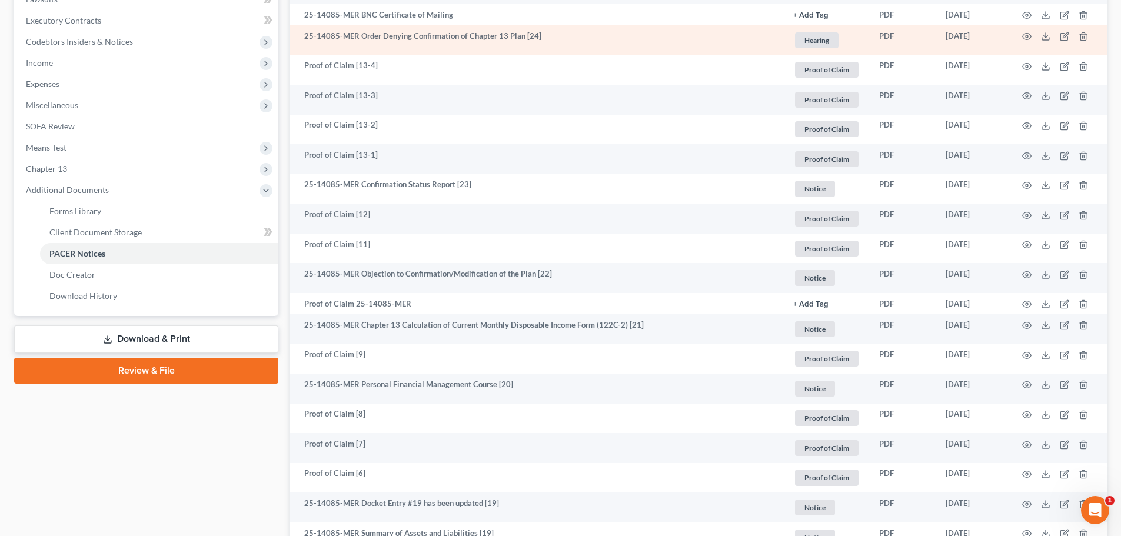
scroll to position [353, 0]
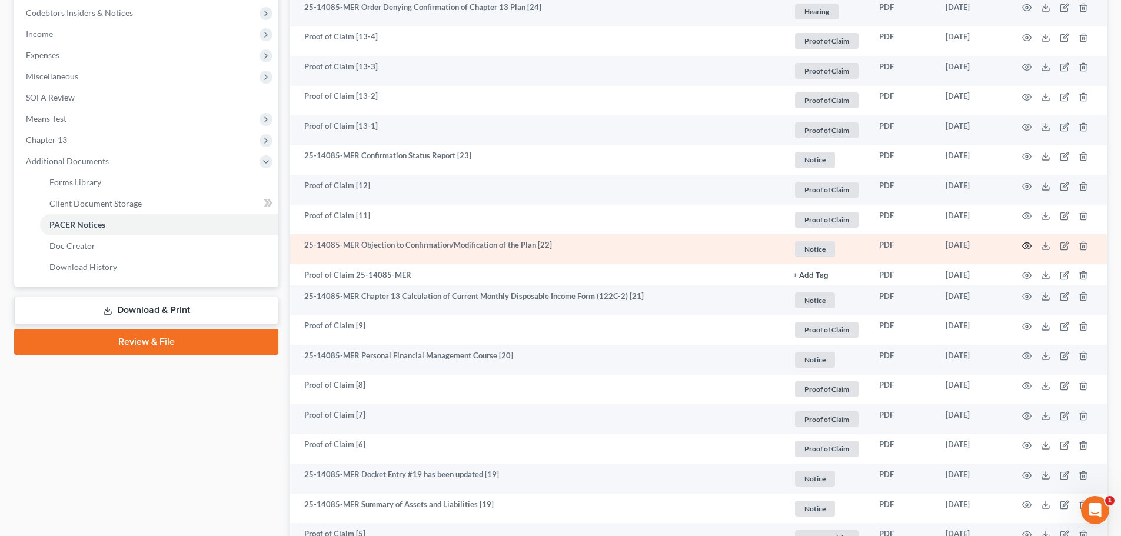
click at [1028, 244] on icon "button" at bounding box center [1026, 245] width 9 height 9
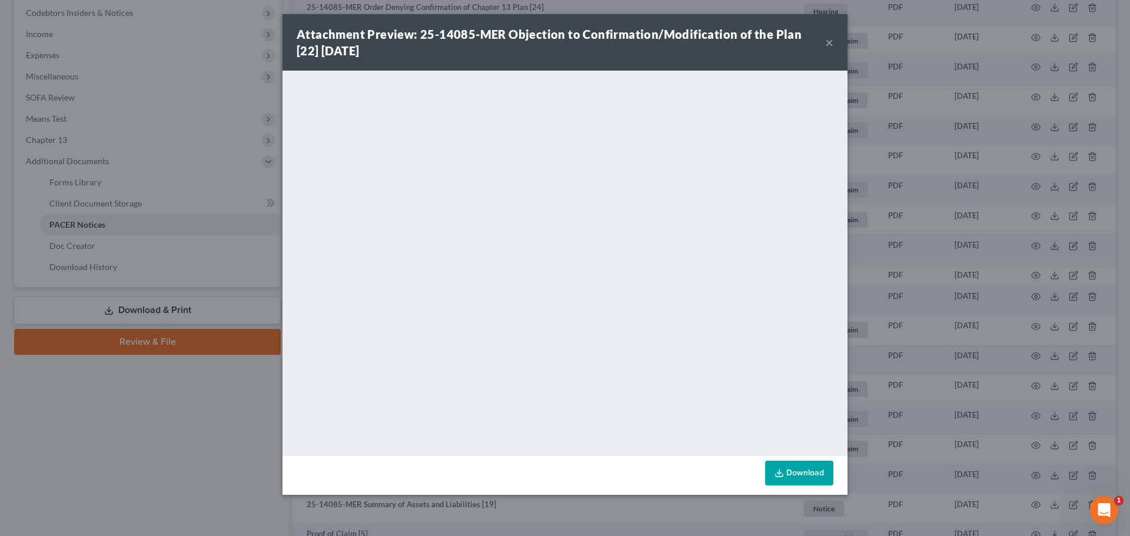
click at [828, 41] on button "×" at bounding box center [829, 42] width 8 height 14
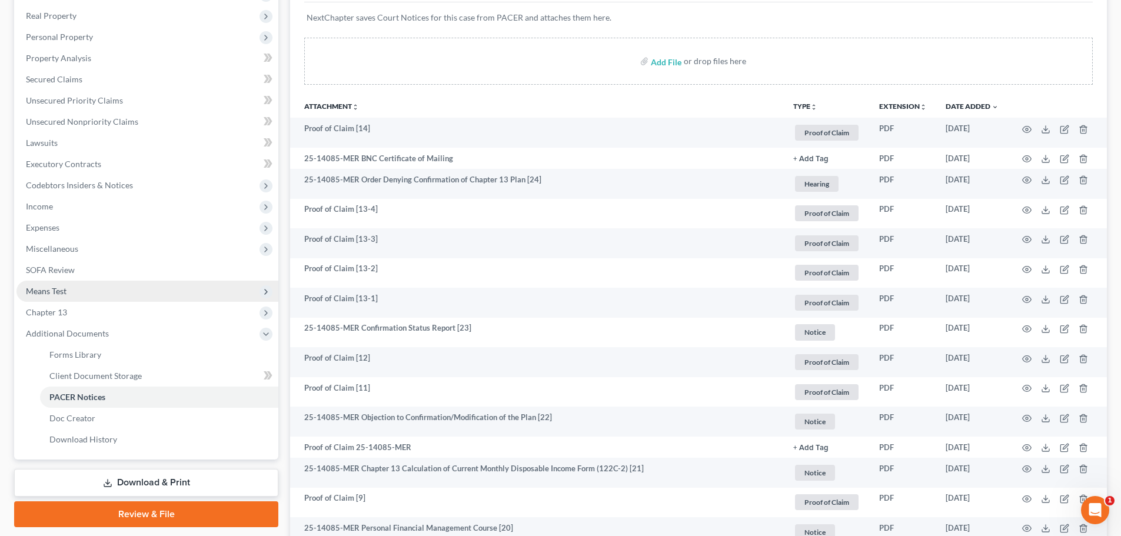
scroll to position [177, 0]
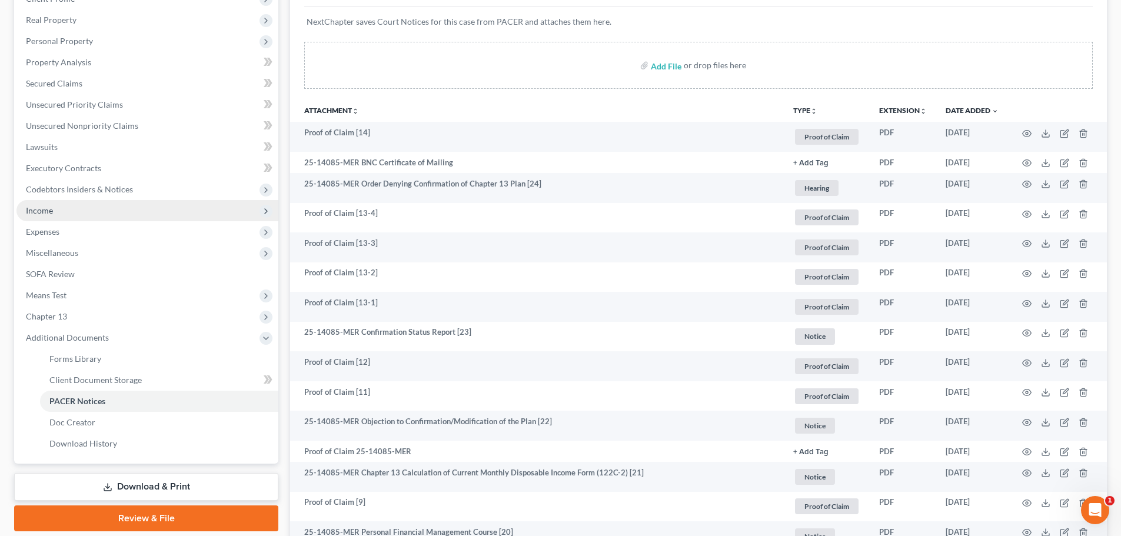
click at [52, 214] on span "Income" at bounding box center [39, 210] width 27 height 10
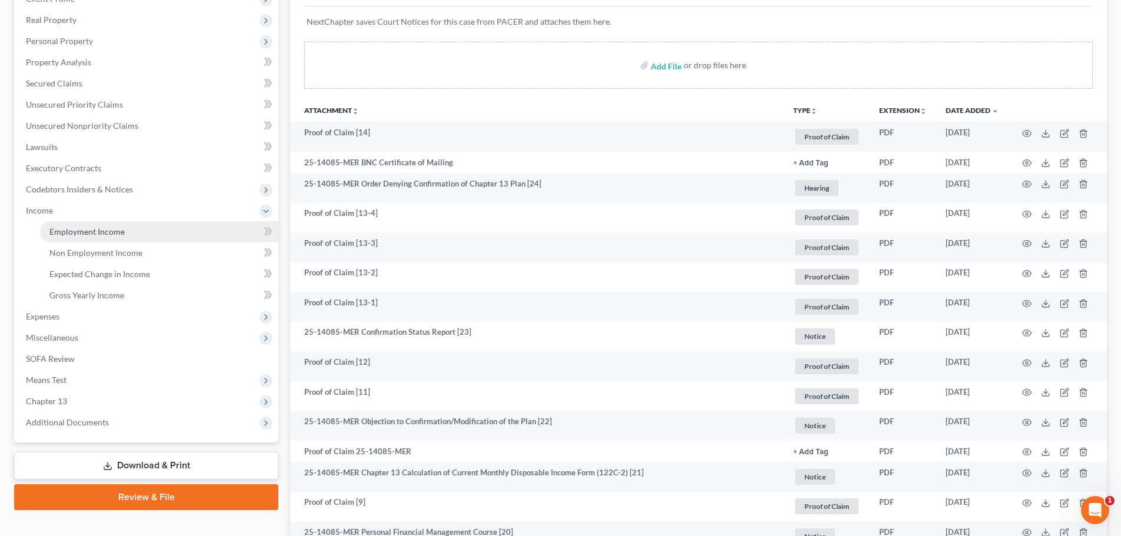
click at [70, 231] on span "Employment Income" at bounding box center [86, 232] width 75 height 10
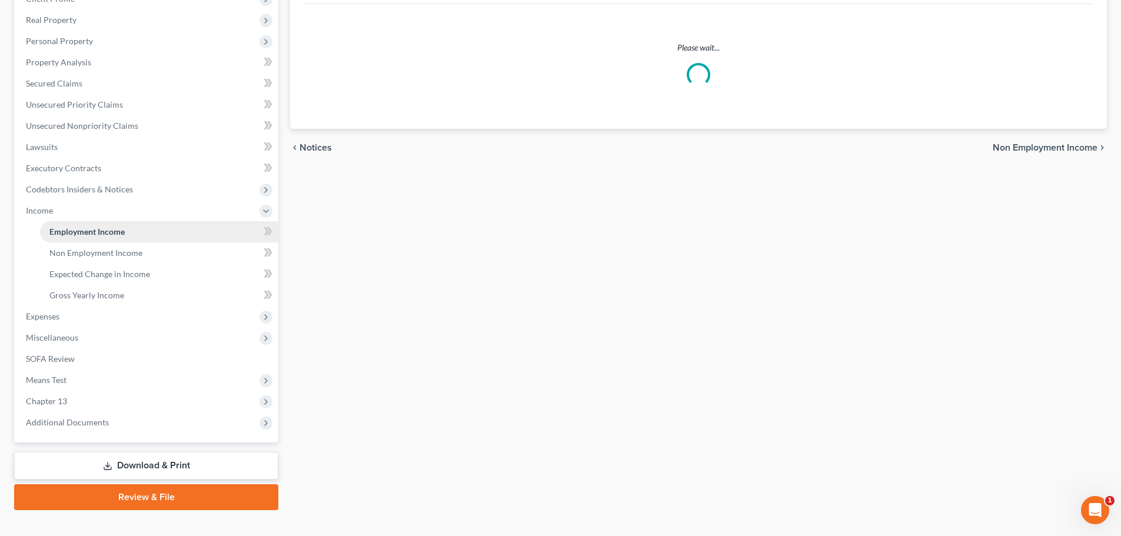
click at [70, 231] on span "Employment Income" at bounding box center [86, 232] width 75 height 10
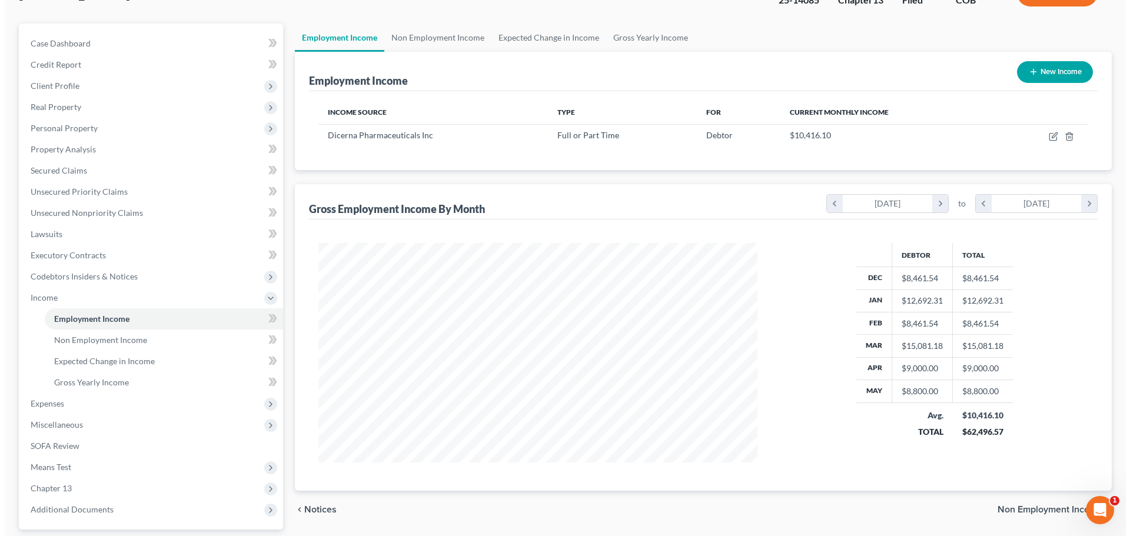
scroll to position [118, 0]
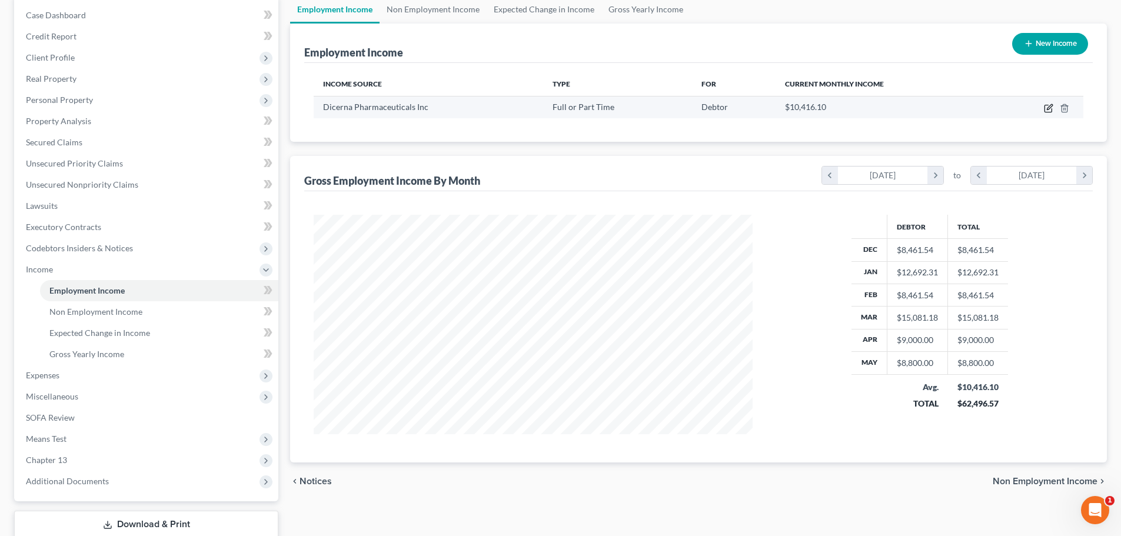
click at [1049, 108] on icon "button" at bounding box center [1048, 108] width 9 height 9
select select "0"
select select "22"
select select "2"
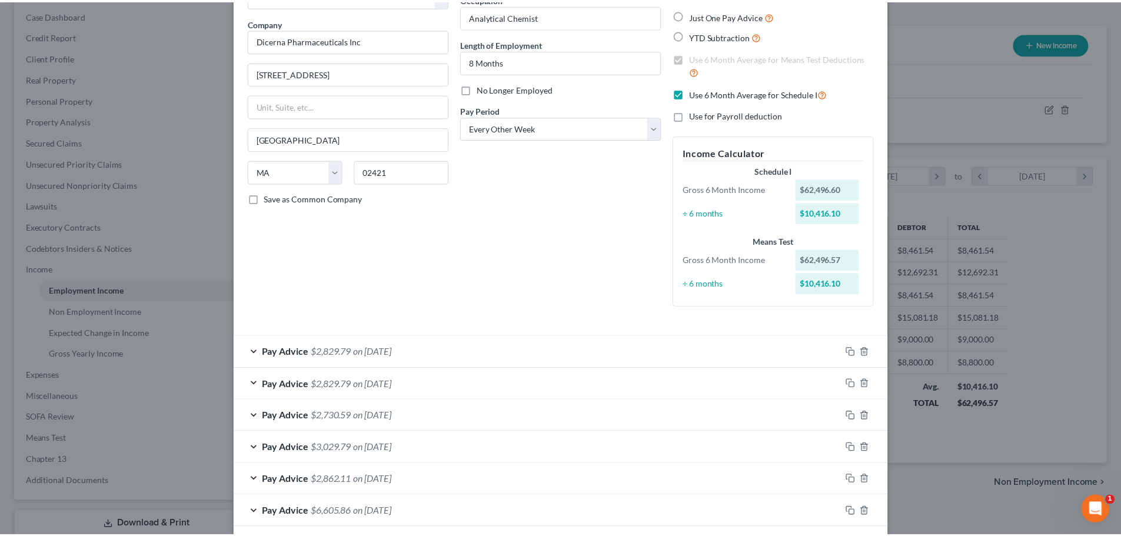
scroll to position [0, 0]
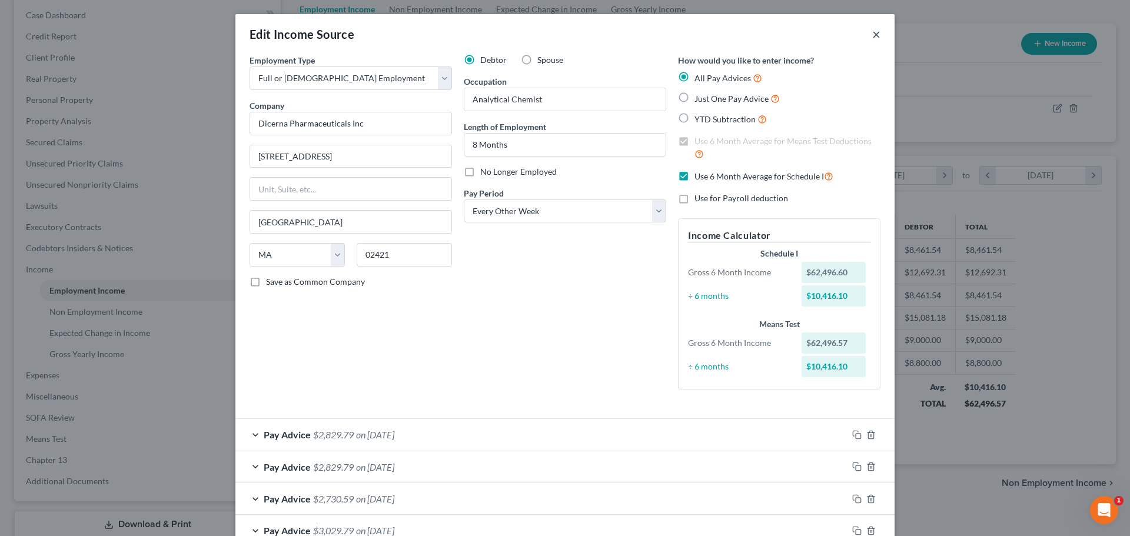
click at [873, 37] on button "×" at bounding box center [876, 34] width 8 height 14
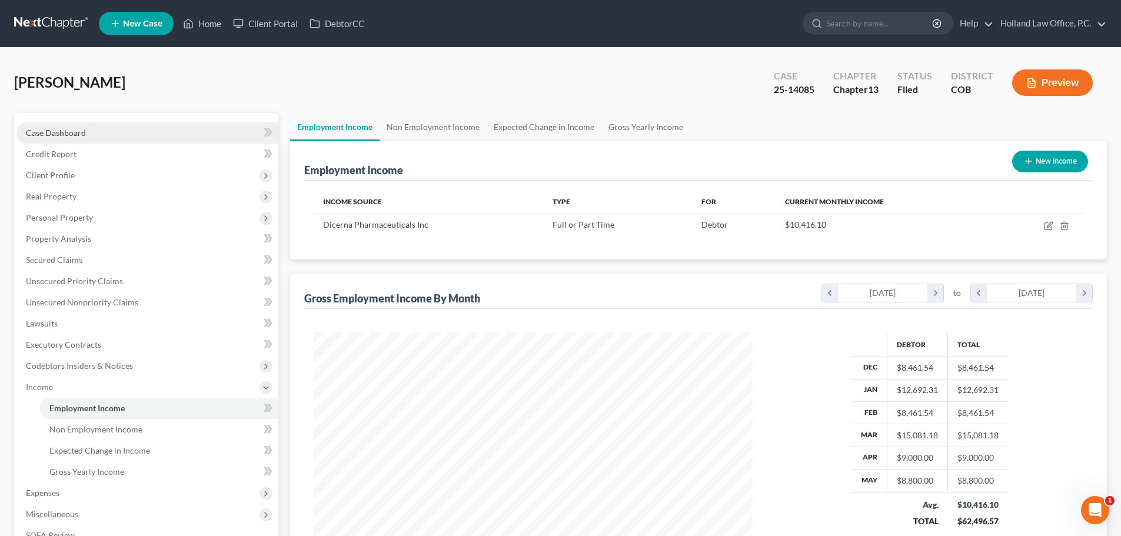
click at [63, 132] on span "Case Dashboard" at bounding box center [56, 133] width 60 height 10
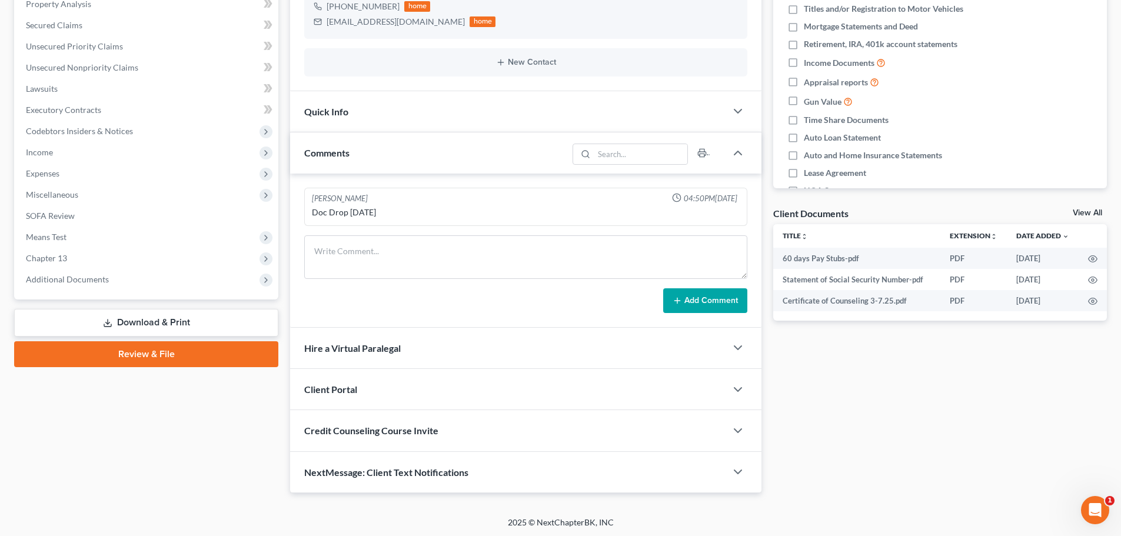
scroll to position [235, 0]
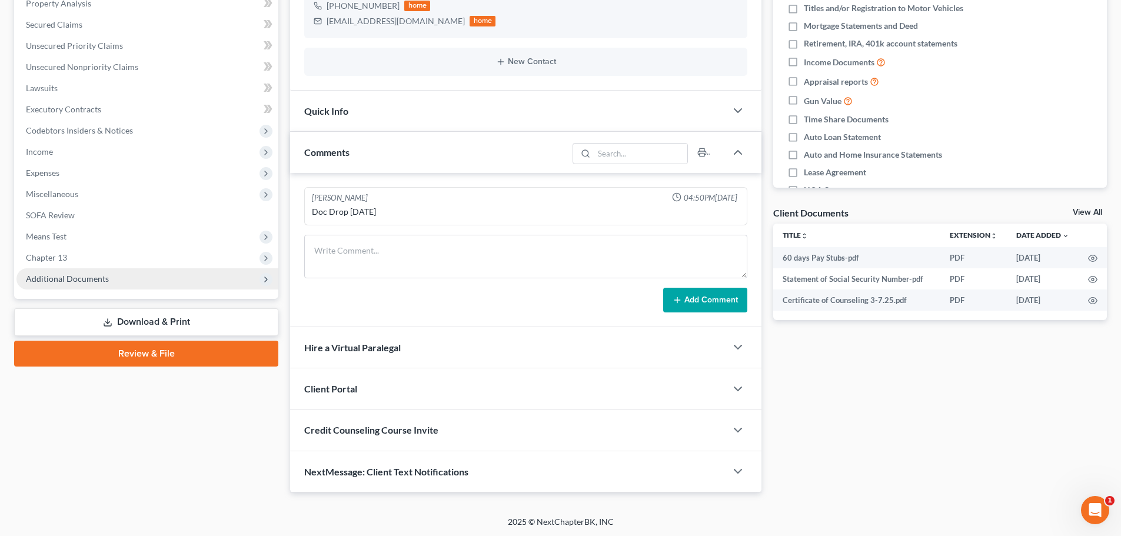
click at [60, 276] on span "Additional Documents" at bounding box center [67, 279] width 83 height 10
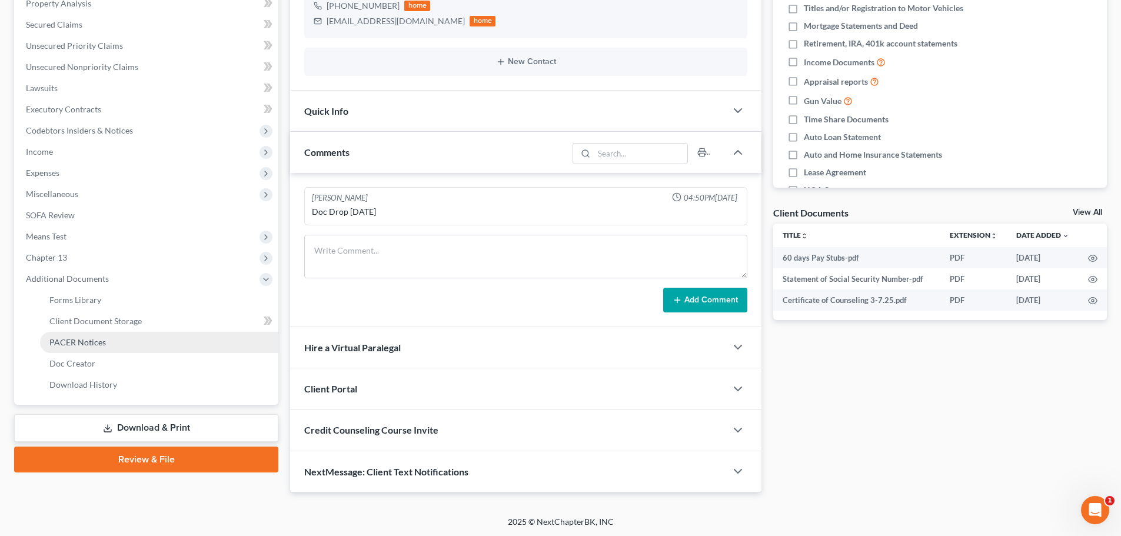
click at [79, 344] on span "PACER Notices" at bounding box center [77, 342] width 56 height 10
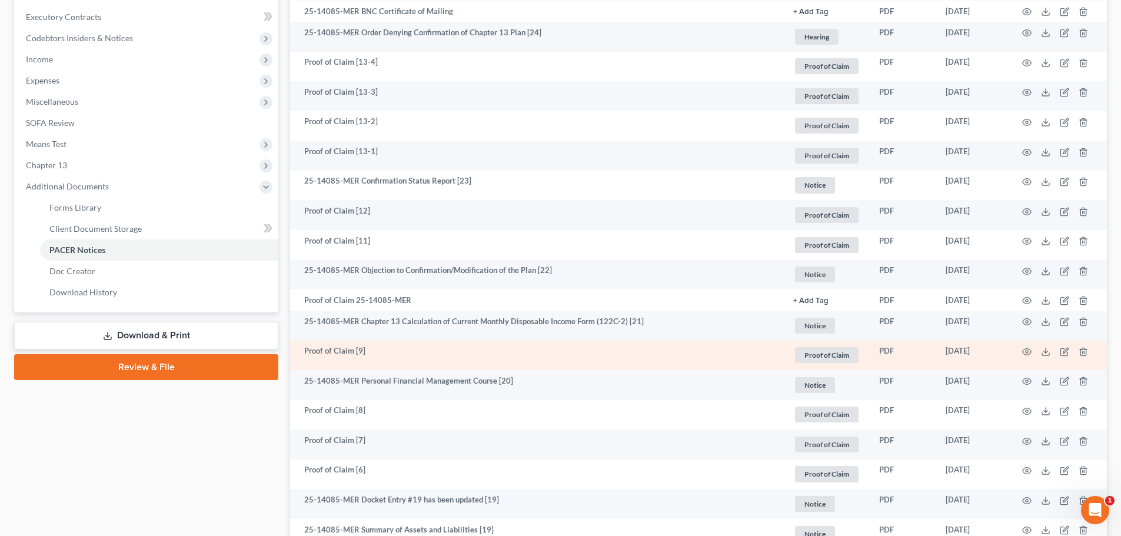
scroll to position [353, 0]
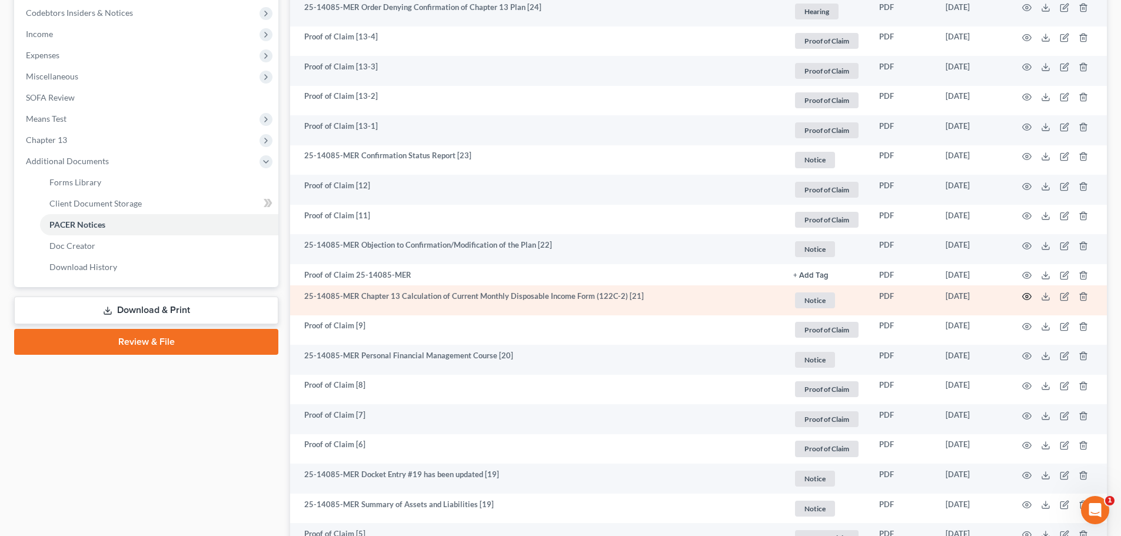
click at [1027, 297] on icon "button" at bounding box center [1026, 296] width 9 height 9
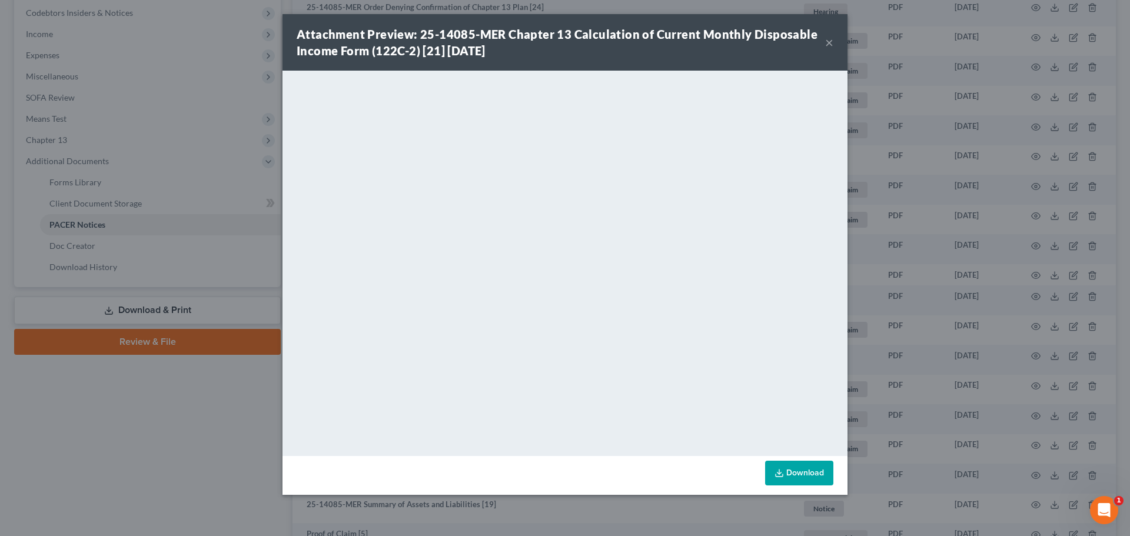
click at [829, 42] on button "×" at bounding box center [829, 42] width 8 height 14
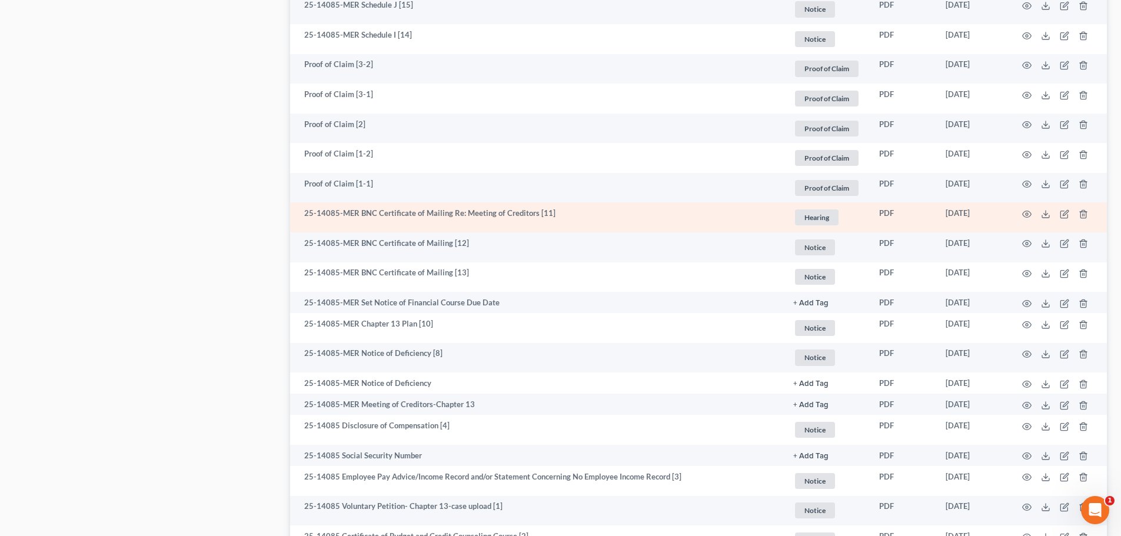
scroll to position [1118, 0]
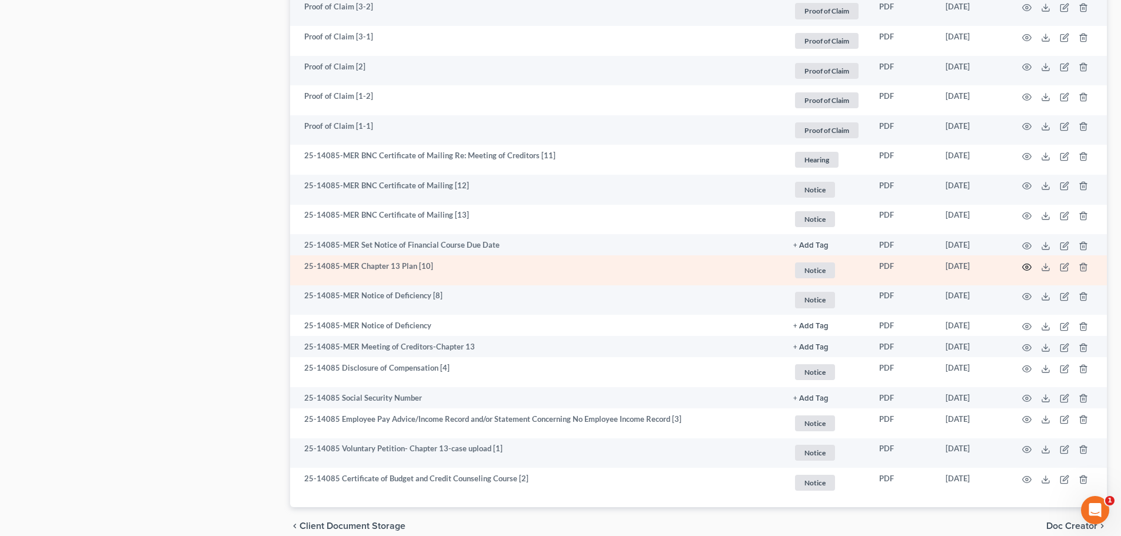
click at [1029, 268] on icon "button" at bounding box center [1026, 266] width 9 height 9
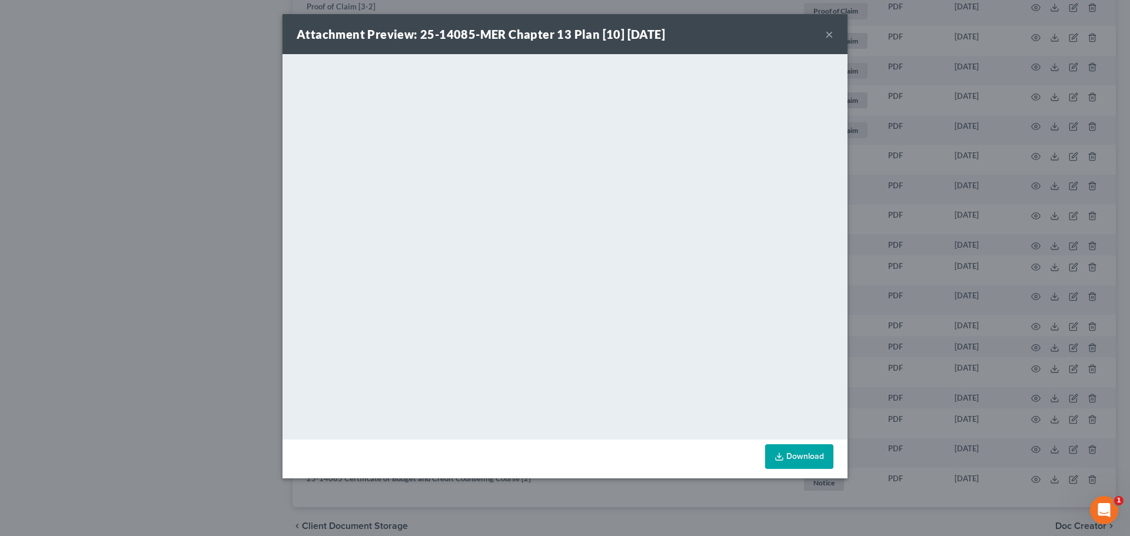
click at [826, 35] on button "×" at bounding box center [829, 34] width 8 height 14
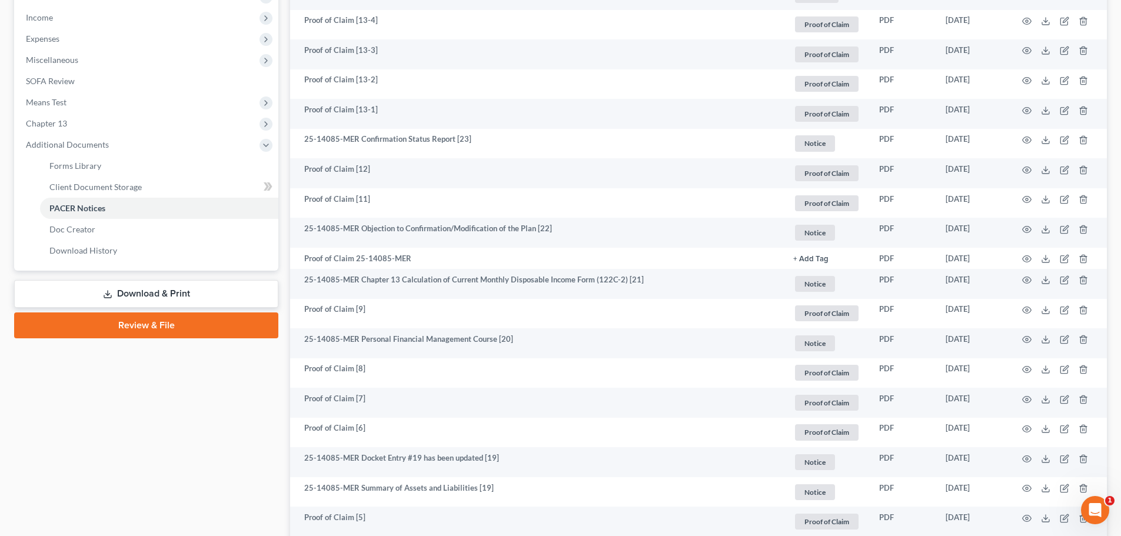
scroll to position [353, 0]
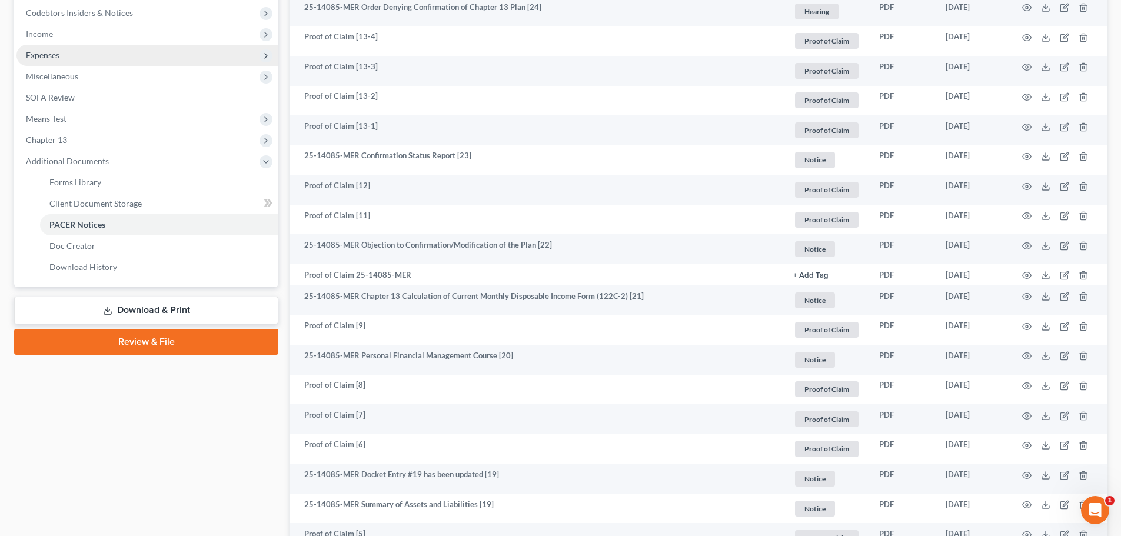
click at [50, 55] on span "Expenses" at bounding box center [43, 55] width 34 height 10
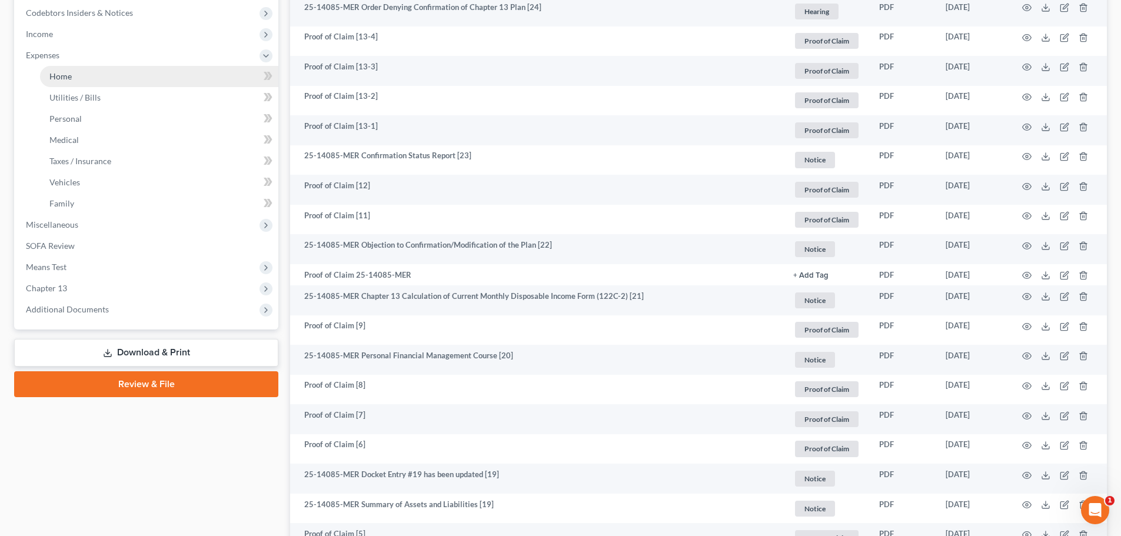
click at [65, 74] on span "Home" at bounding box center [60, 76] width 22 height 10
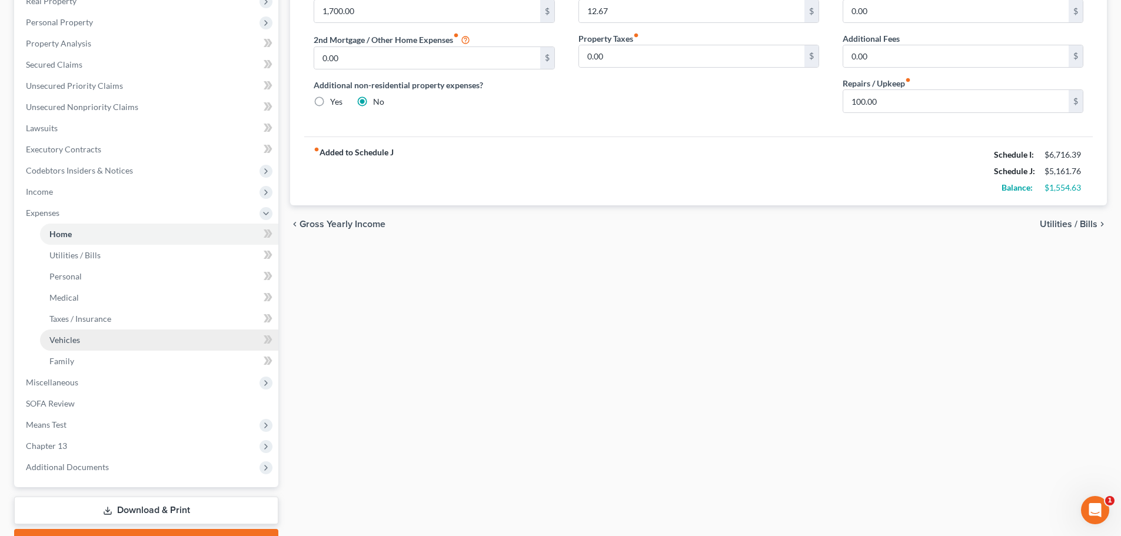
scroll to position [235, 0]
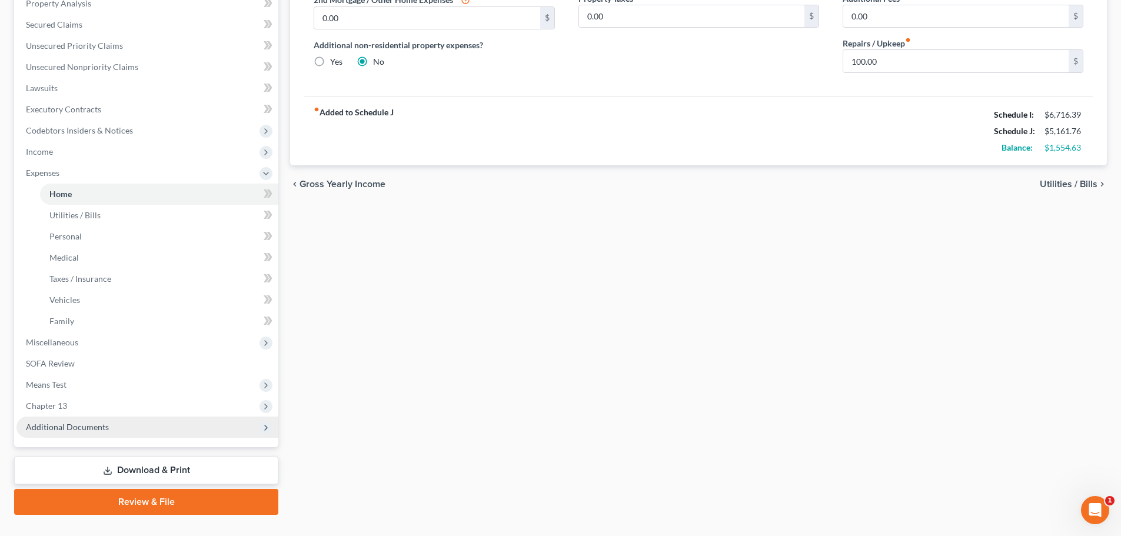
click at [72, 429] on span "Additional Documents" at bounding box center [67, 427] width 83 height 10
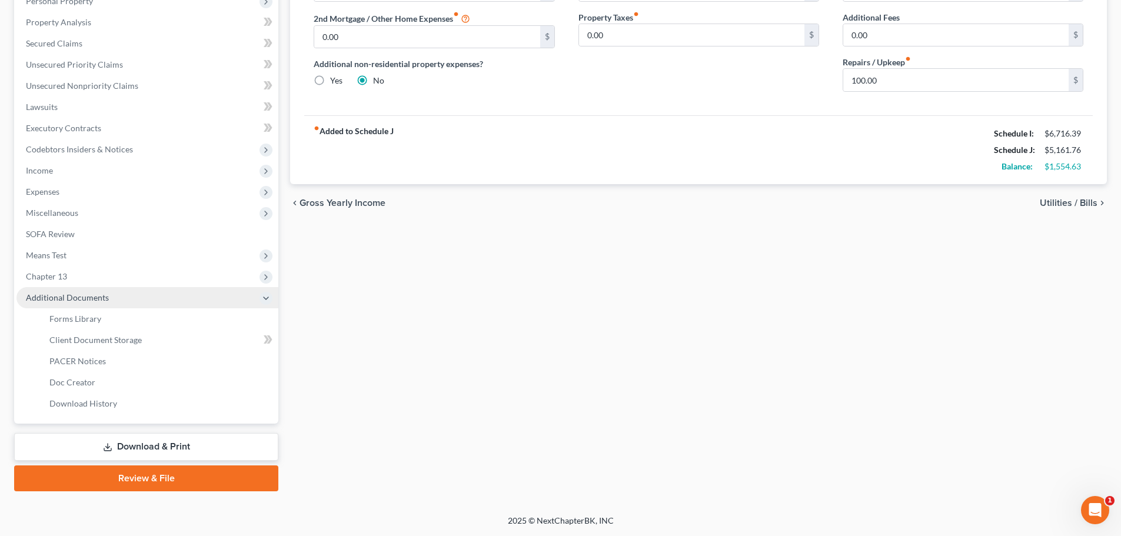
scroll to position [217, 0]
click at [69, 367] on link "PACER Notices" at bounding box center [159, 361] width 238 height 21
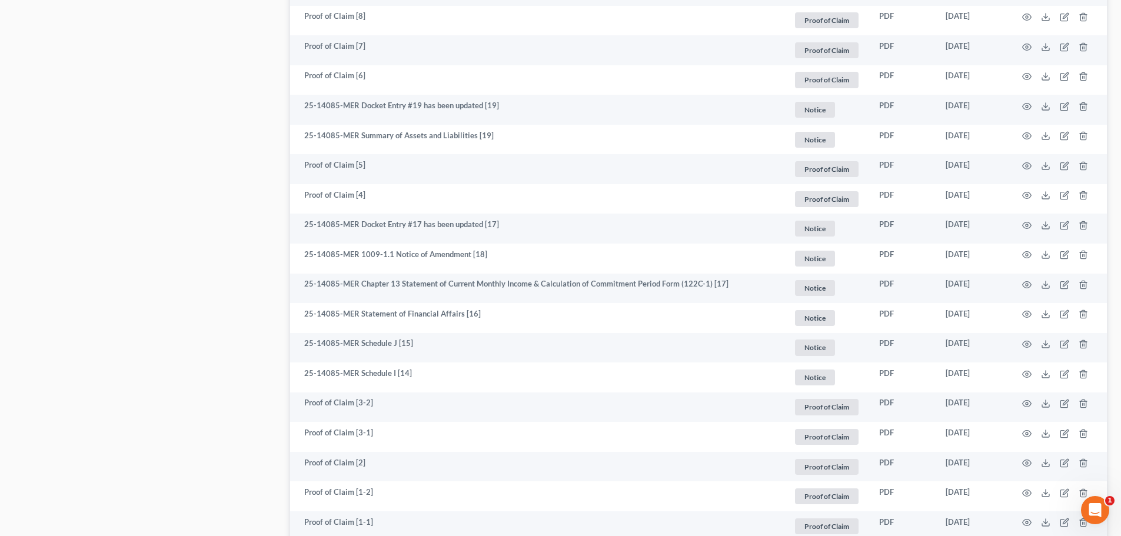
scroll to position [701, 0]
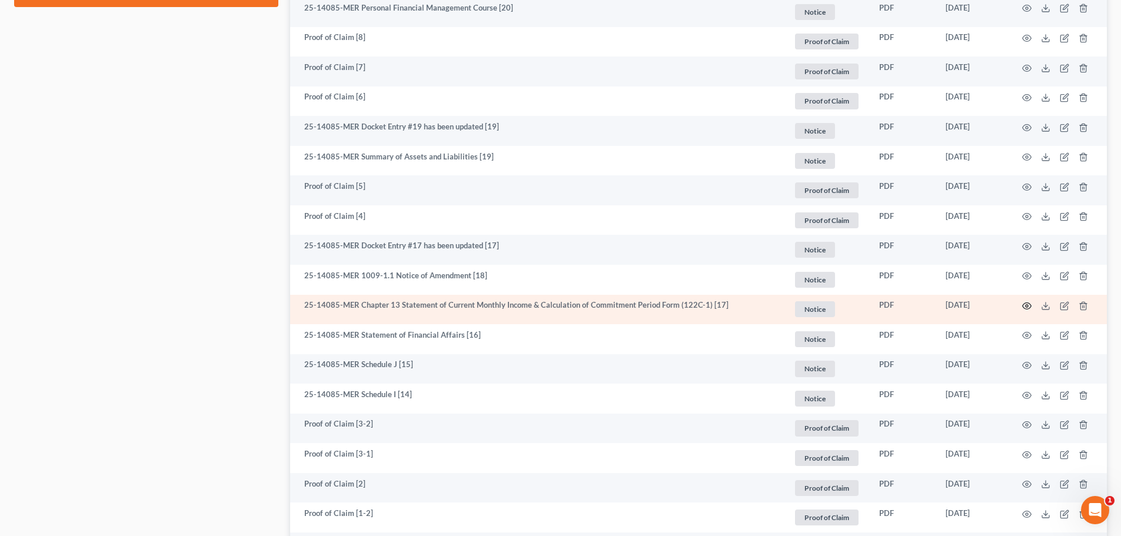
click at [1029, 310] on icon "button" at bounding box center [1026, 305] width 9 height 9
click at [1025, 305] on icon "button" at bounding box center [1026, 305] width 9 height 9
click at [1028, 308] on icon "button" at bounding box center [1026, 305] width 9 height 9
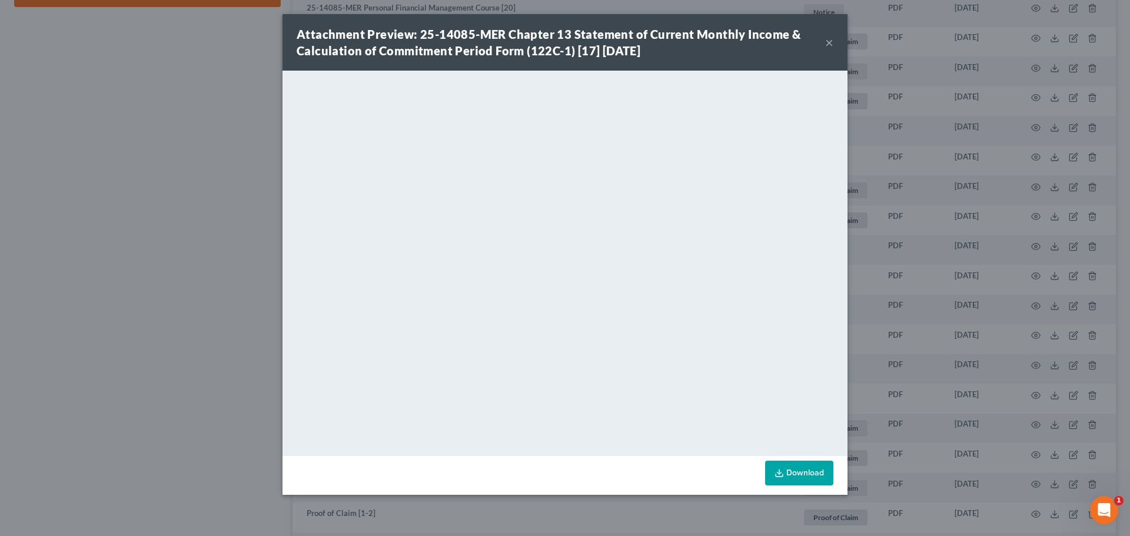
click at [830, 41] on button "×" at bounding box center [829, 42] width 8 height 14
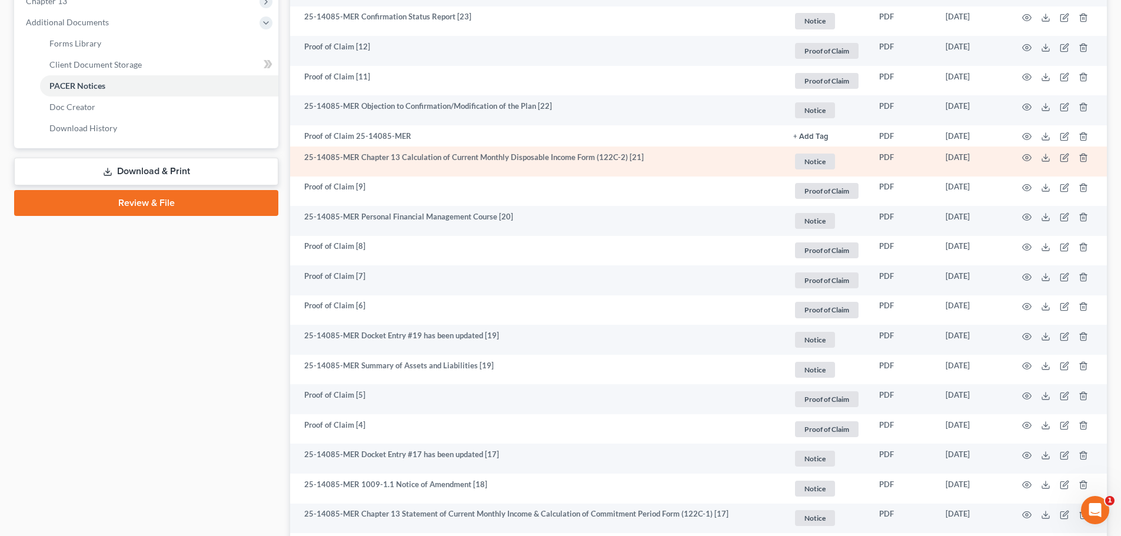
scroll to position [465, 0]
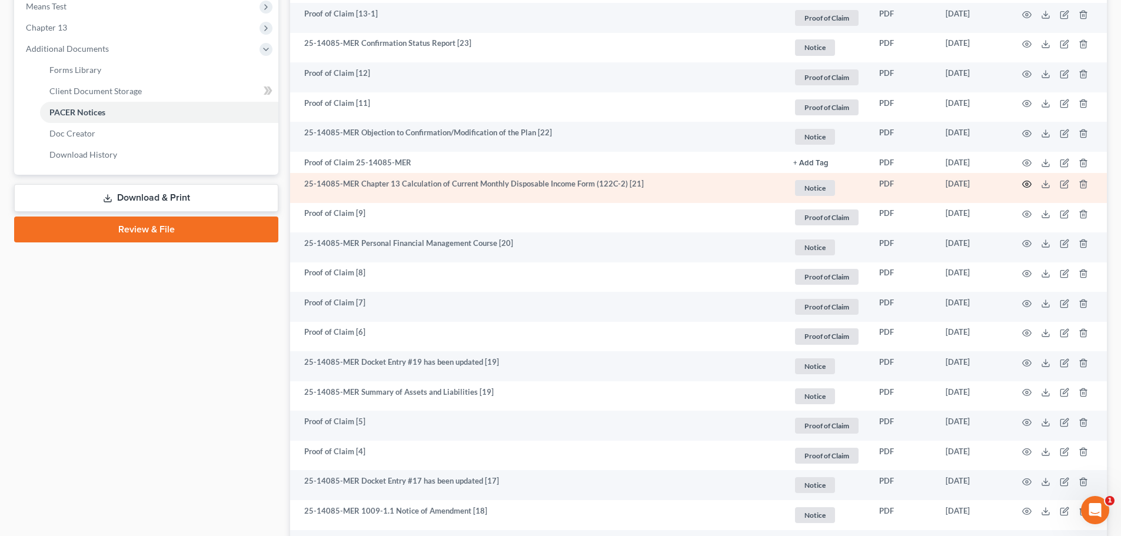
click at [1028, 185] on circle "button" at bounding box center [1027, 184] width 2 height 2
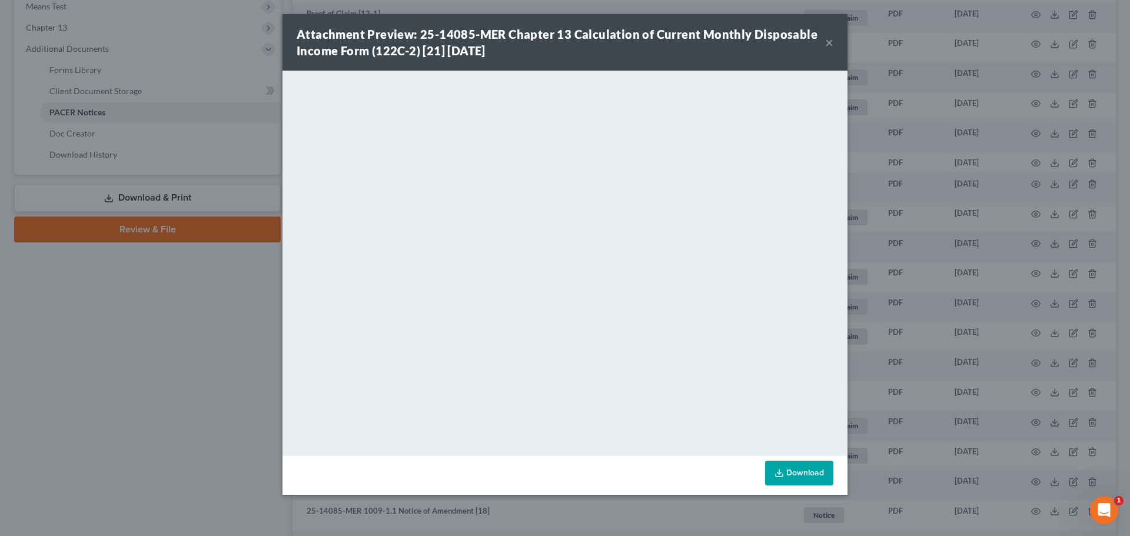
click at [832, 44] on button "×" at bounding box center [829, 42] width 8 height 14
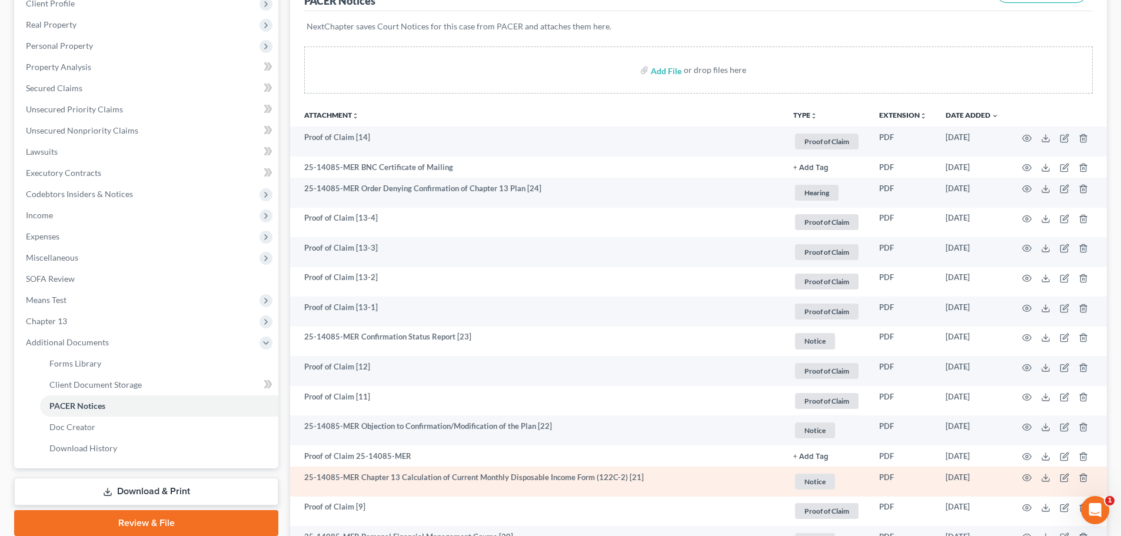
scroll to position [171, 0]
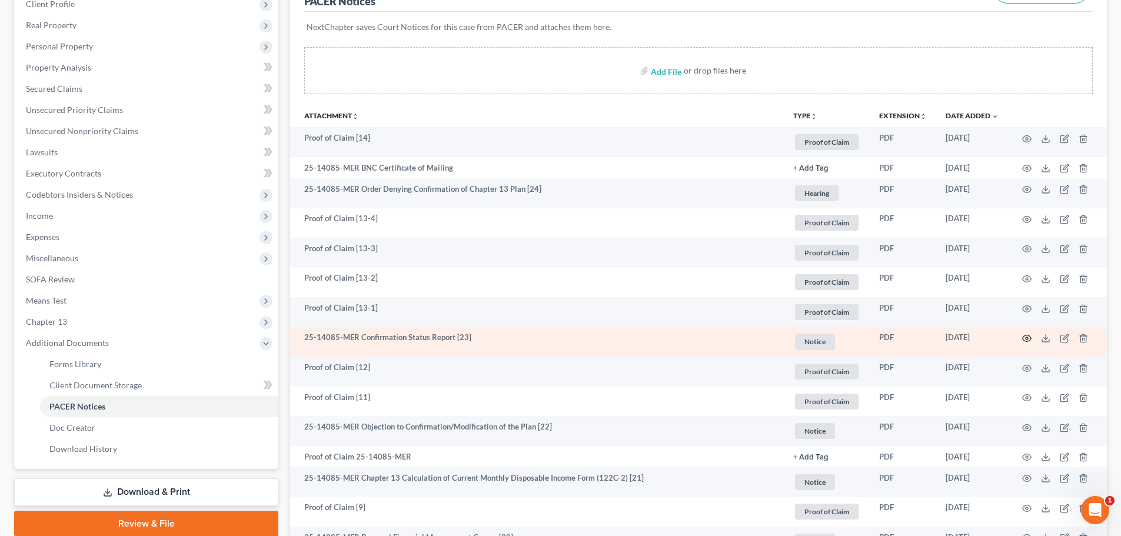
click at [1028, 341] on icon "button" at bounding box center [1026, 338] width 9 height 9
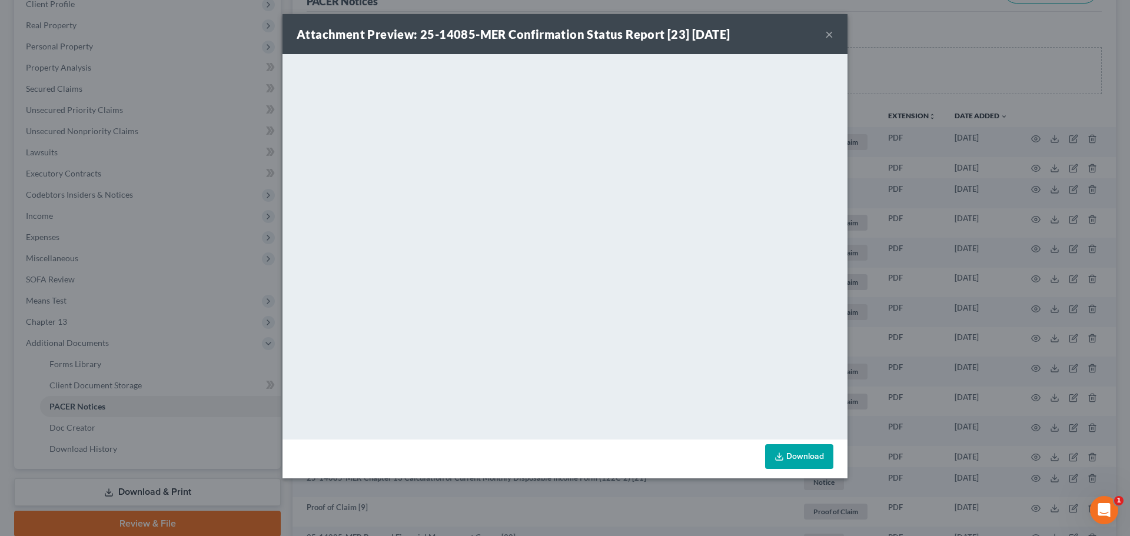
click at [829, 38] on button "×" at bounding box center [829, 34] width 8 height 14
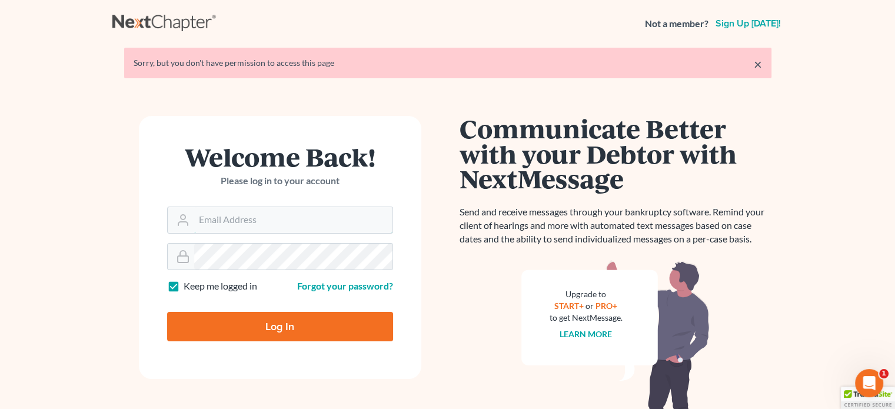
type input "[PERSON_NAME][EMAIL_ADDRESS][DOMAIN_NAME]"
drag, startPoint x: 270, startPoint y: 324, endPoint x: 267, endPoint y: 317, distance: 7.4
click at [270, 322] on input "Log In" at bounding box center [280, 326] width 226 height 29
type input "Thinking..."
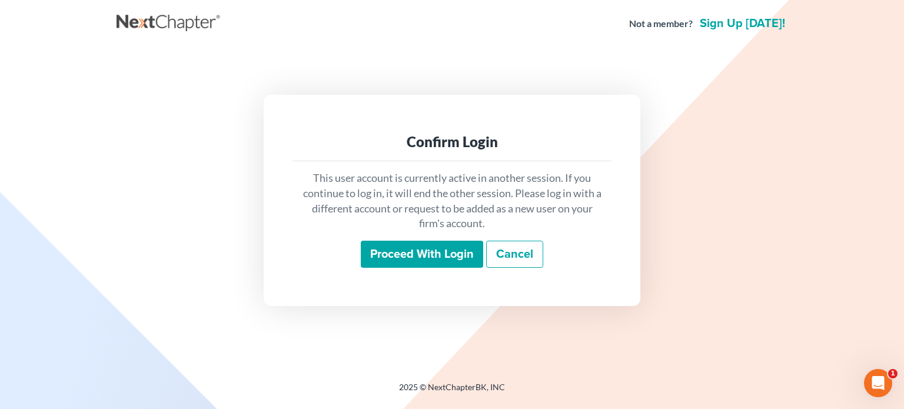
click at [430, 249] on input "Proceed with login" at bounding box center [422, 254] width 122 height 27
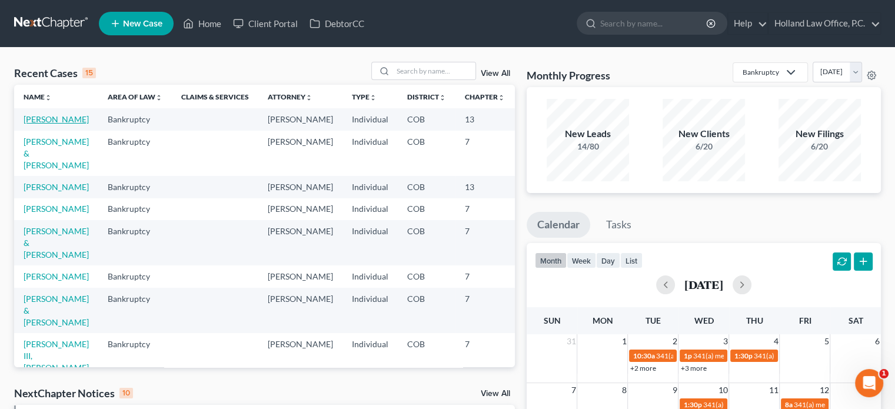
click at [36, 124] on link "Miller, Andrea" at bounding box center [56, 119] width 65 height 10
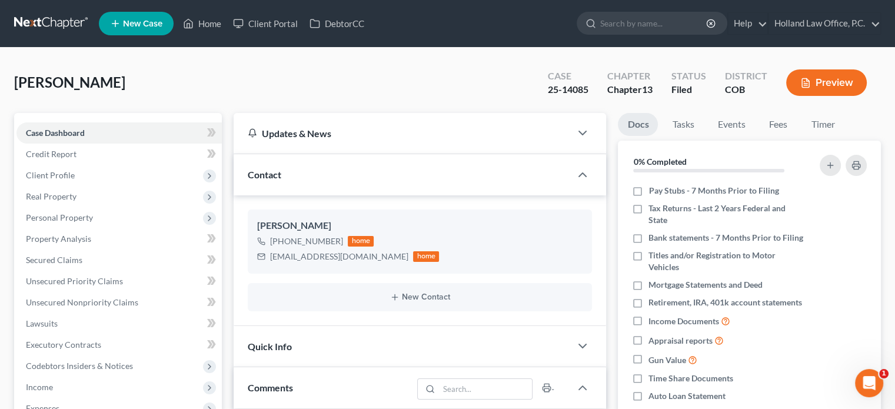
scroll to position [235, 0]
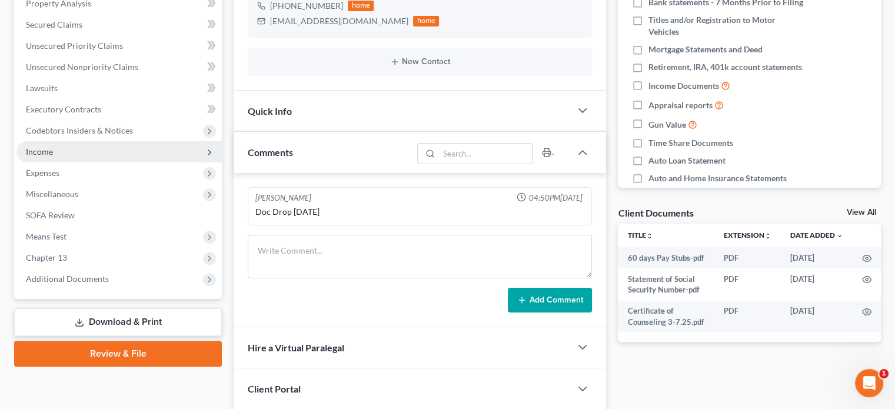
click at [37, 149] on span "Income" at bounding box center [39, 152] width 27 height 10
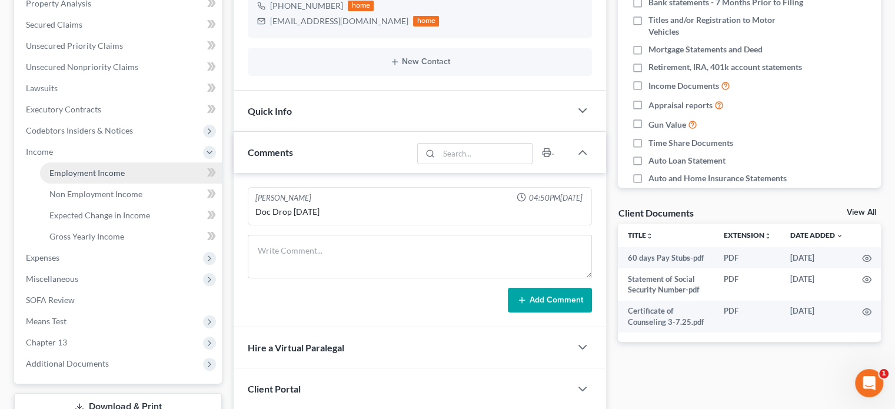
click at [65, 169] on span "Employment Income" at bounding box center [86, 173] width 75 height 10
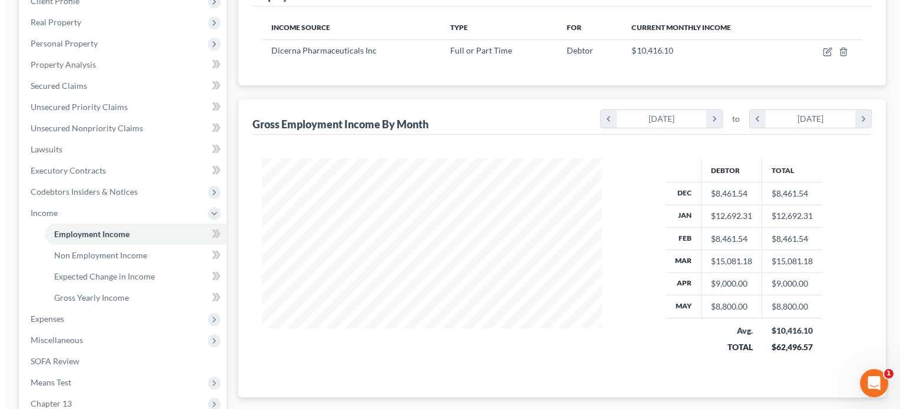
scroll to position [177, 0]
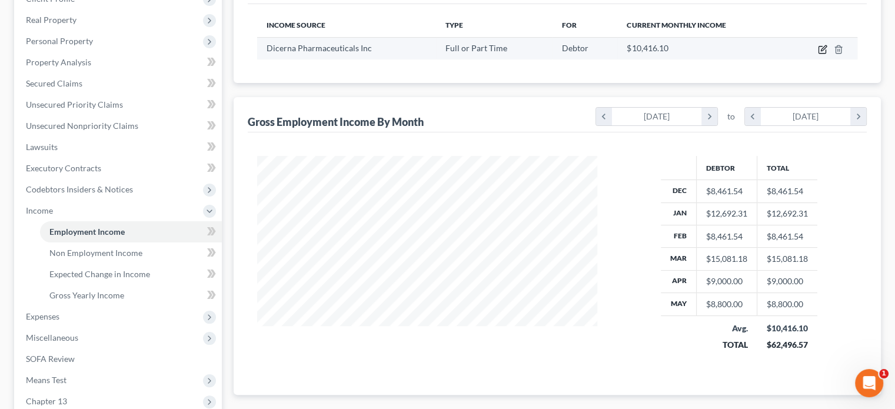
click at [822, 49] on icon "button" at bounding box center [823, 47] width 5 height 5
select select "0"
select select "22"
select select "2"
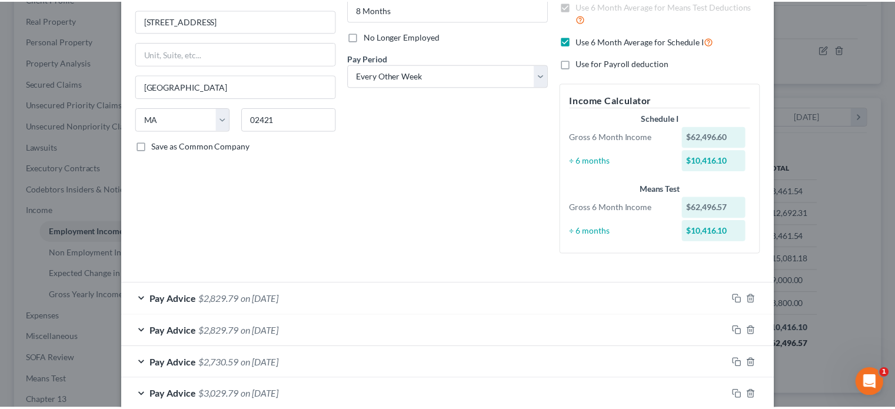
scroll to position [0, 0]
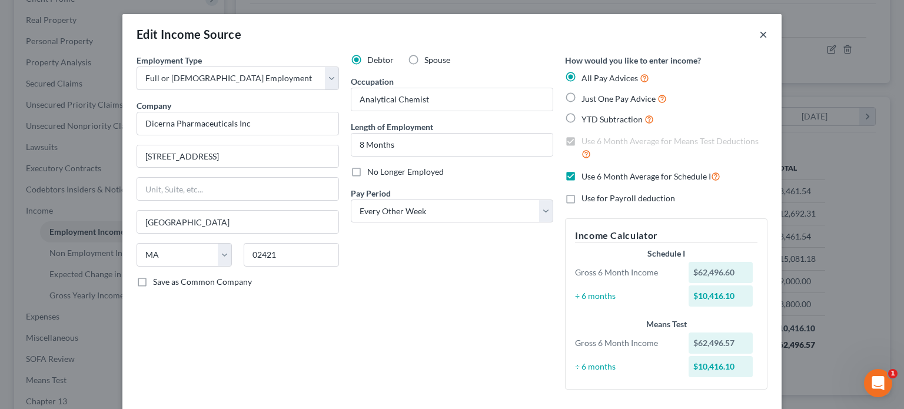
click at [759, 34] on button "×" at bounding box center [763, 34] width 8 height 14
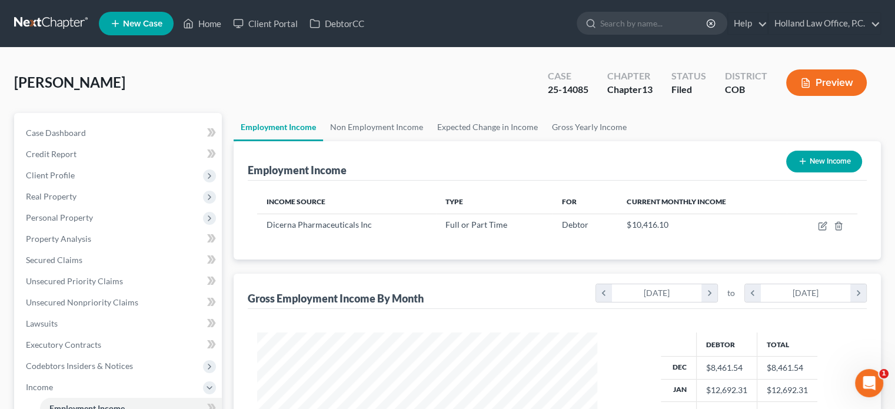
click at [829, 79] on button "Preview" at bounding box center [826, 82] width 81 height 26
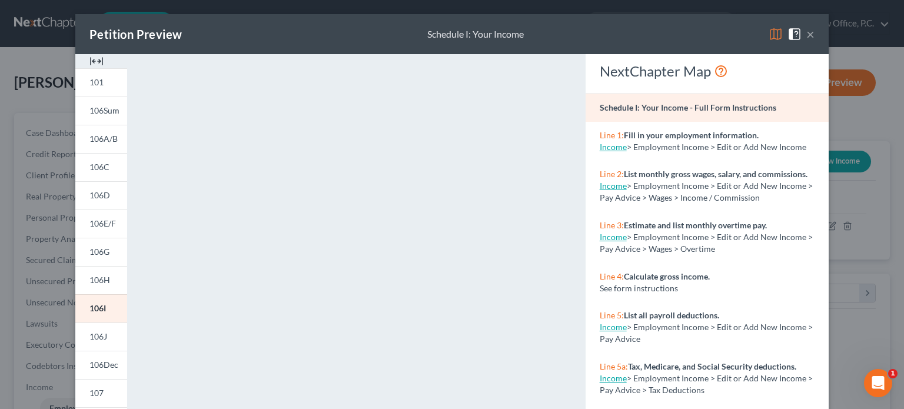
click at [806, 29] on button "×" at bounding box center [810, 34] width 8 height 14
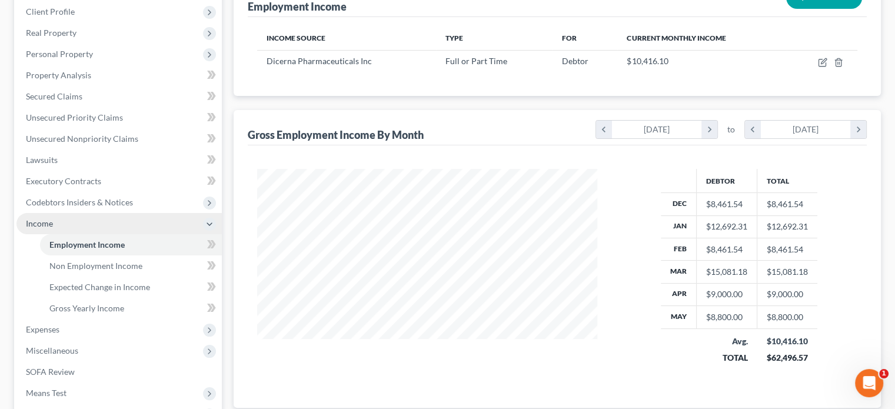
scroll to position [235, 0]
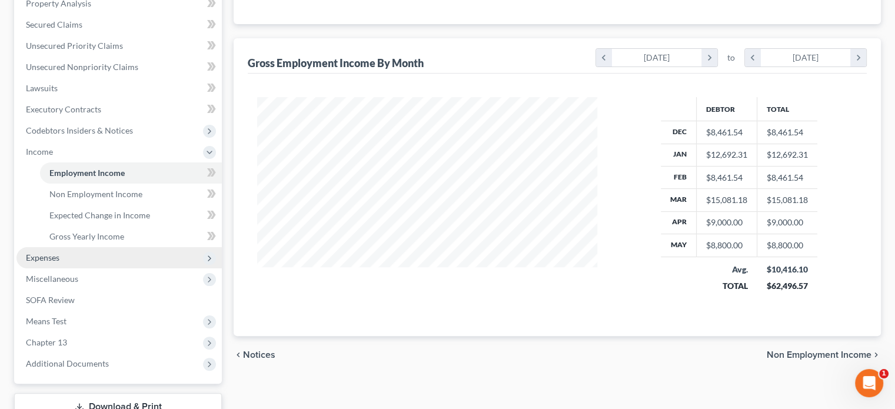
click at [49, 261] on span "Expenses" at bounding box center [43, 257] width 34 height 10
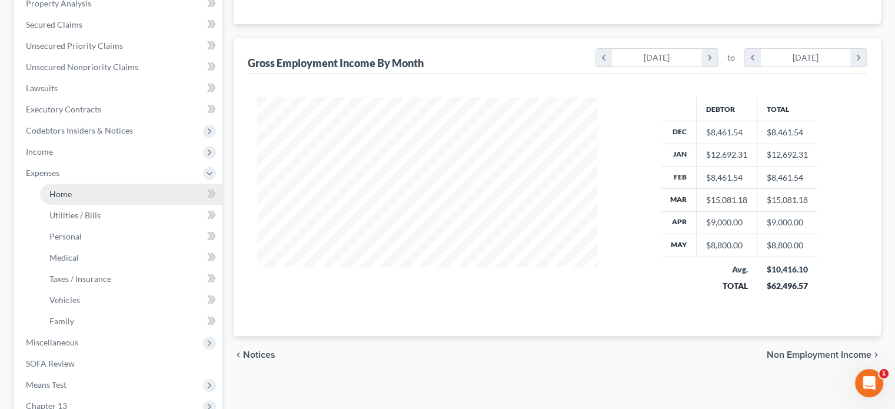
click at [58, 195] on span "Home" at bounding box center [60, 194] width 22 height 10
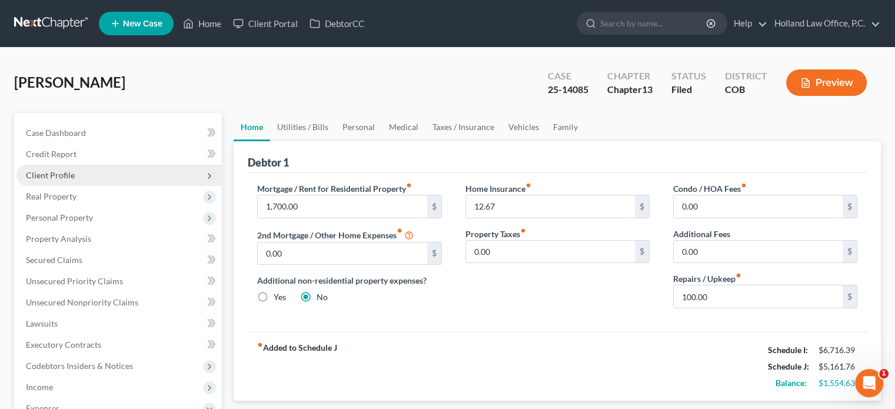
click at [61, 174] on span "Client Profile" at bounding box center [50, 175] width 49 height 10
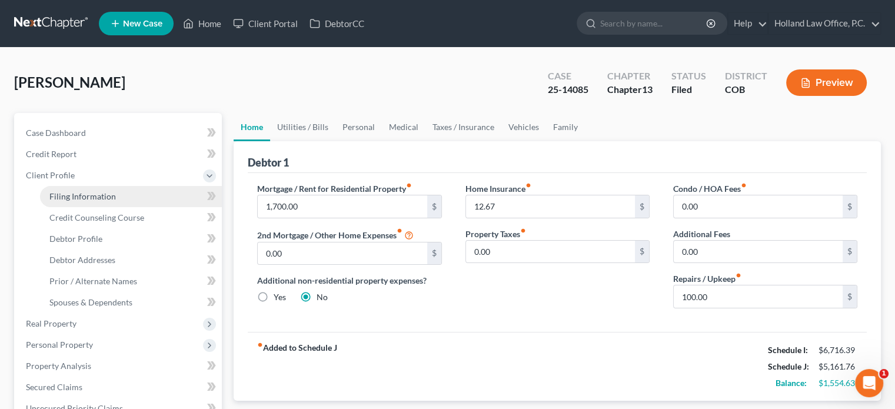
click at [61, 195] on span "Filing Information" at bounding box center [82, 196] width 66 height 10
select select "1"
select select "0"
select select "3"
select select "5"
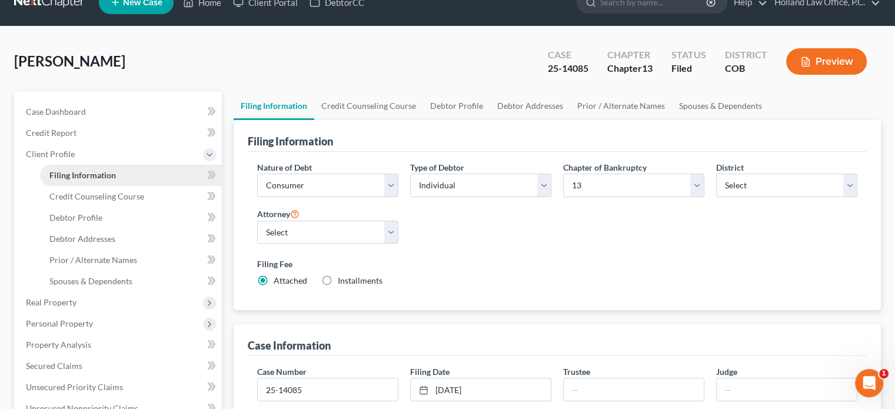
scroll to position [59, 0]
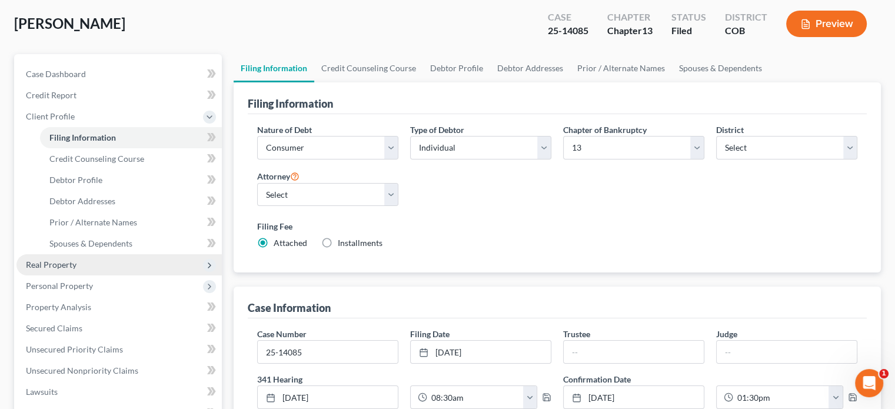
click at [61, 258] on span "Real Property" at bounding box center [118, 264] width 205 height 21
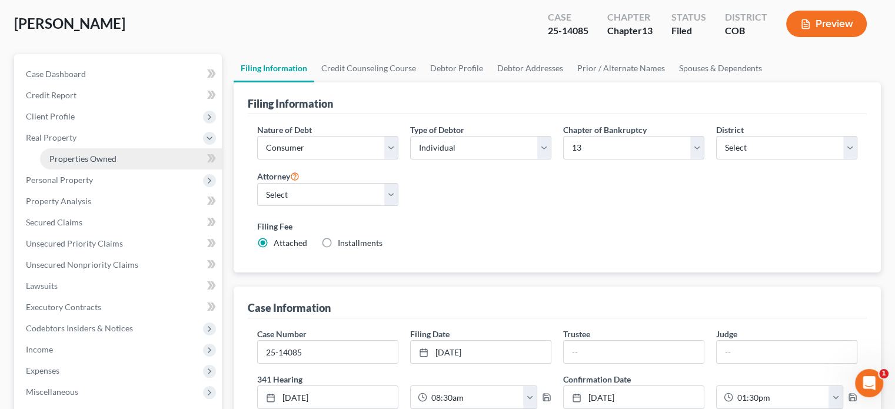
click at [77, 163] on span "Properties Owned" at bounding box center [82, 159] width 67 height 10
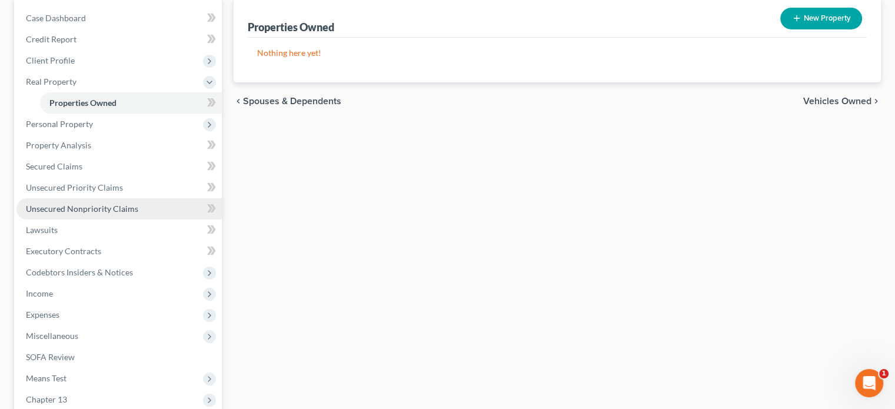
scroll to position [59, 0]
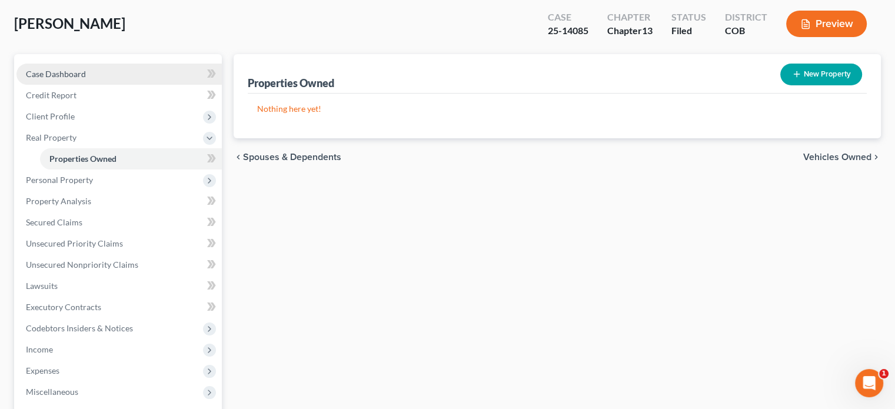
click at [72, 74] on span "Case Dashboard" at bounding box center [56, 74] width 60 height 10
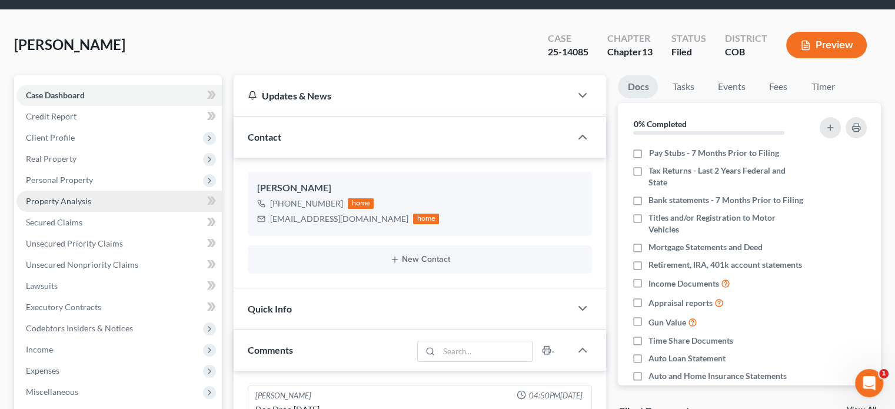
scroll to position [59, 0]
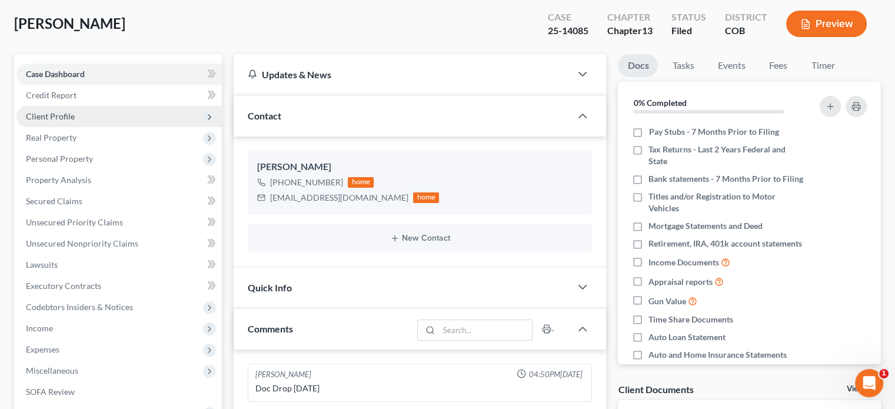
click at [59, 114] on span "Client Profile" at bounding box center [50, 116] width 49 height 10
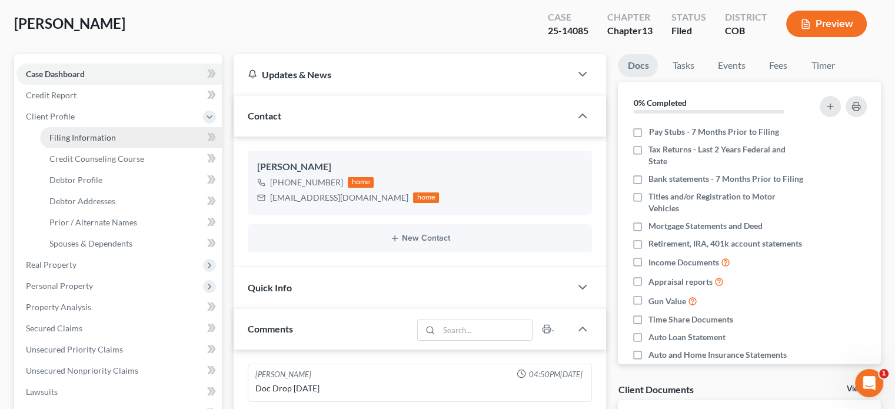
click at [76, 143] on link "Filing Information" at bounding box center [131, 137] width 182 height 21
select select "1"
select select "0"
select select "3"
select select "11"
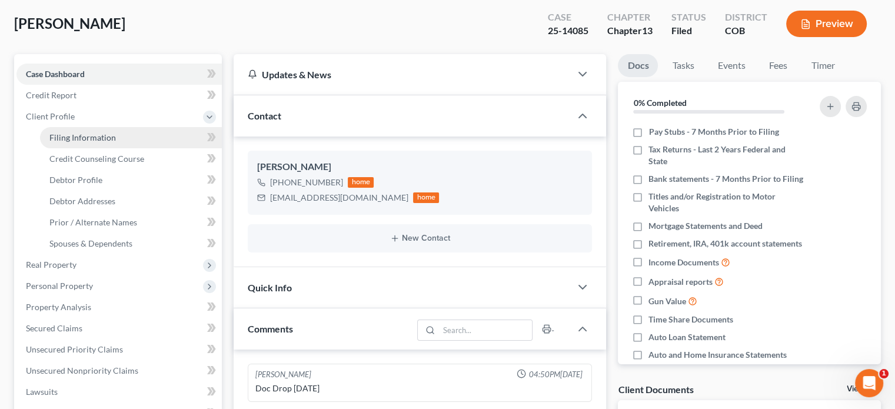
select select "0"
select select "5"
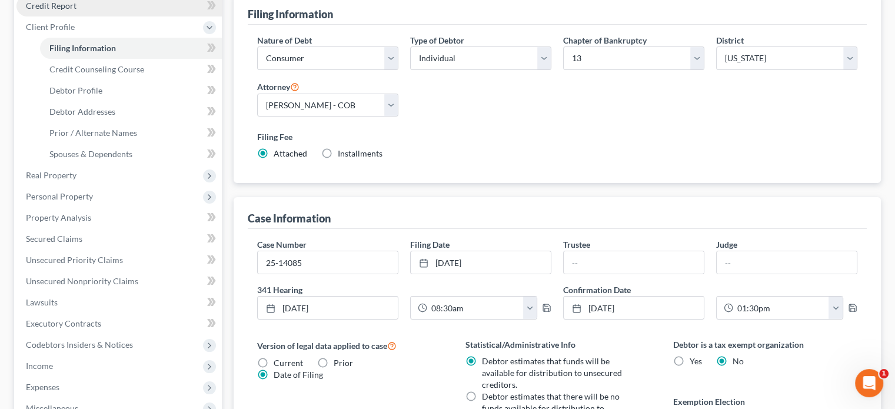
scroll to position [177, 0]
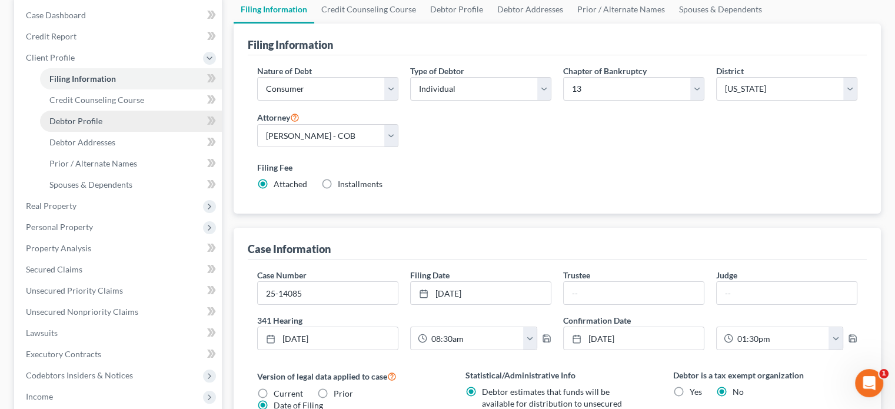
click at [85, 119] on span "Debtor Profile" at bounding box center [75, 121] width 53 height 10
select select "0"
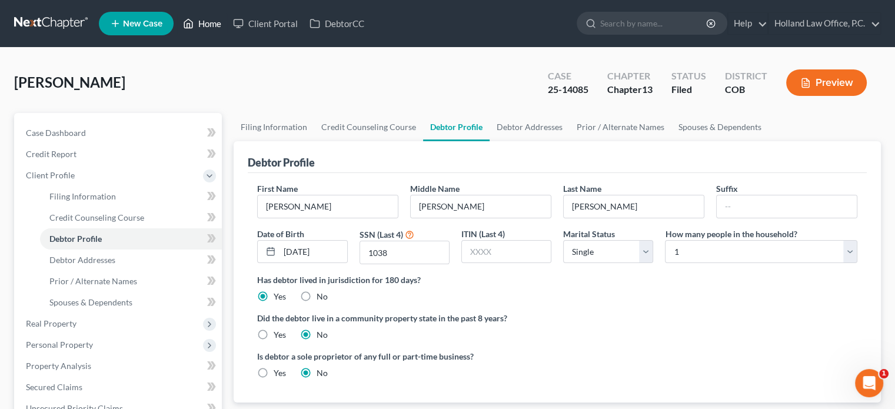
click at [207, 21] on link "Home" at bounding box center [202, 23] width 50 height 21
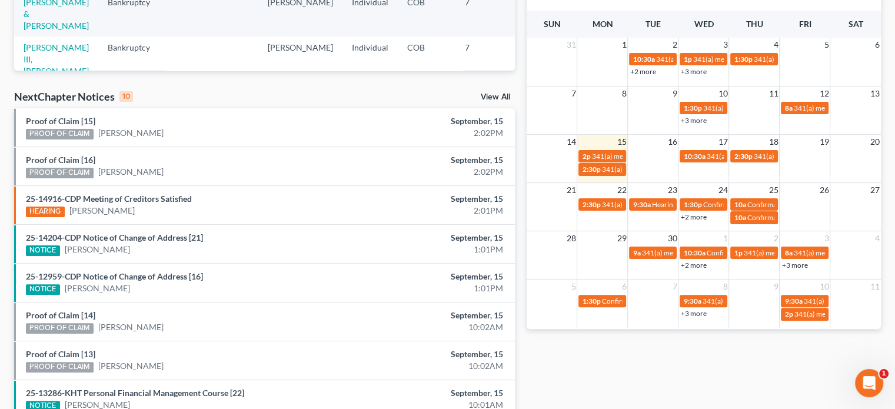
scroll to position [257, 0]
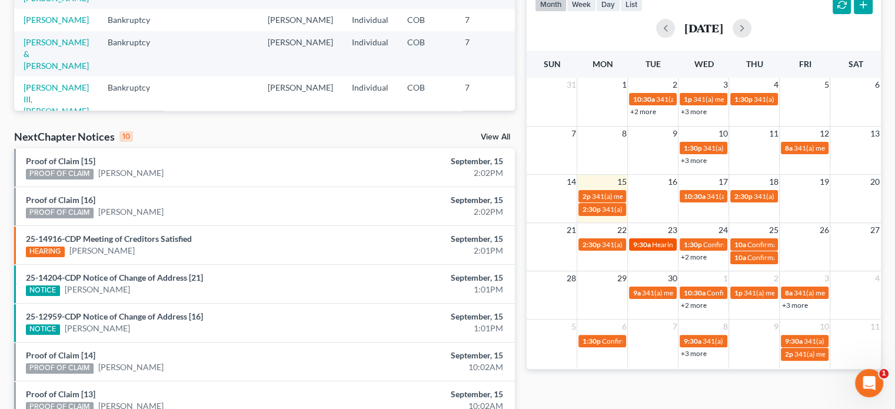
click at [642, 240] on span "9:30a" at bounding box center [642, 244] width 18 height 9
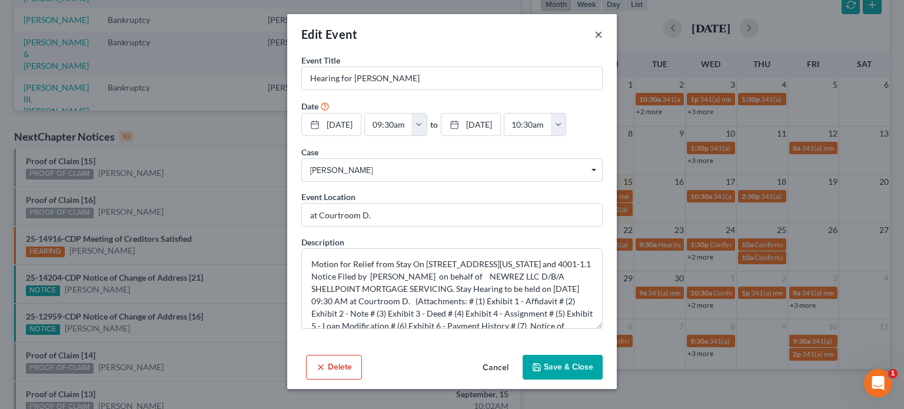
click at [596, 33] on button "×" at bounding box center [598, 34] width 8 height 14
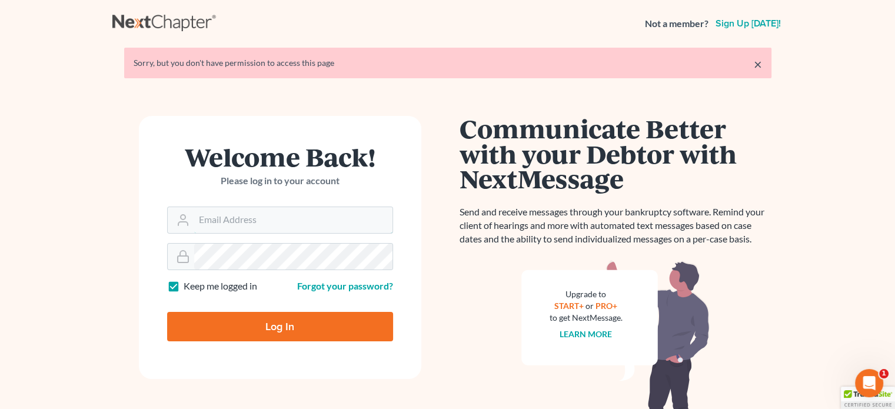
type input "[PERSON_NAME][EMAIL_ADDRESS][DOMAIN_NAME]"
click at [278, 327] on input "Log In" at bounding box center [280, 326] width 226 height 29
type input "Thinking..."
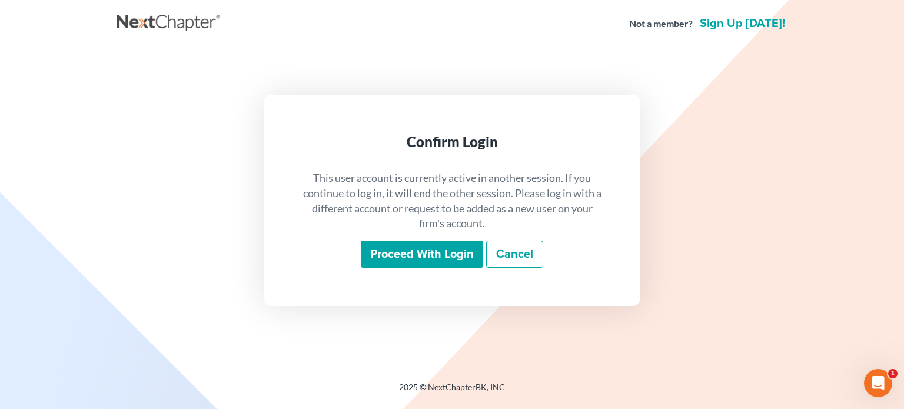
click at [419, 261] on input "Proceed with login" at bounding box center [422, 254] width 122 height 27
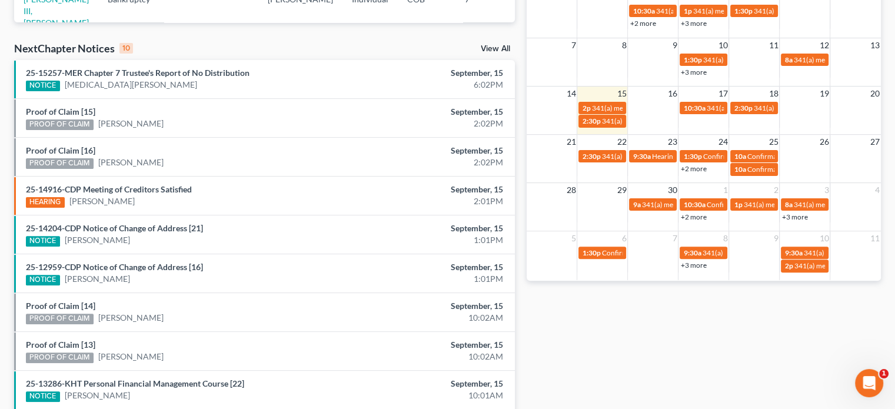
scroll to position [299, 0]
